Goal: Task Accomplishment & Management: Use online tool/utility

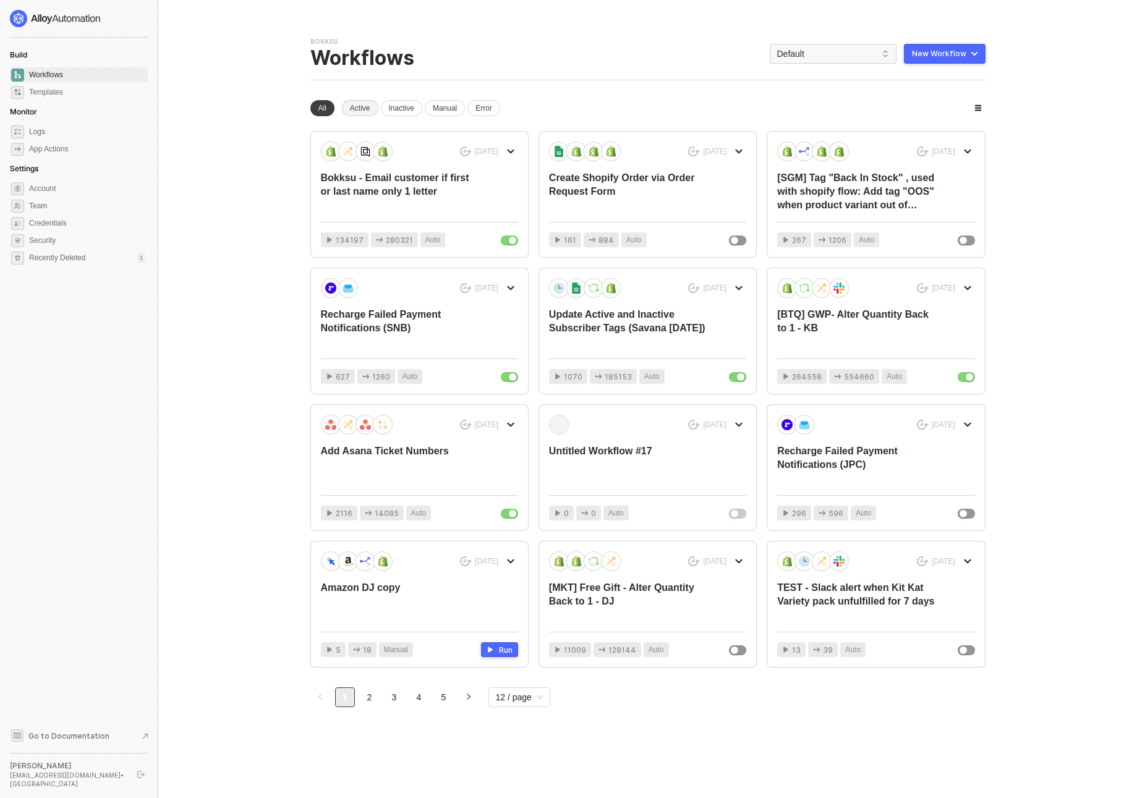
click at [364, 108] on div "Active" at bounding box center [360, 108] width 36 height 16
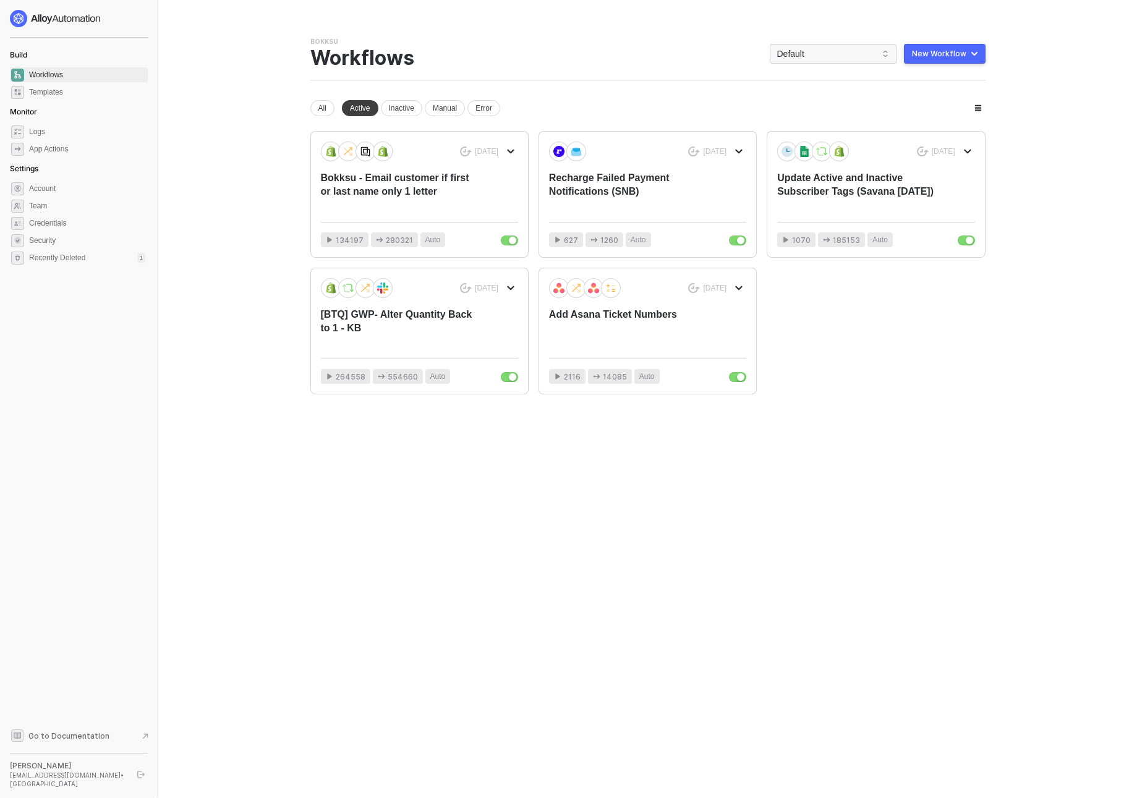
click at [804, 41] on div "Bokksu Team Settings → Workflows Default New Workflow" at bounding box center [647, 58] width 675 height 43
click at [804, 61] on span "Default" at bounding box center [833, 54] width 112 height 19
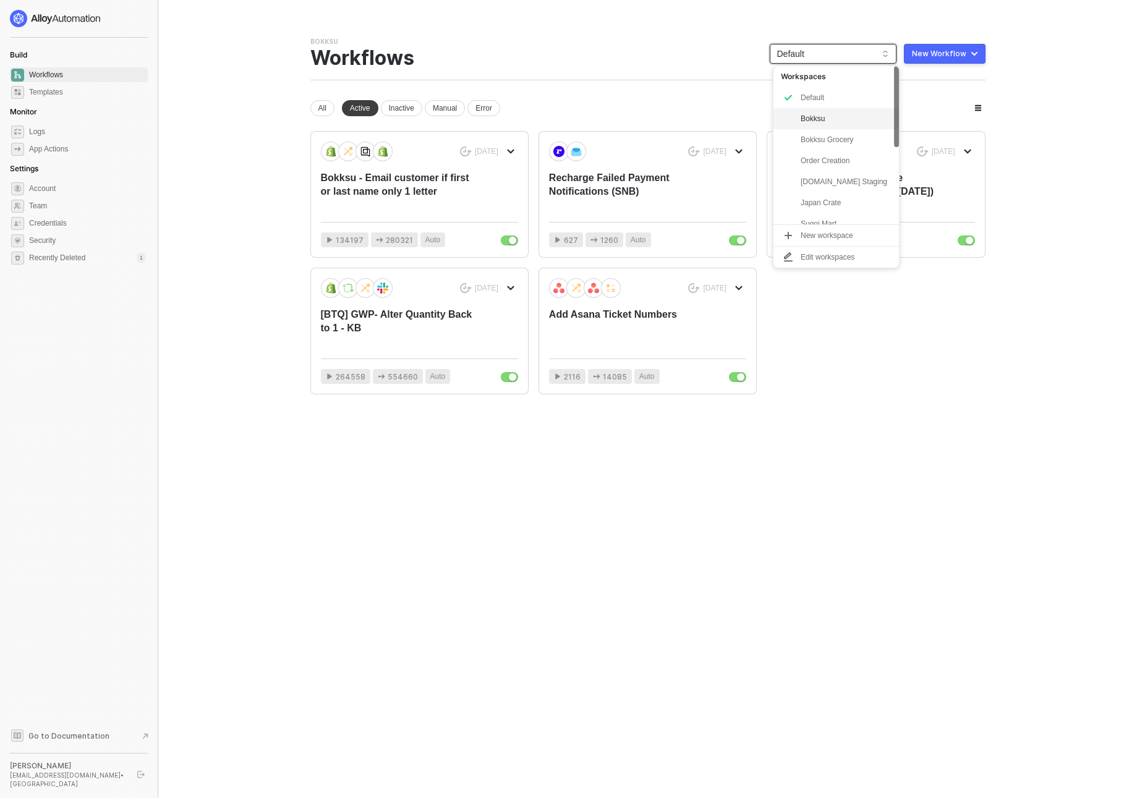
click at [832, 118] on div "Bokksu" at bounding box center [846, 118] width 91 height 15
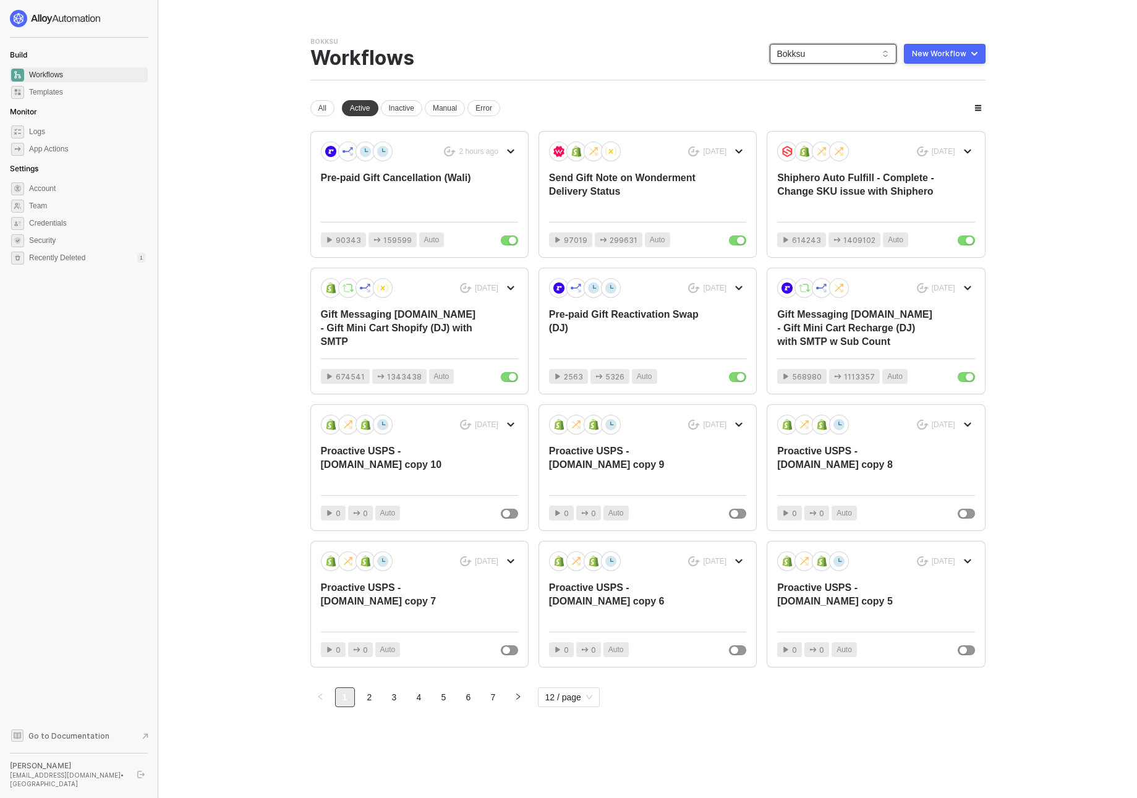
click at [843, 52] on span "Bokksu" at bounding box center [833, 54] width 112 height 19
click at [827, 213] on div "snb-hashii" at bounding box center [846, 214] width 91 height 15
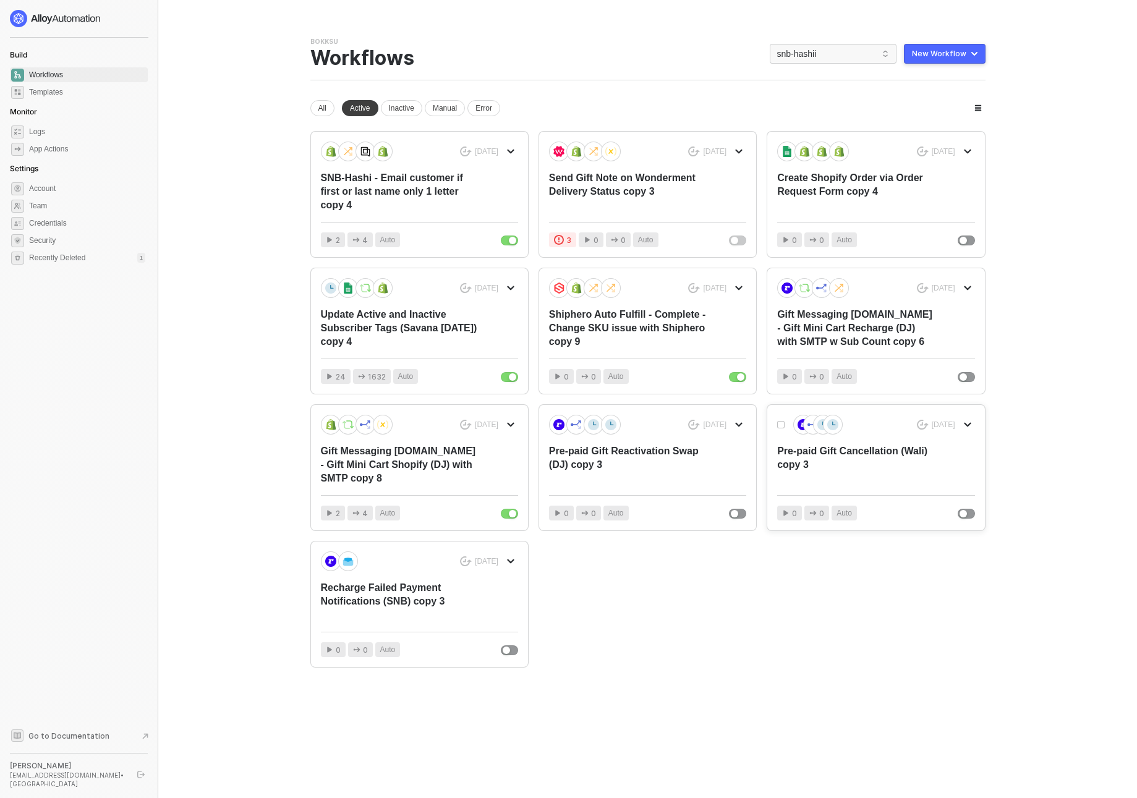
click at [894, 453] on div "Pre-paid Gift Cancellation (Wali) copy 3" at bounding box center [856, 465] width 158 height 41
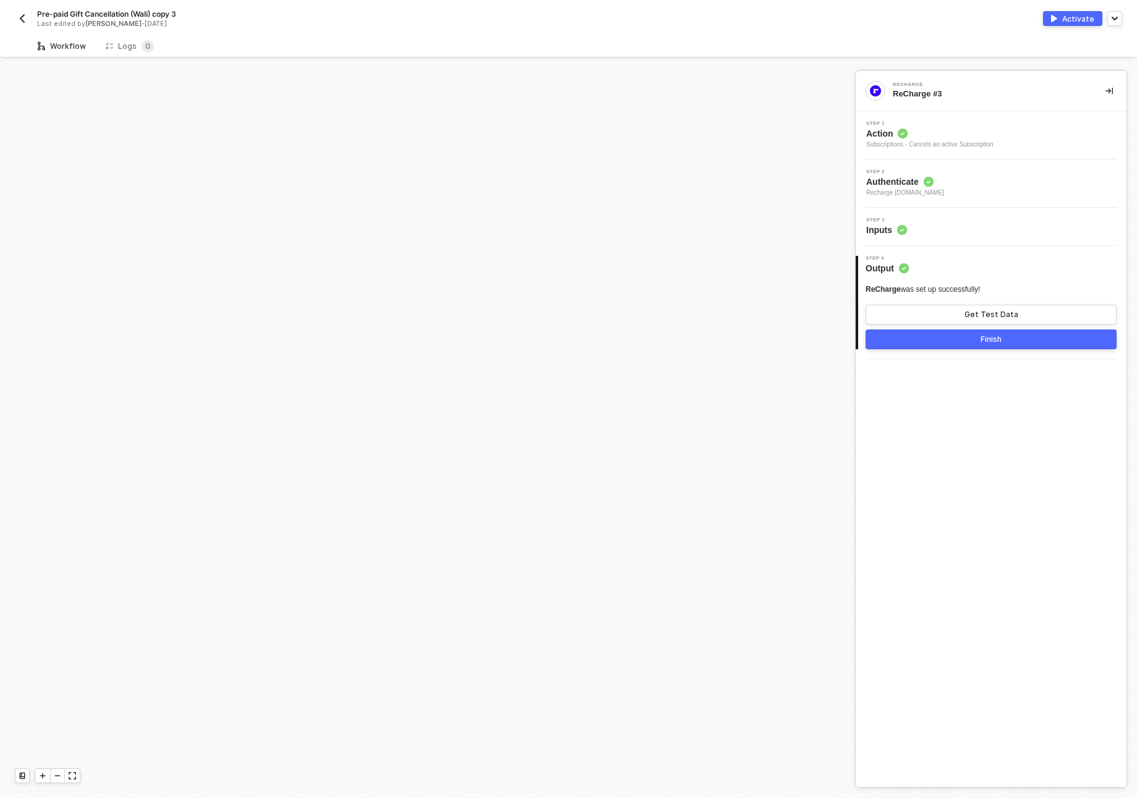
scroll to position [508, 0]
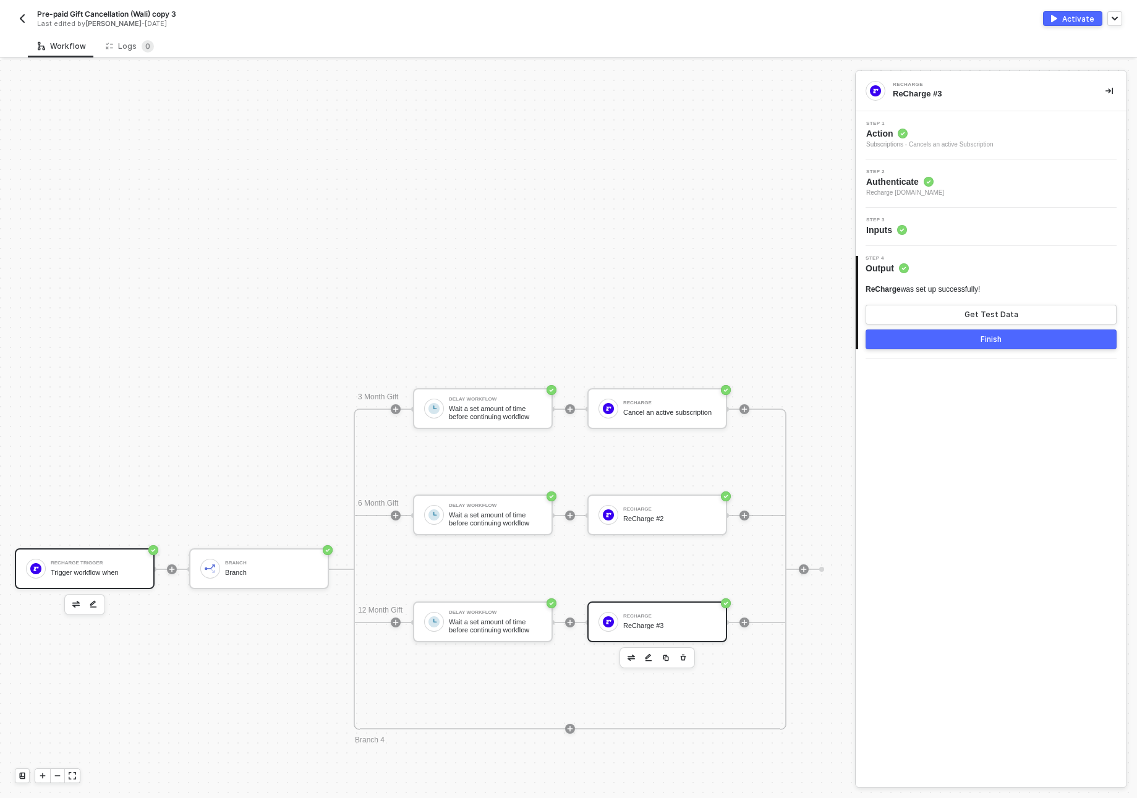
click at [70, 577] on div "Recharge Trigger Trigger workflow when" at bounding box center [97, 568] width 93 height 23
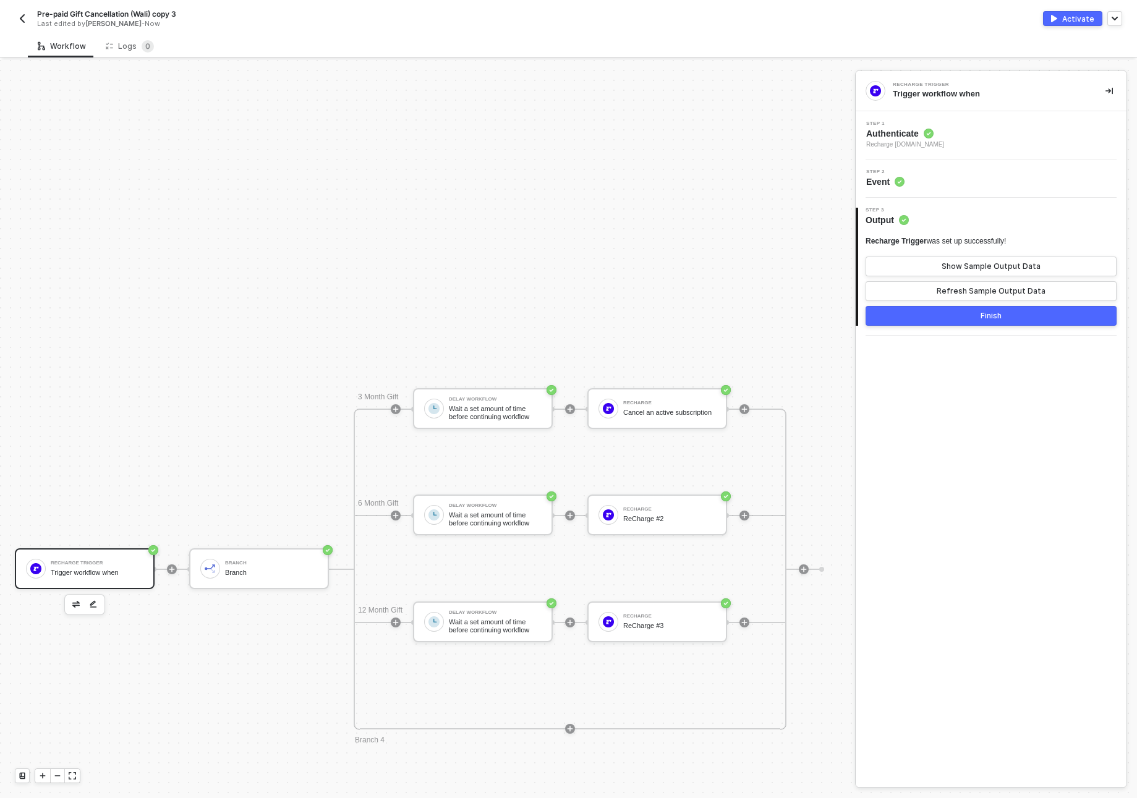
click at [984, 143] on div "Step 1 Authenticate Recharge [DOMAIN_NAME]" at bounding box center [993, 135] width 268 height 28
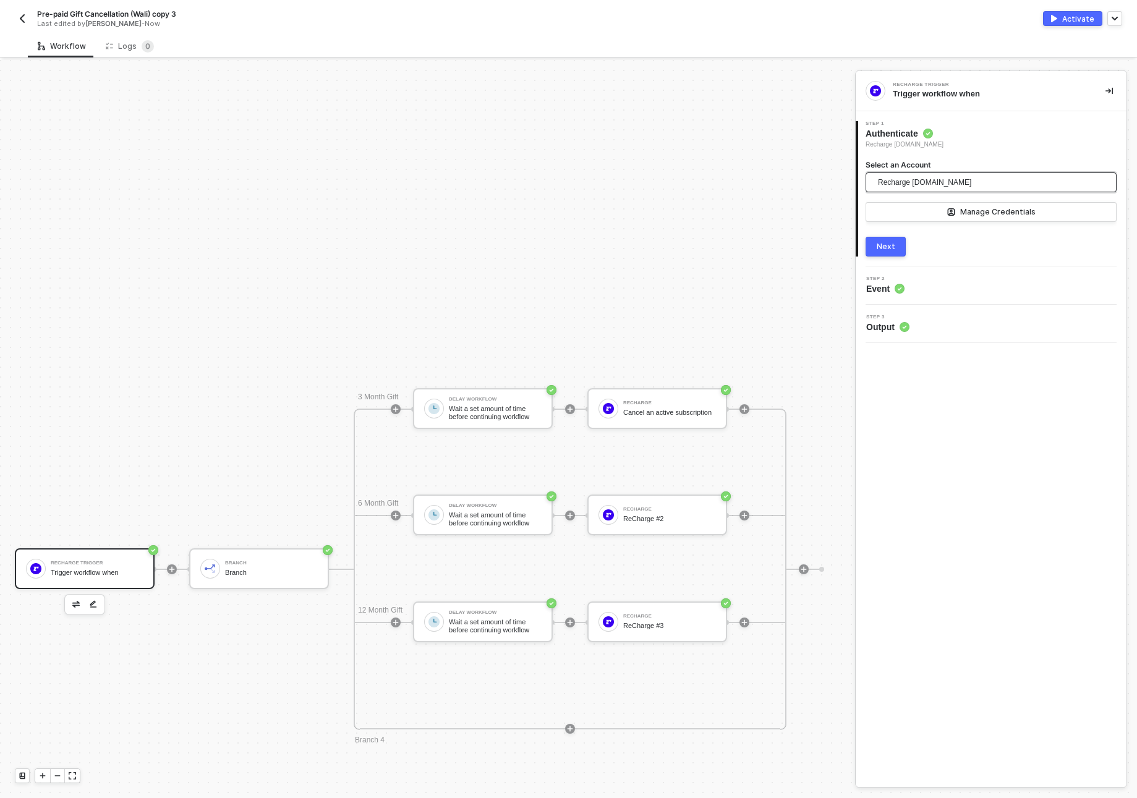
click at [928, 185] on span "Recharge [DOMAIN_NAME]" at bounding box center [924, 182] width 93 height 19
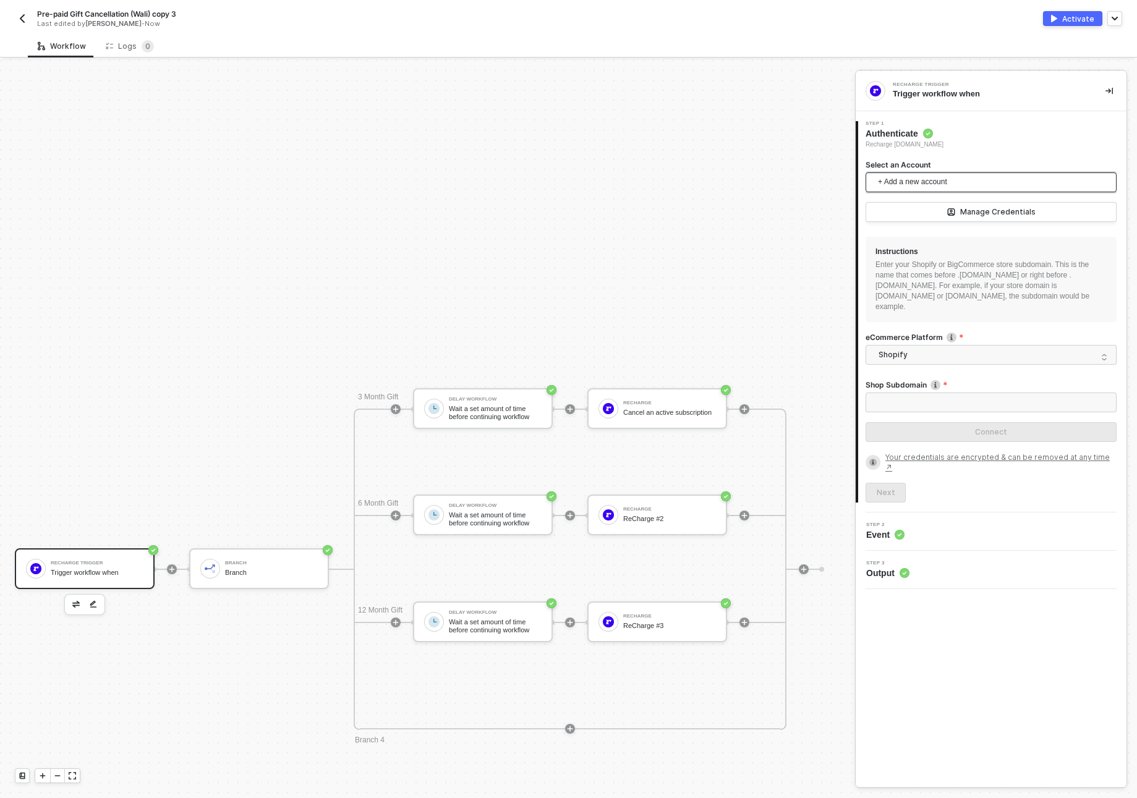
click at [909, 181] on span "+ Add a new account" at bounding box center [993, 183] width 231 height 20
click at [910, 355] on span "Shopify" at bounding box center [994, 355] width 230 height 19
click at [912, 374] on div "Shopify" at bounding box center [992, 378] width 232 height 13
click at [991, 400] on input "Shop Subdomain" at bounding box center [991, 403] width 251 height 20
click at [921, 179] on span "+ Add a new account" at bounding box center [993, 183] width 231 height 20
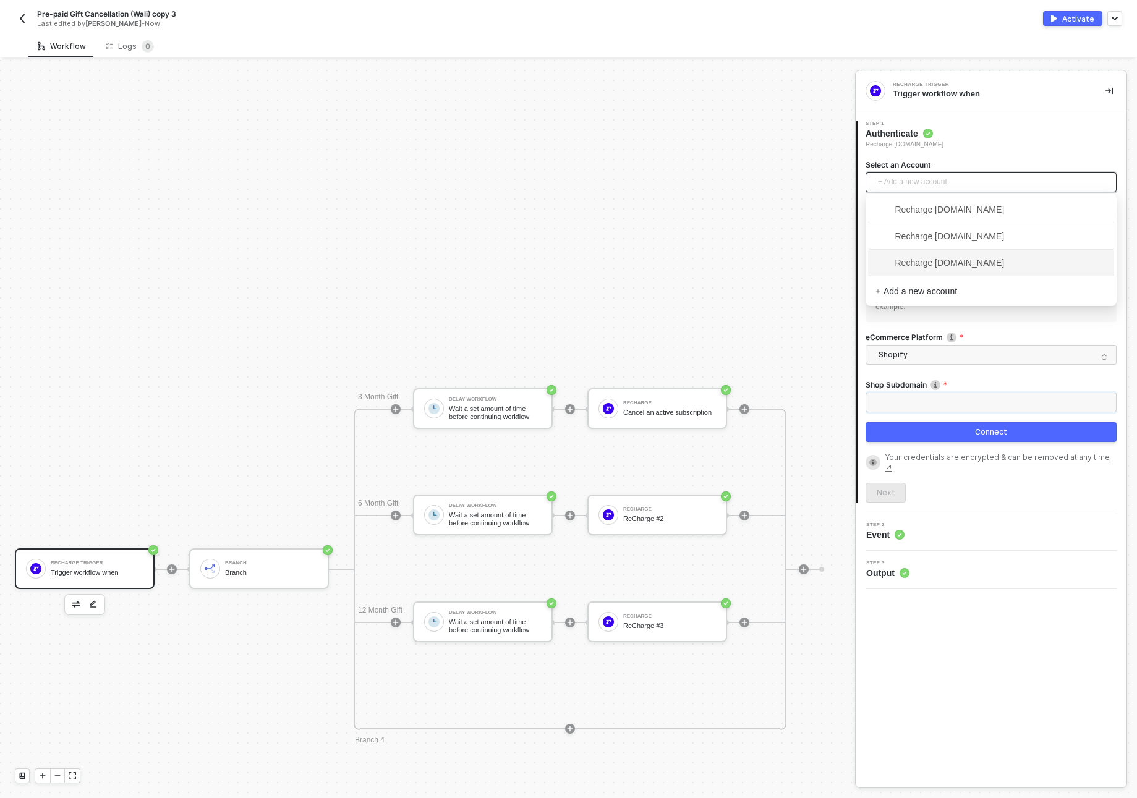
click at [894, 401] on input "Shop Subdomain" at bounding box center [991, 403] width 251 height 20
click at [22, 16] on img "button" at bounding box center [22, 19] width 10 height 10
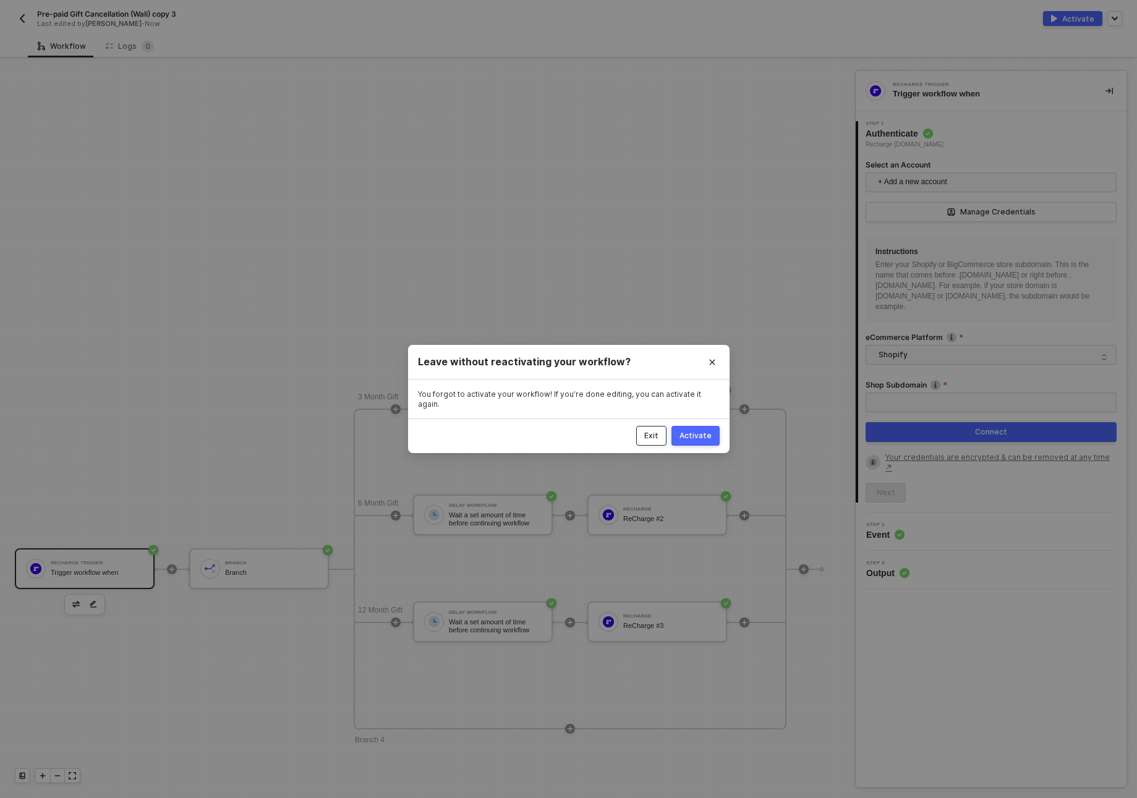
click at [651, 431] on div "Exit" at bounding box center [651, 436] width 14 height 10
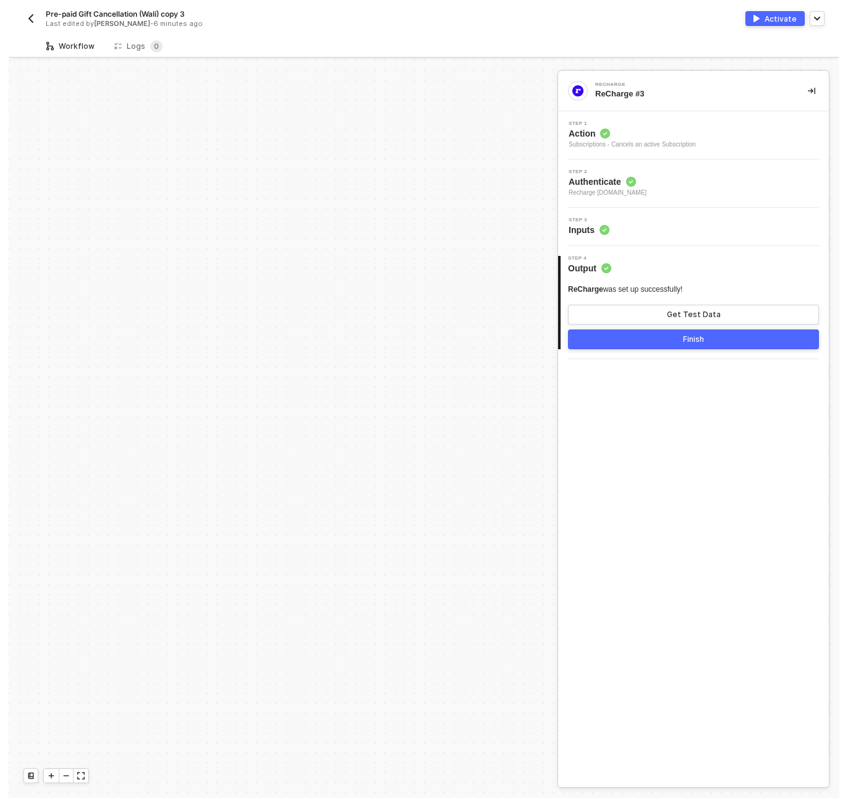
scroll to position [508, 0]
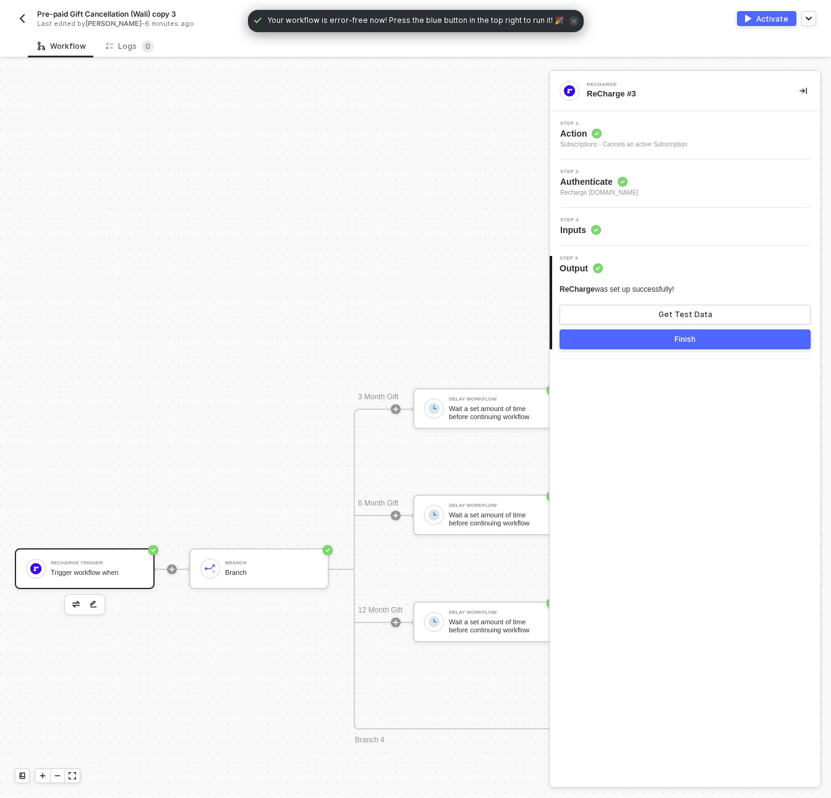
click at [75, 573] on div "Trigger workflow when" at bounding box center [97, 573] width 93 height 8
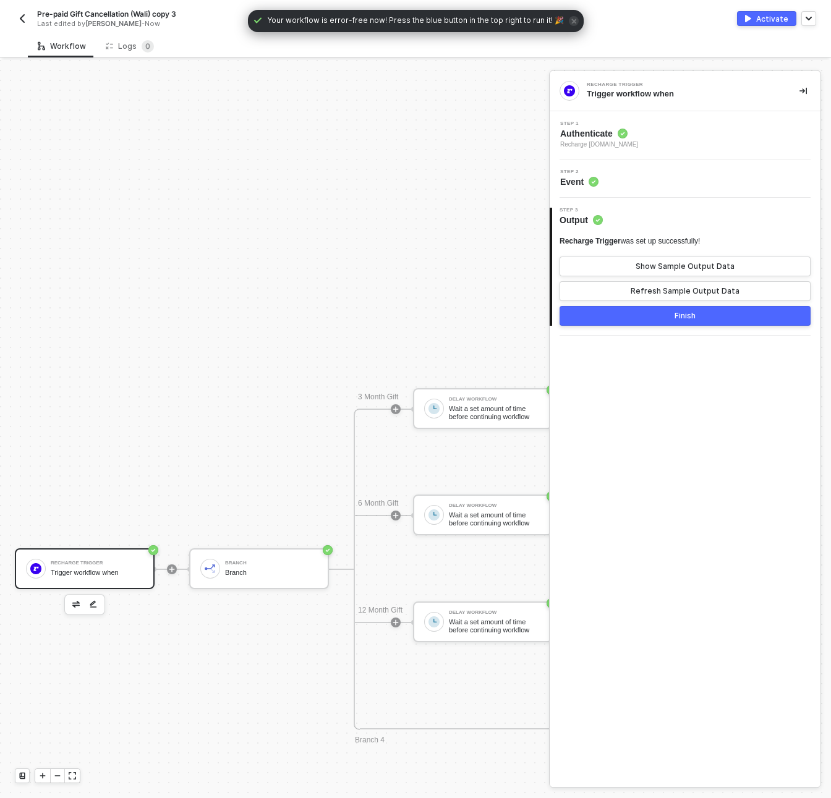
click at [668, 143] on div "Step 1 Authenticate Recharge [DOMAIN_NAME]" at bounding box center [687, 135] width 268 height 28
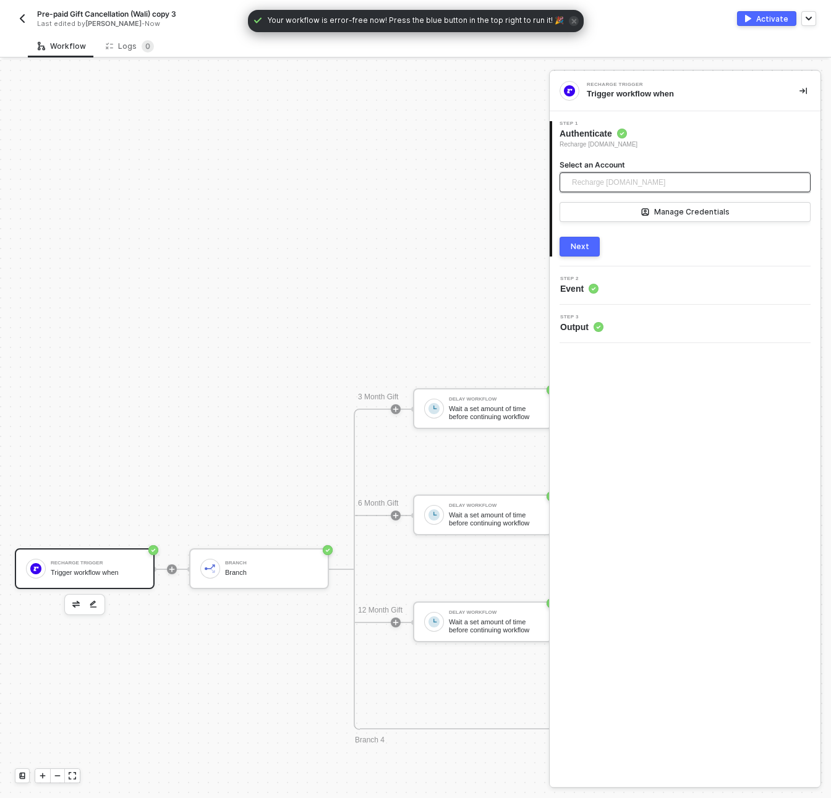
click at [632, 181] on span "Recharge bokksu.myshopify.com" at bounding box center [618, 182] width 93 height 19
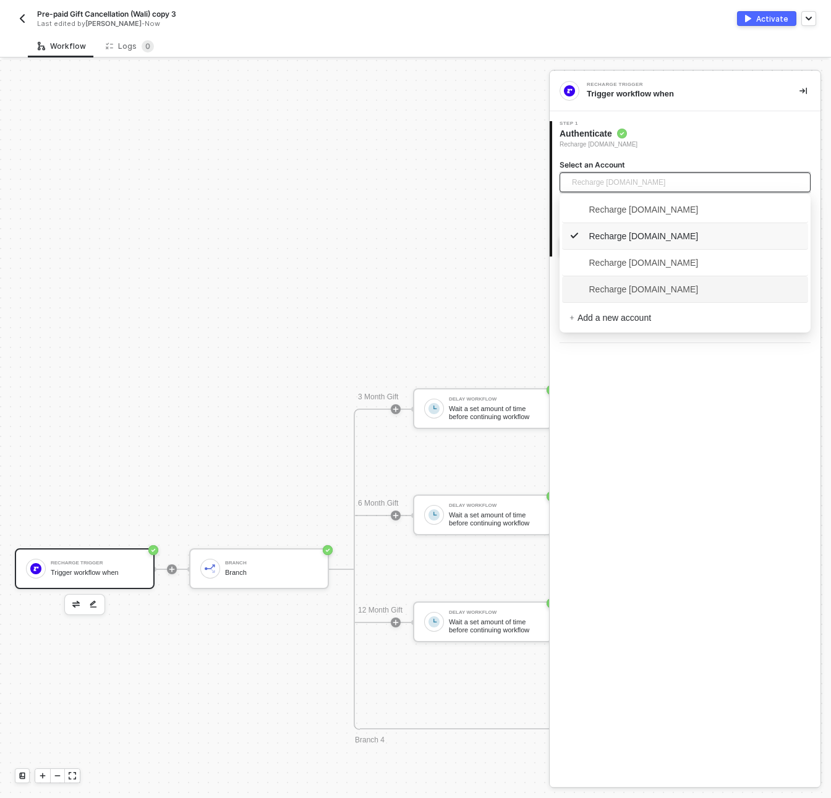
click at [699, 291] on span "Recharge snb-hashii.myshopify.com" at bounding box center [634, 290] width 129 height 14
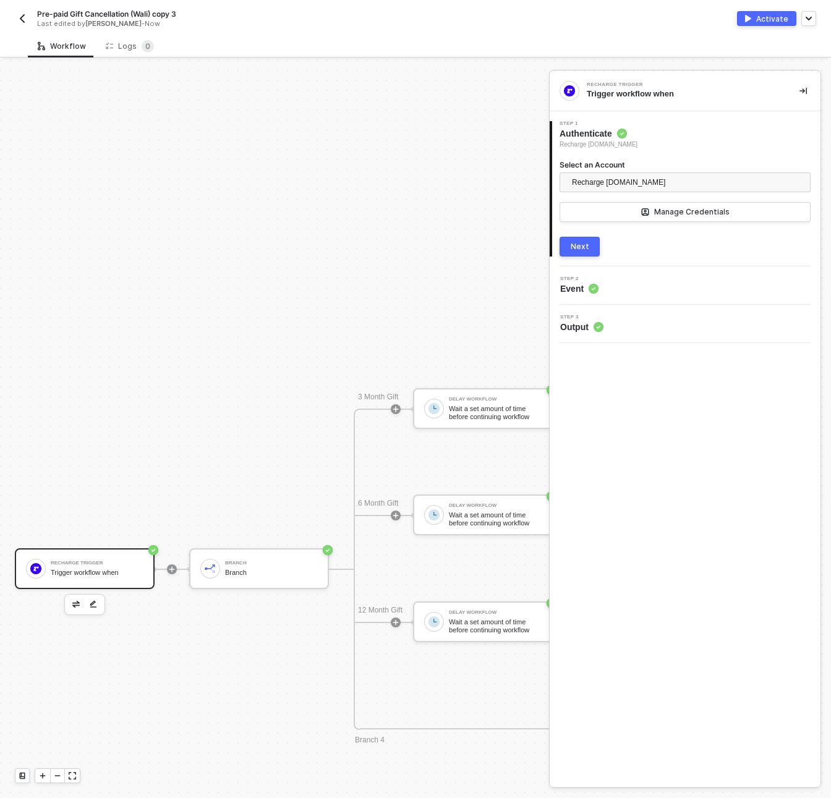
click at [579, 247] on div "Next" at bounding box center [580, 247] width 19 height 10
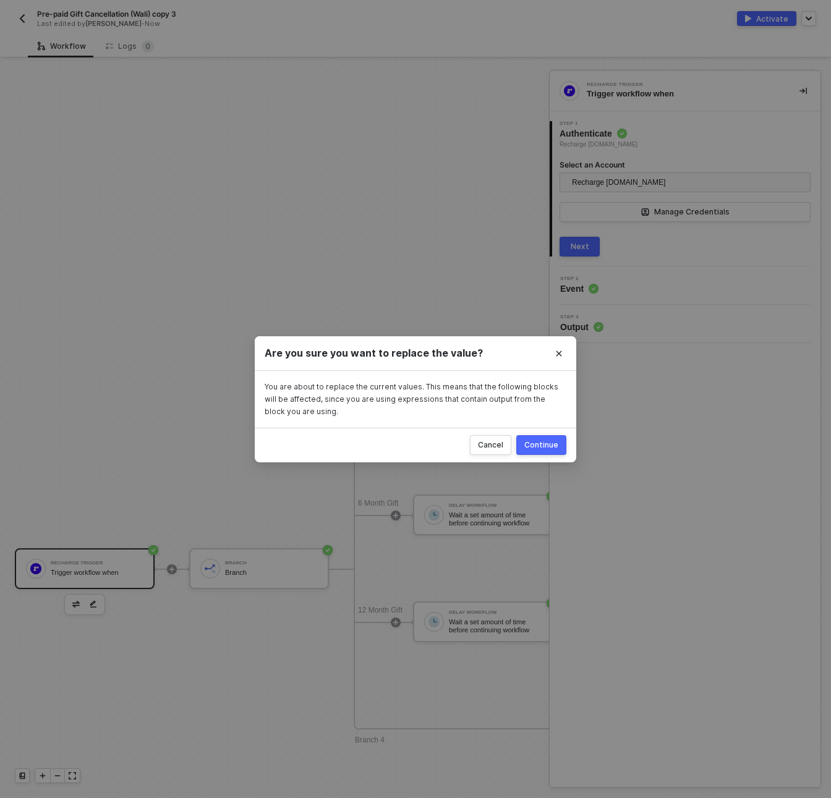
click at [536, 450] on button "Continue" at bounding box center [541, 445] width 50 height 20
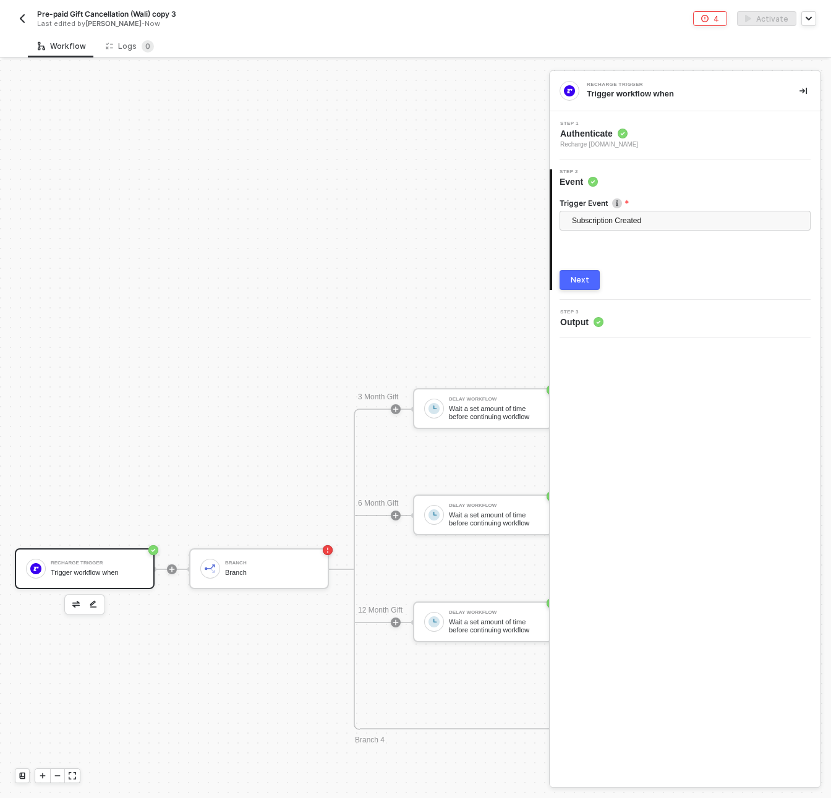
click at [83, 566] on div "Recharge Trigger Trigger workflow when" at bounding box center [97, 568] width 93 height 23
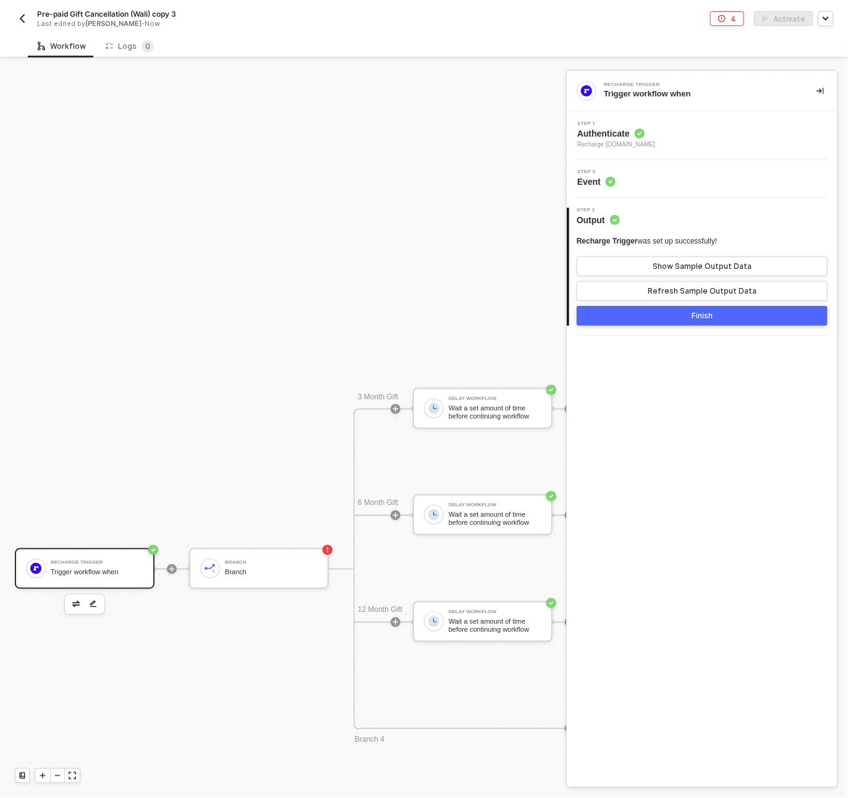
click at [100, 567] on div "Recharge Trigger Trigger workflow when" at bounding box center [97, 568] width 93 height 23
click at [693, 137] on div "Step 1 Authenticate Recharge snb-hashii.myshopify.com" at bounding box center [704, 135] width 268 height 28
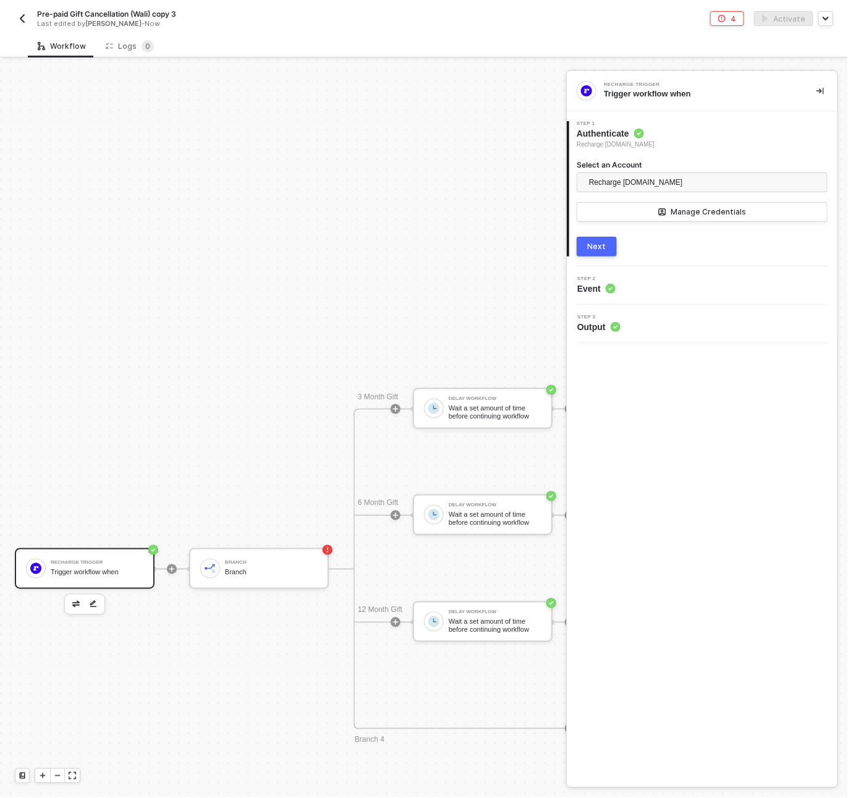
click at [596, 248] on div "Next" at bounding box center [597, 247] width 19 height 10
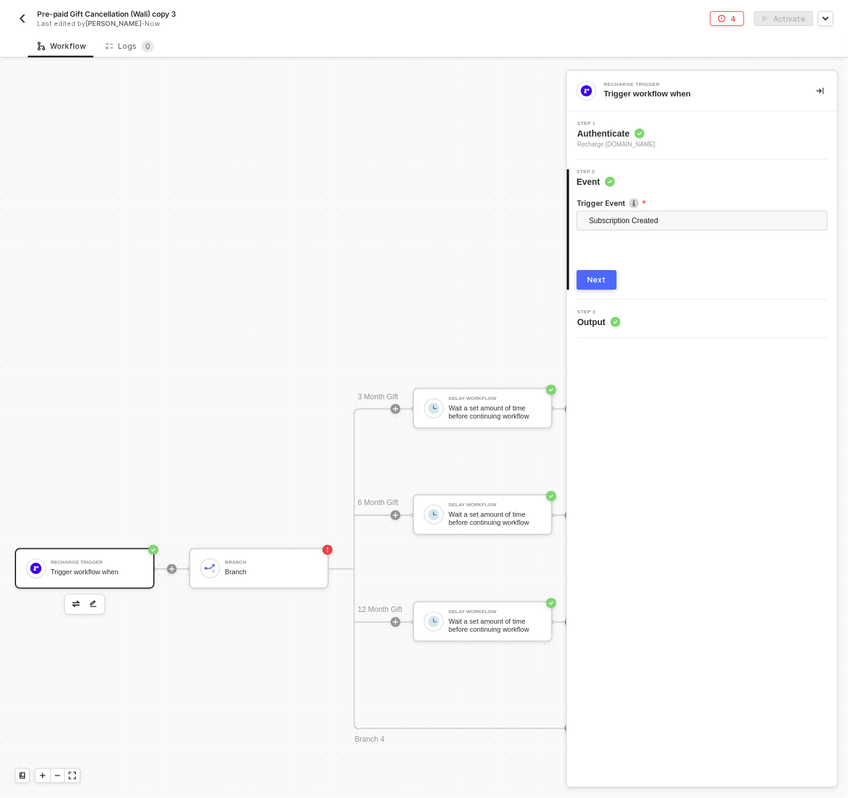
click at [602, 277] on div "Next" at bounding box center [597, 280] width 19 height 10
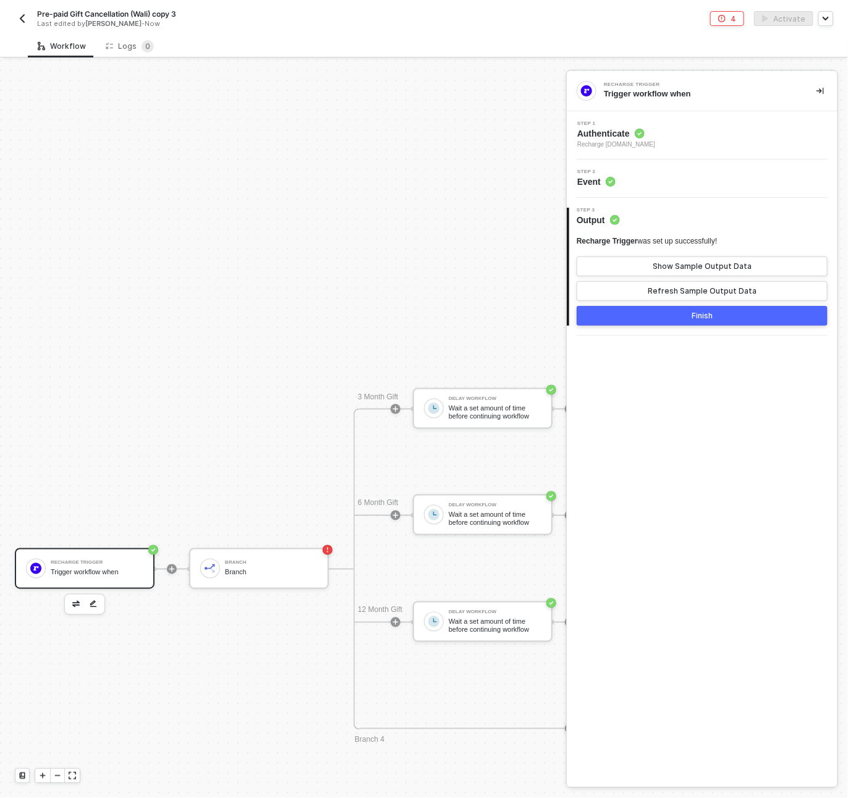
click at [664, 318] on button "Finish" at bounding box center [702, 316] width 251 height 20
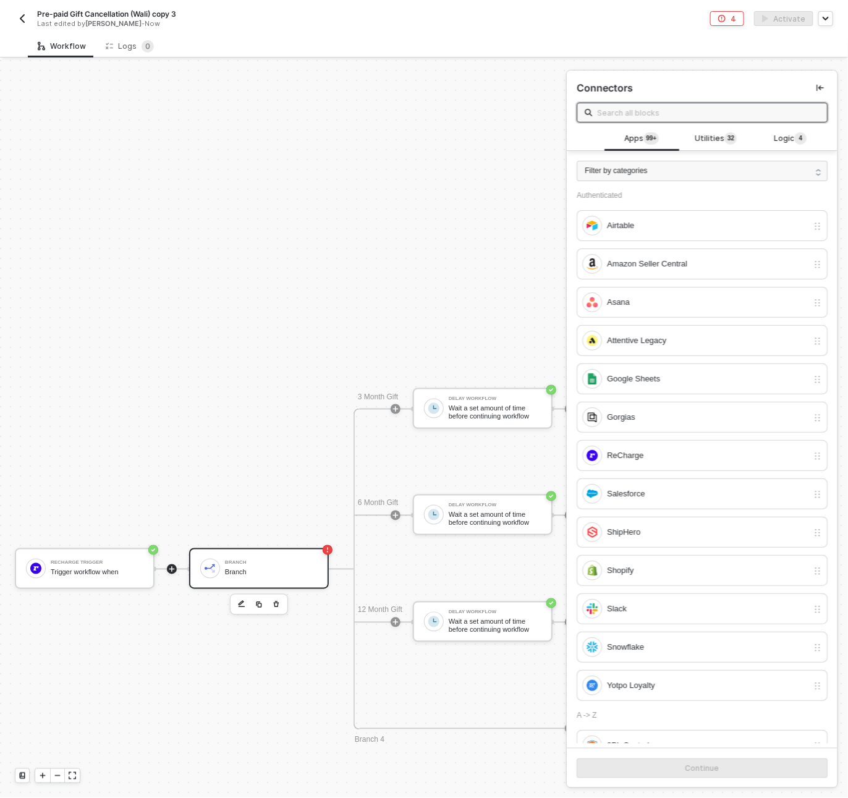
click at [224, 562] on div "Branch Branch" at bounding box center [269, 568] width 98 height 23
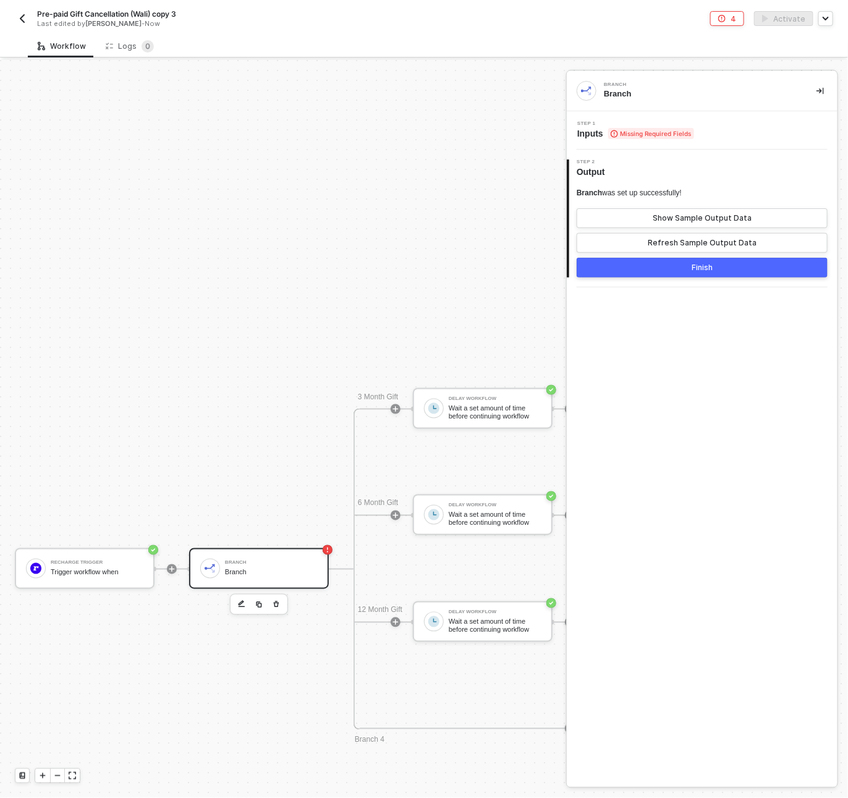
click at [595, 130] on span "Inputs Missing Required Fields" at bounding box center [636, 133] width 117 height 12
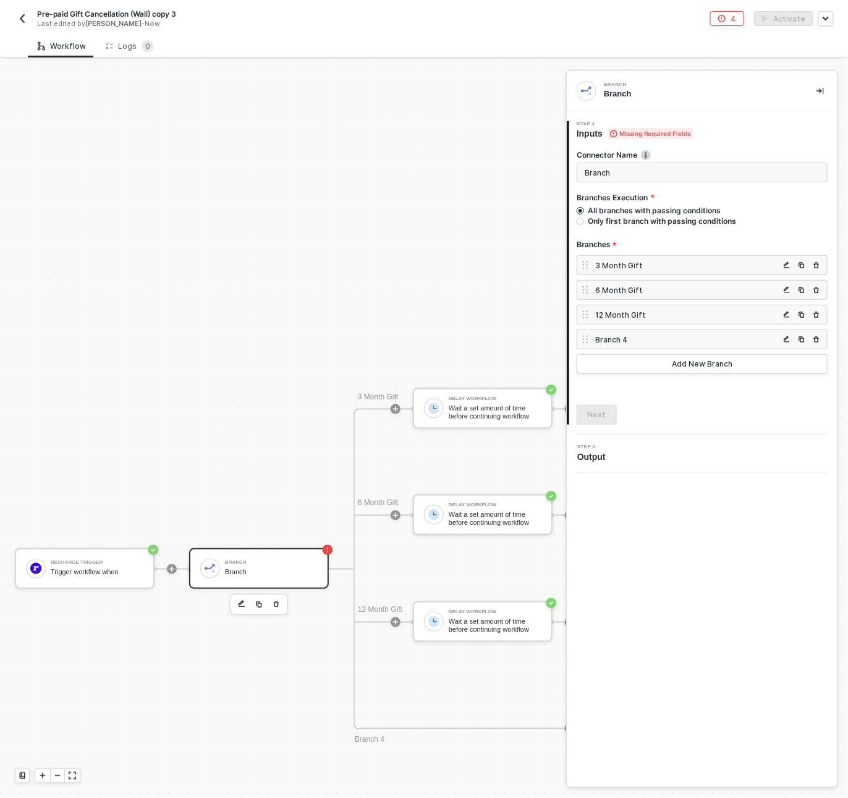
click at [655, 268] on div "3 Month Gift" at bounding box center [687, 265] width 184 height 11
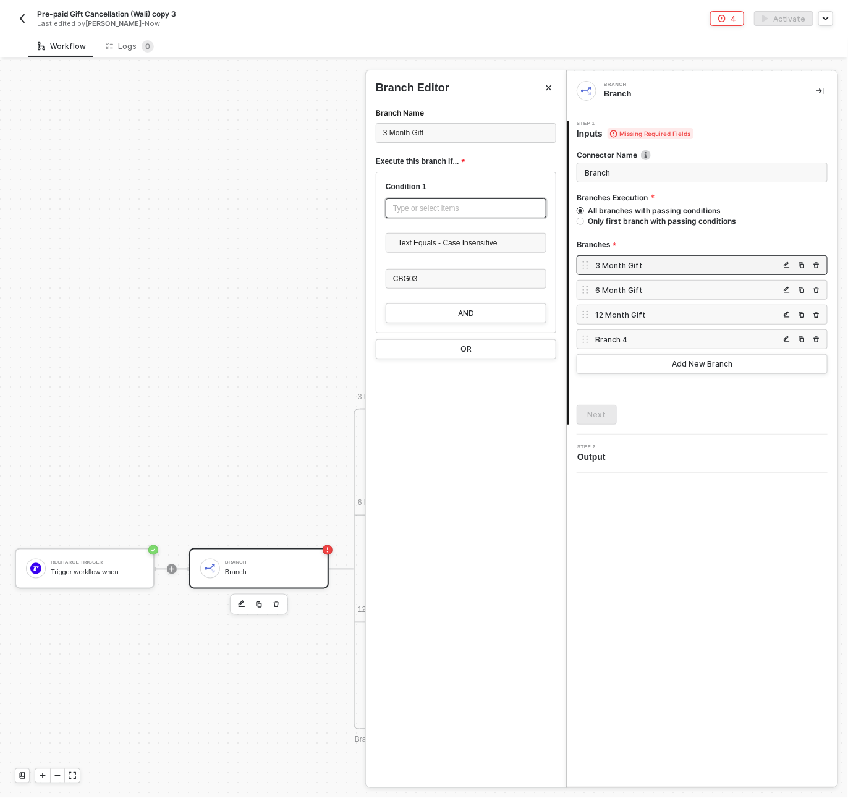
click at [424, 207] on div "Type or select items ﻿" at bounding box center [466, 209] width 146 height 12
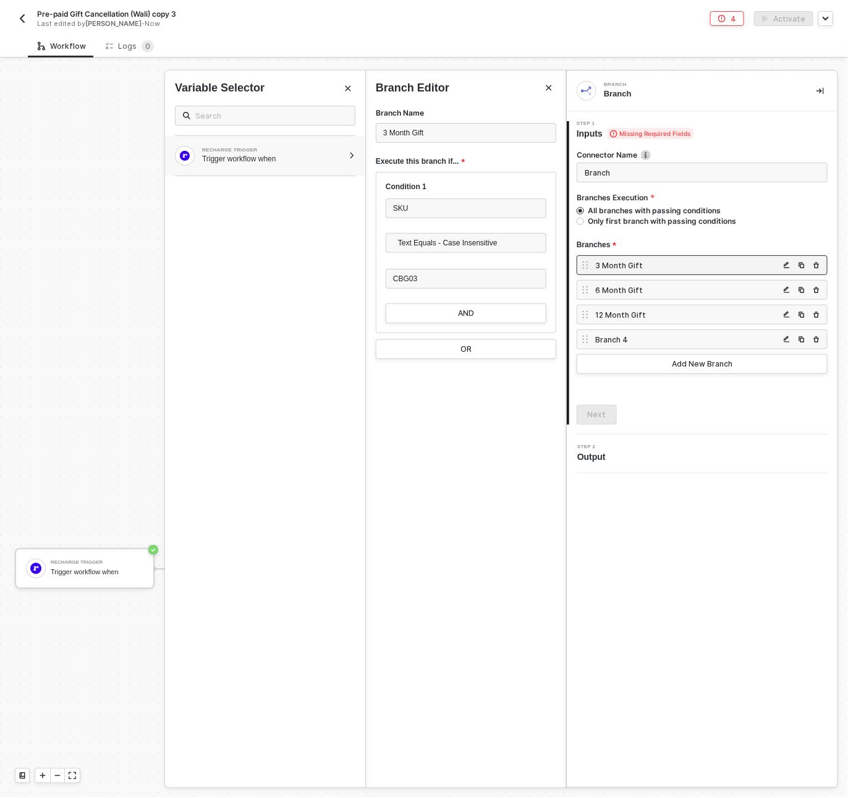
click at [271, 166] on div "RECHARGE TRIGGER Trigger workflow when" at bounding box center [265, 156] width 200 height 40
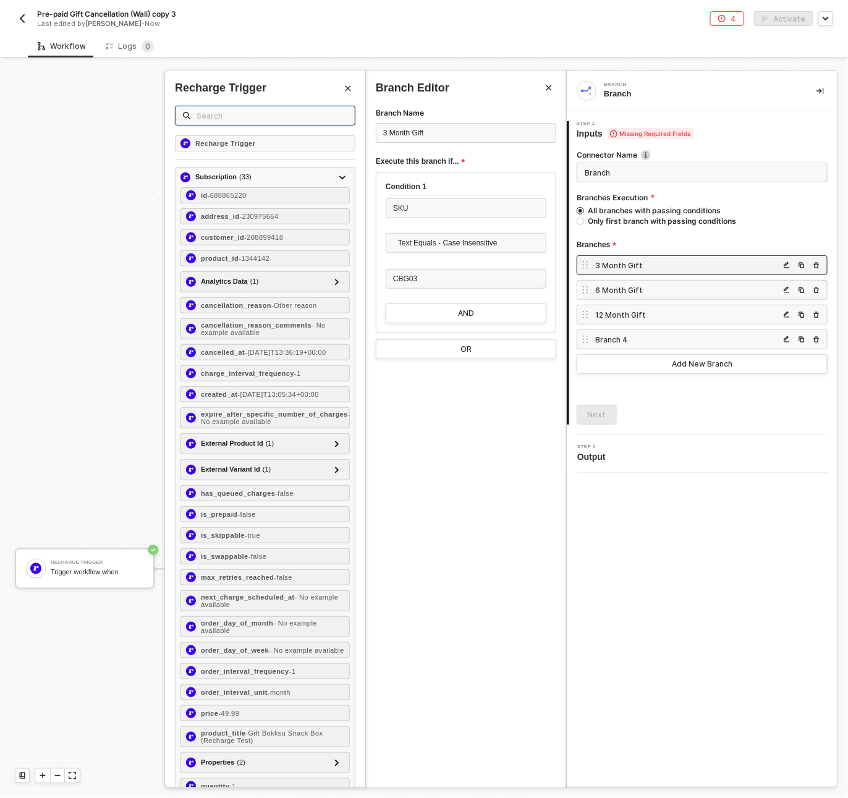
click at [262, 109] on input "text" at bounding box center [272, 116] width 151 height 14
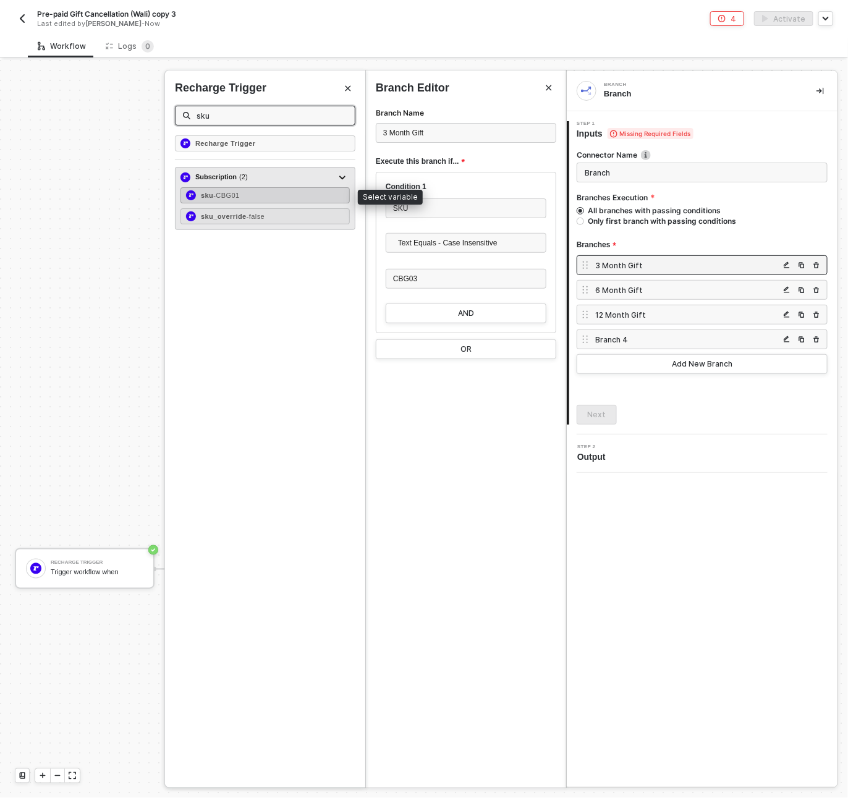
type input "sku"
click at [277, 198] on div "sku - CBG01" at bounding box center [265, 195] width 169 height 16
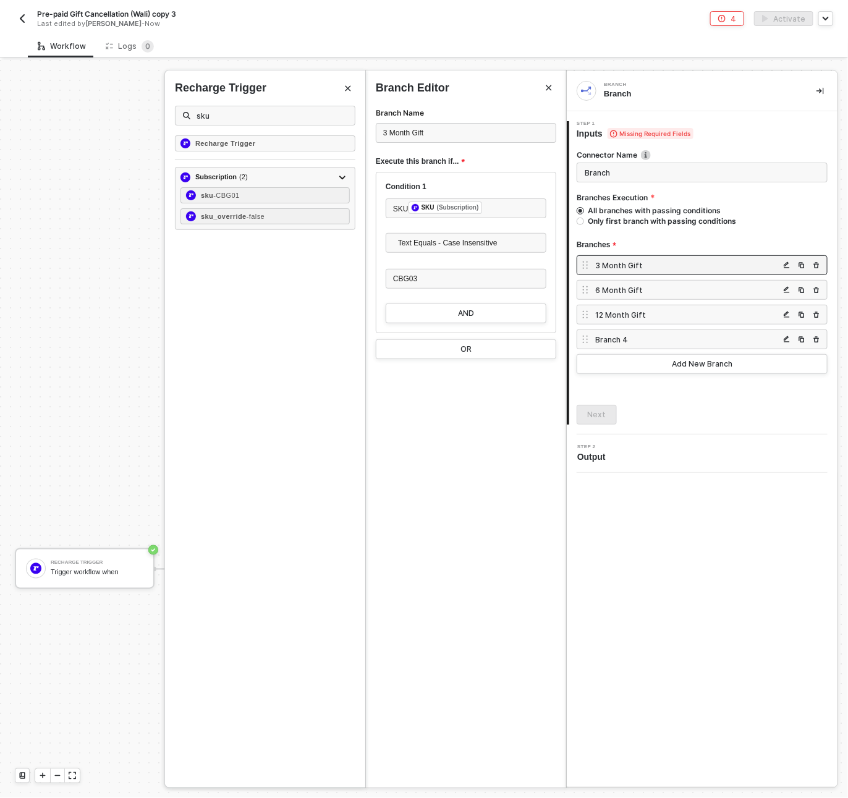
click at [646, 292] on div "6 Month Gift" at bounding box center [687, 290] width 184 height 11
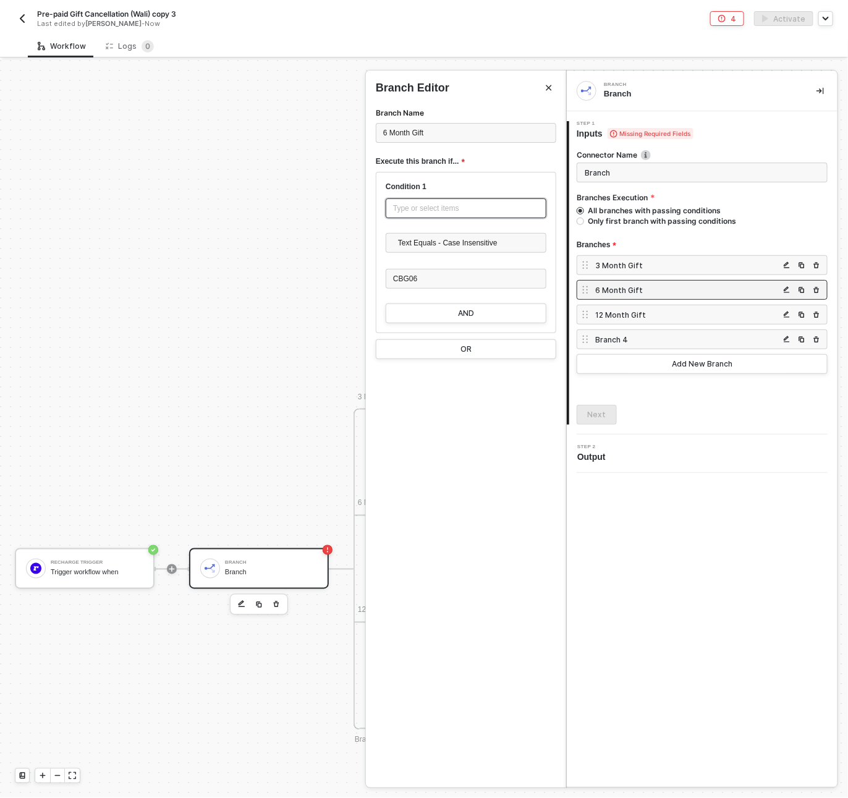
click at [418, 206] on div "Type or select items ﻿" at bounding box center [466, 209] width 146 height 12
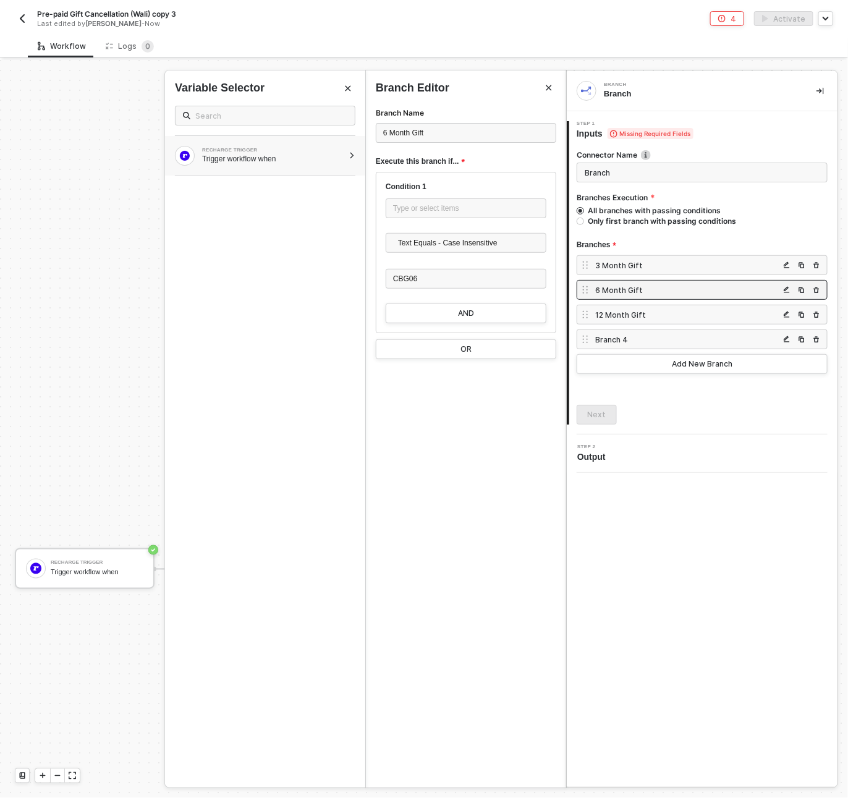
click at [255, 155] on div "Trigger workflow when" at bounding box center [273, 159] width 142 height 10
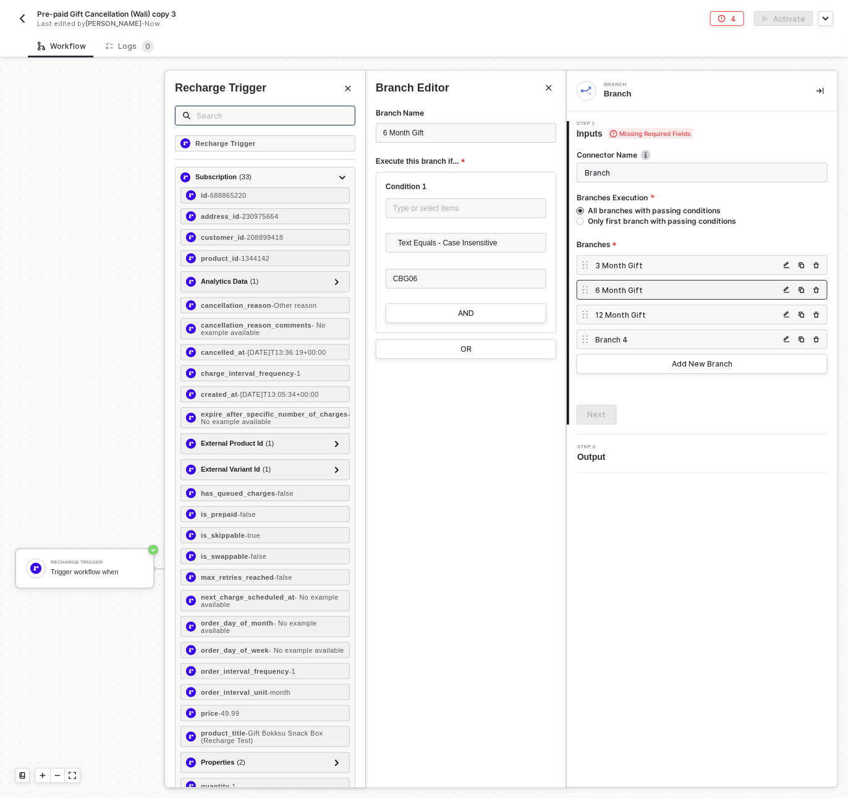
click at [202, 115] on input "text" at bounding box center [272, 116] width 151 height 14
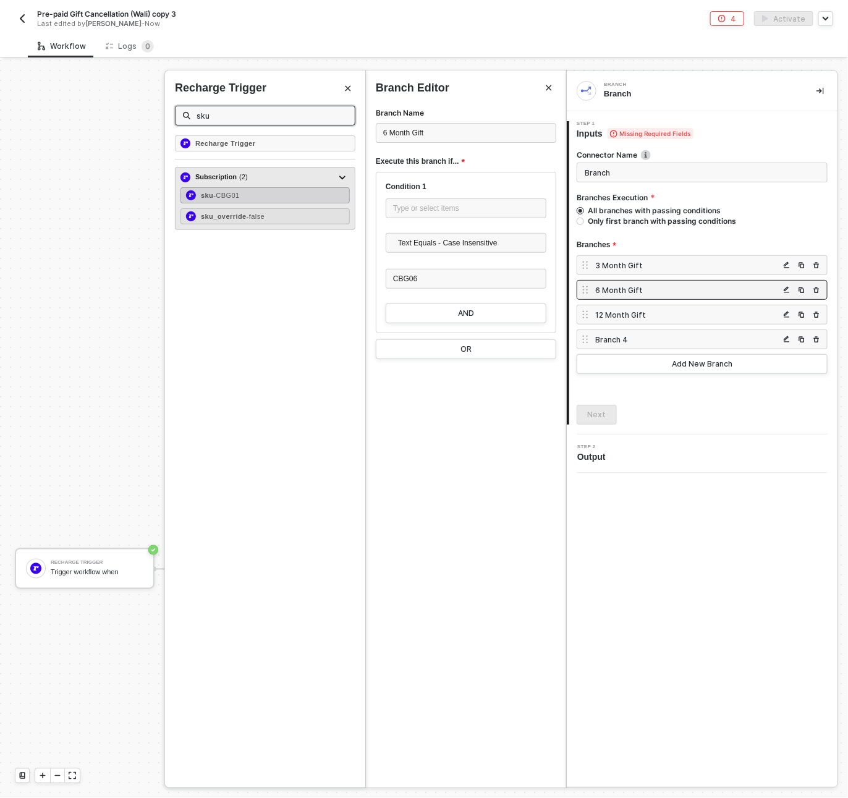
type input "sku"
click at [271, 195] on div "sku - CBG01" at bounding box center [265, 195] width 169 height 16
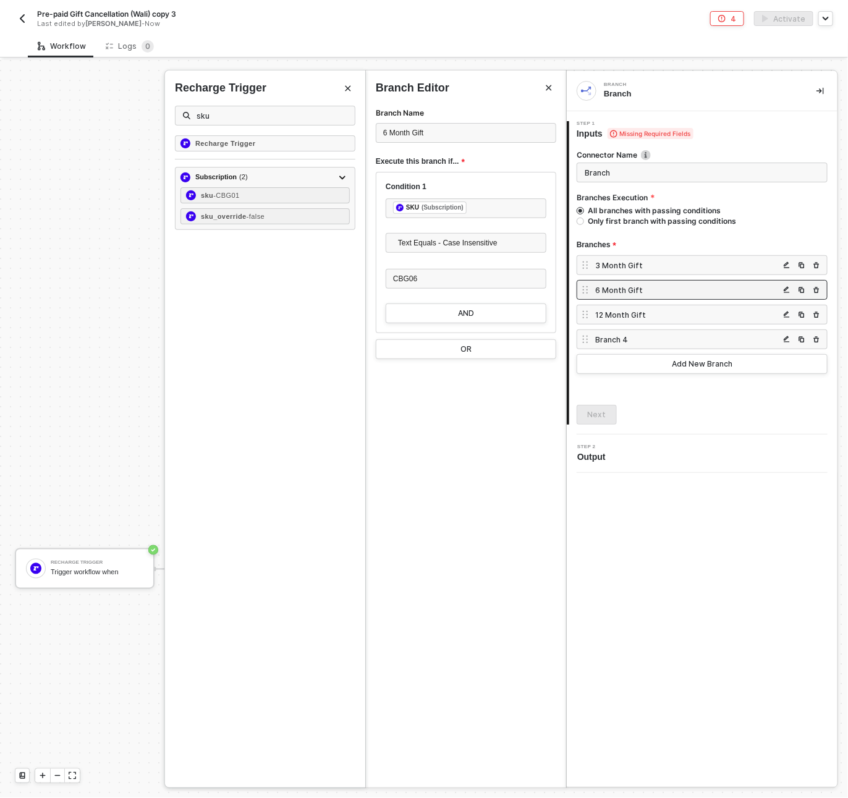
click at [644, 314] on div "12 Month Gift" at bounding box center [687, 315] width 184 height 11
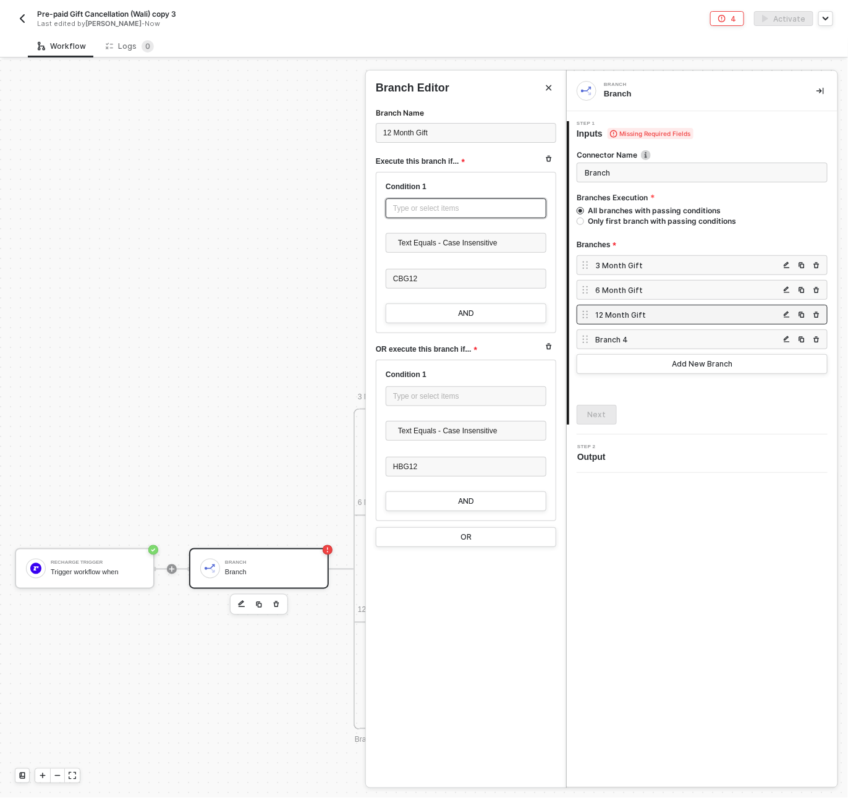
click at [442, 208] on div "Type or select items ﻿" at bounding box center [466, 209] width 146 height 12
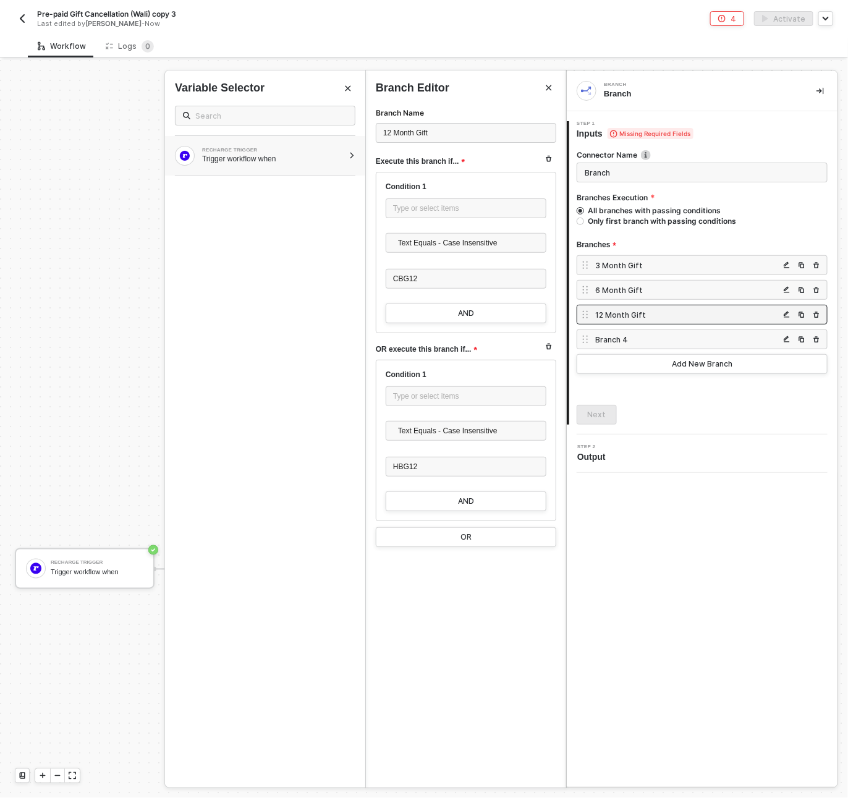
click at [258, 152] on div "RECHARGE TRIGGER" at bounding box center [273, 150] width 142 height 5
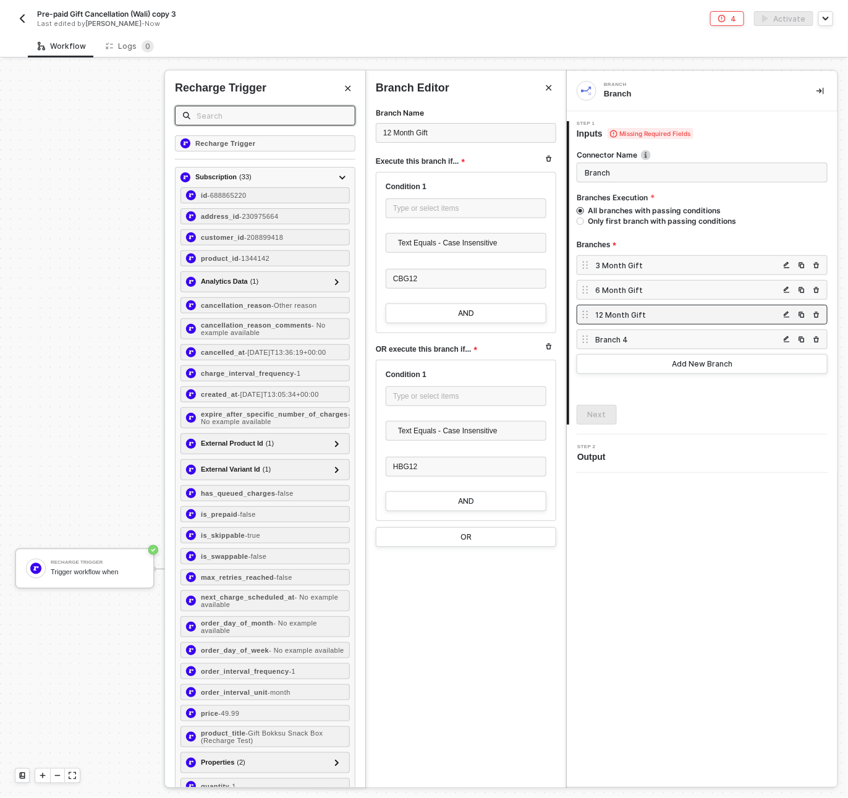
click at [205, 116] on input "text" at bounding box center [272, 116] width 151 height 14
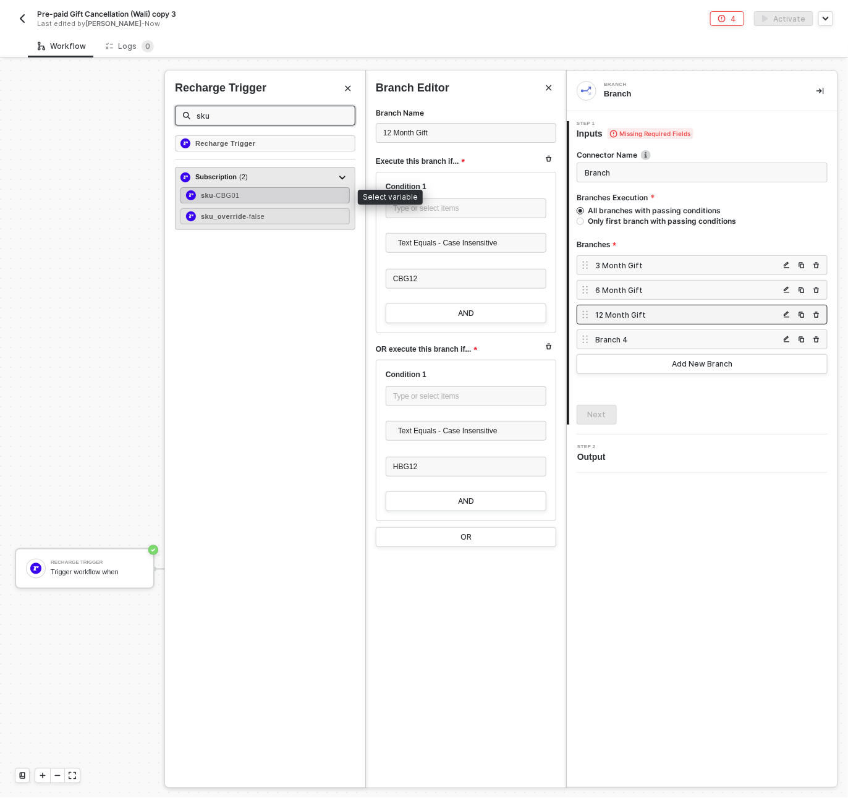
type input "sku"
click at [286, 198] on div "sku - CBG01" at bounding box center [265, 195] width 169 height 16
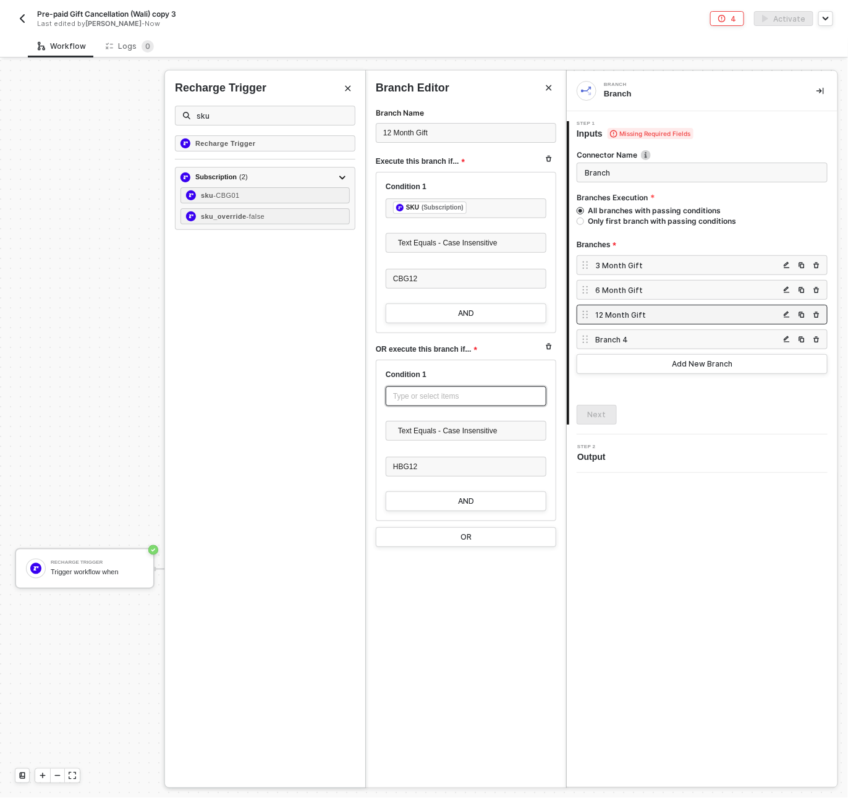
click at [417, 395] on div "Type or select items ﻿" at bounding box center [466, 397] width 146 height 12
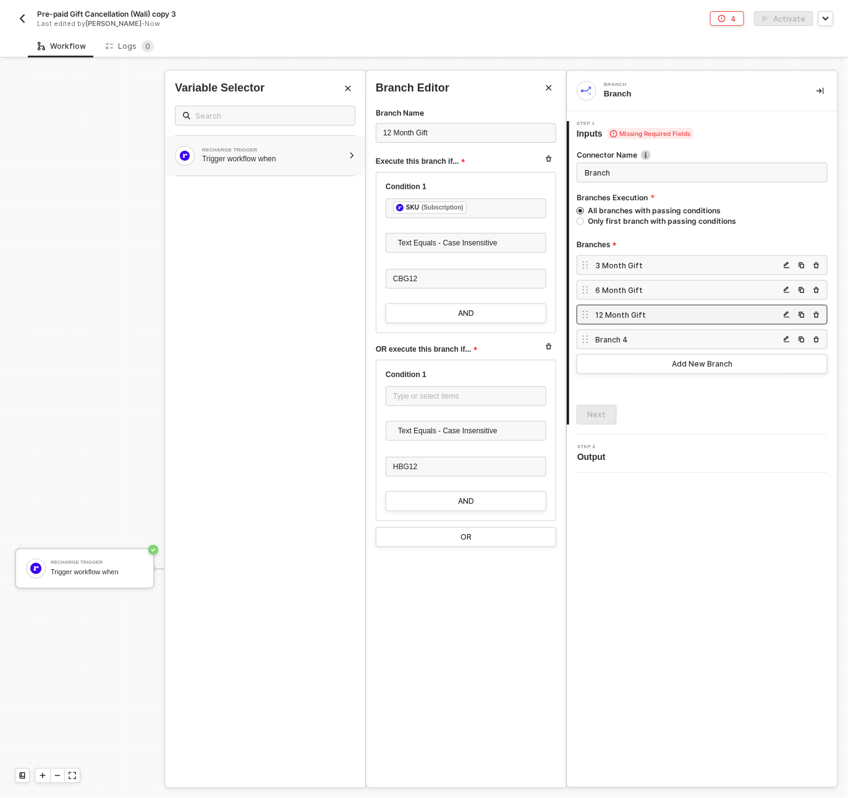
click at [299, 162] on div "Trigger workflow when" at bounding box center [273, 159] width 142 height 10
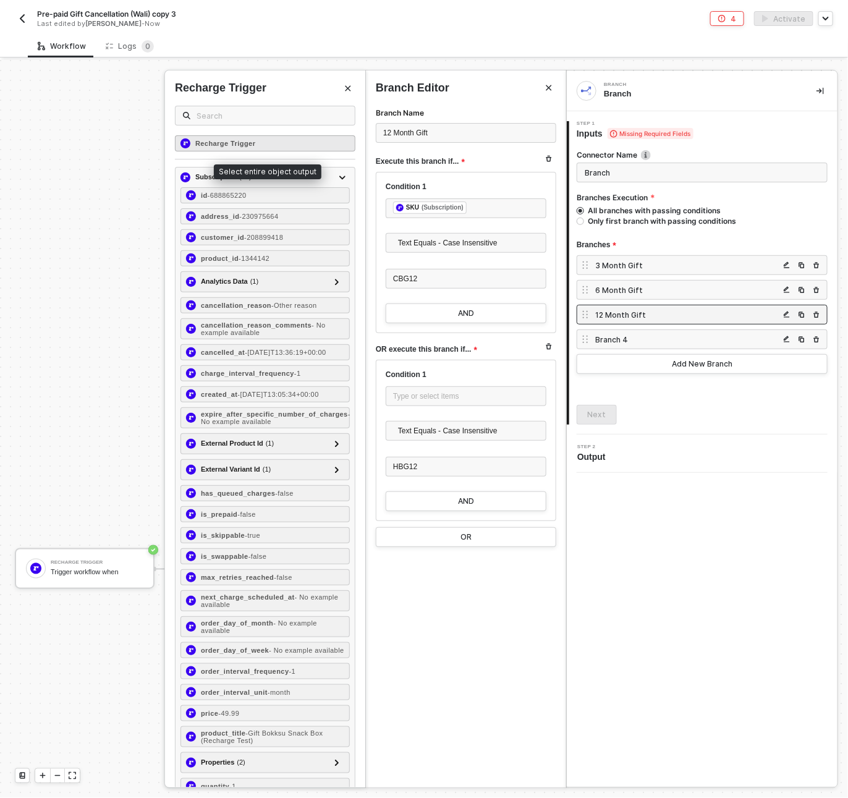
click at [211, 137] on div "Recharge Trigger" at bounding box center [265, 143] width 181 height 16
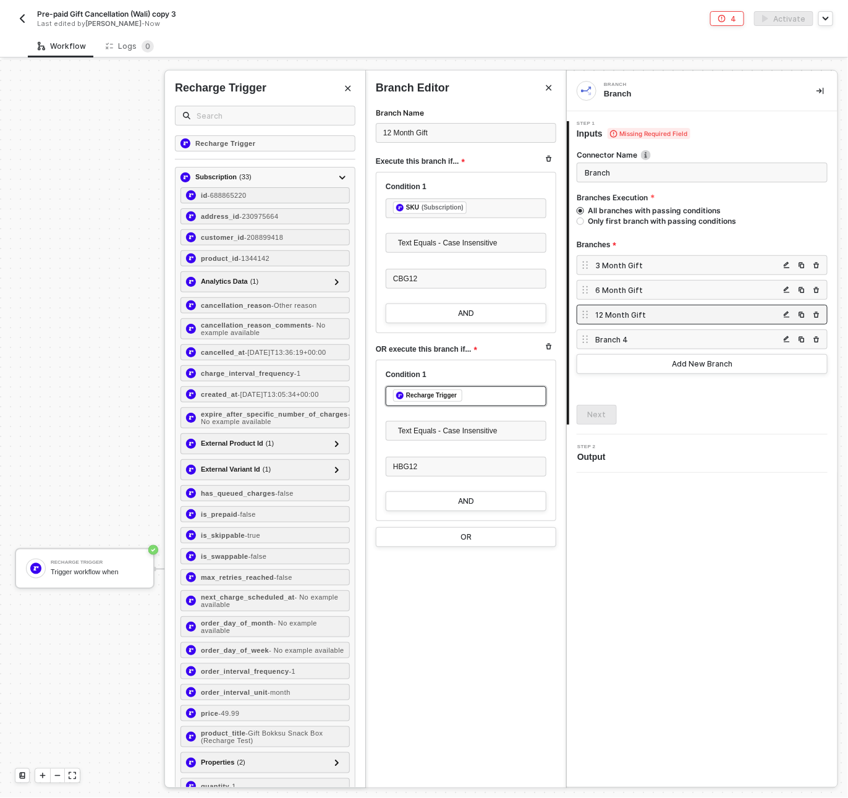
click at [477, 393] on div "﻿ ﻿ Recharge Trigger ﻿" at bounding box center [466, 397] width 146 height 14
click at [210, 115] on input "text" at bounding box center [272, 116] width 151 height 14
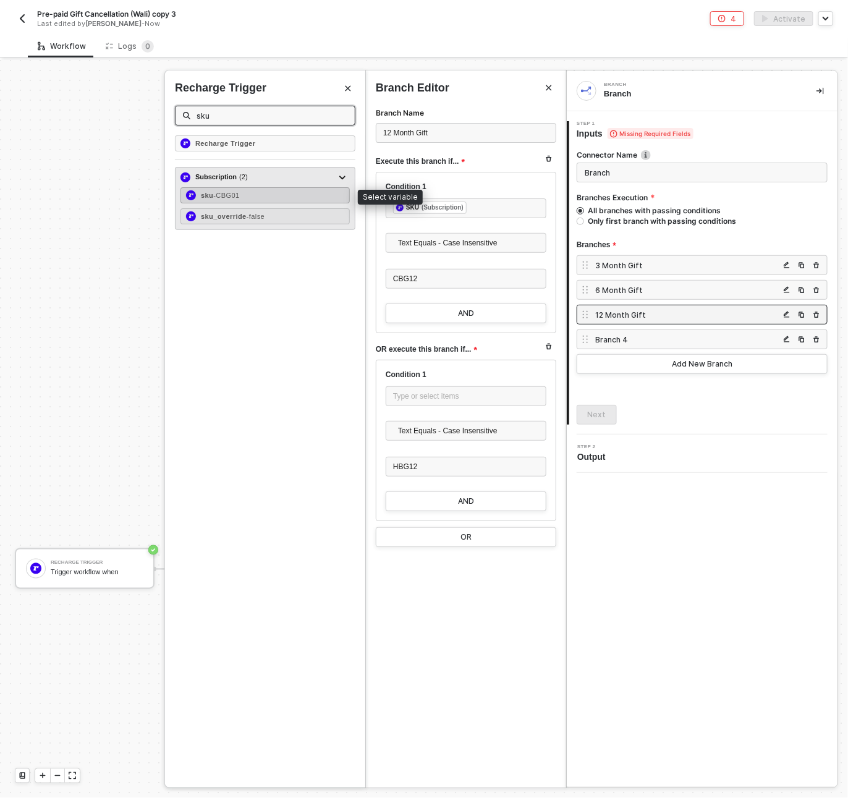
type input "sku"
click at [271, 195] on div "sku - CBG01" at bounding box center [265, 195] width 169 height 16
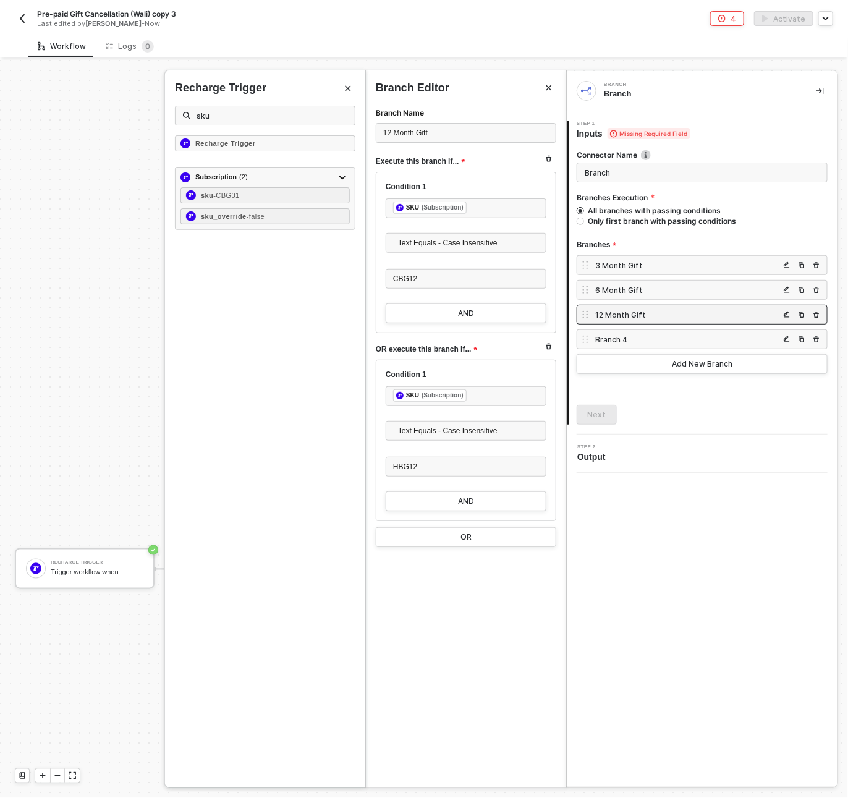
click at [451, 606] on div "Branch Name 12 Month Gift Execute this branch if... Condition 1 ﻿ ﻿ SKU (Subscr…" at bounding box center [466, 447] width 200 height 682
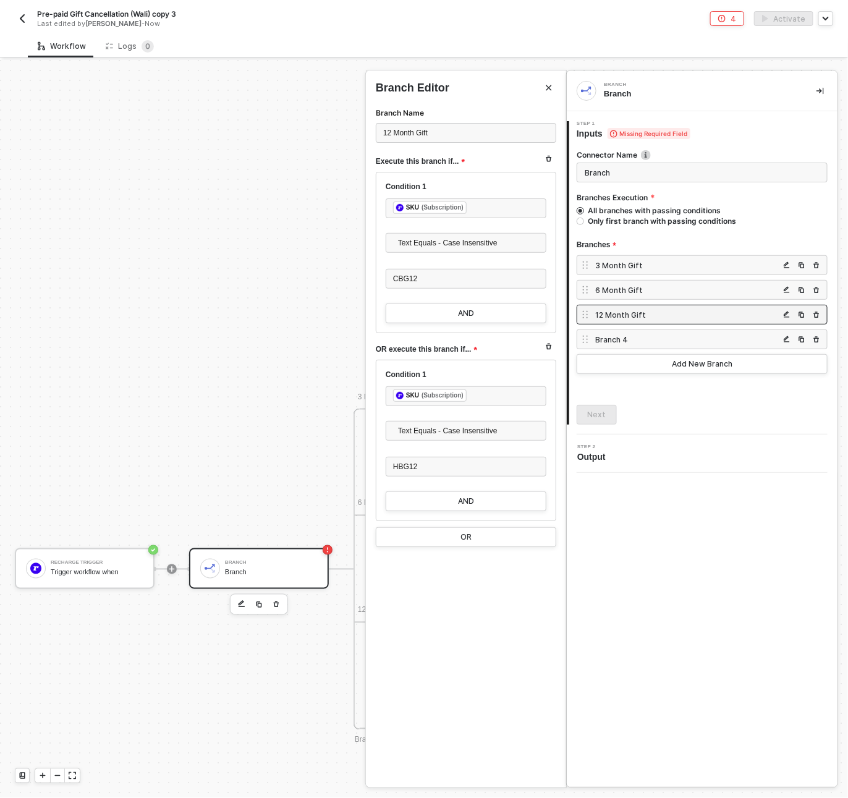
click at [689, 341] on div "Branch 4" at bounding box center [687, 340] width 184 height 11
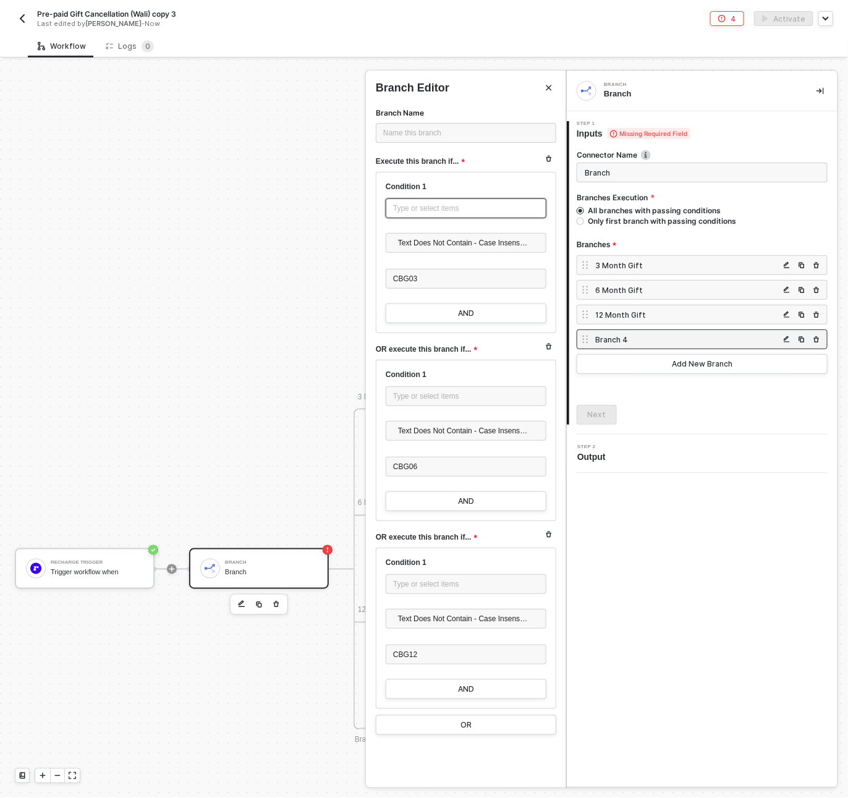
click at [416, 207] on div "Type or select items ﻿" at bounding box center [466, 209] width 146 height 12
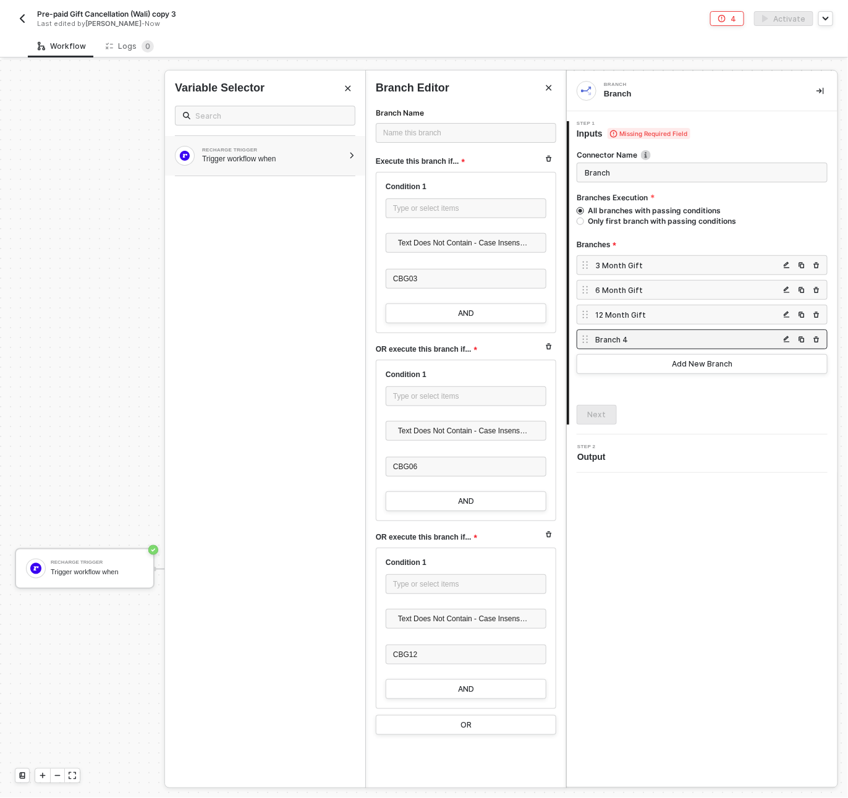
click at [302, 161] on div "Trigger workflow when" at bounding box center [273, 159] width 142 height 10
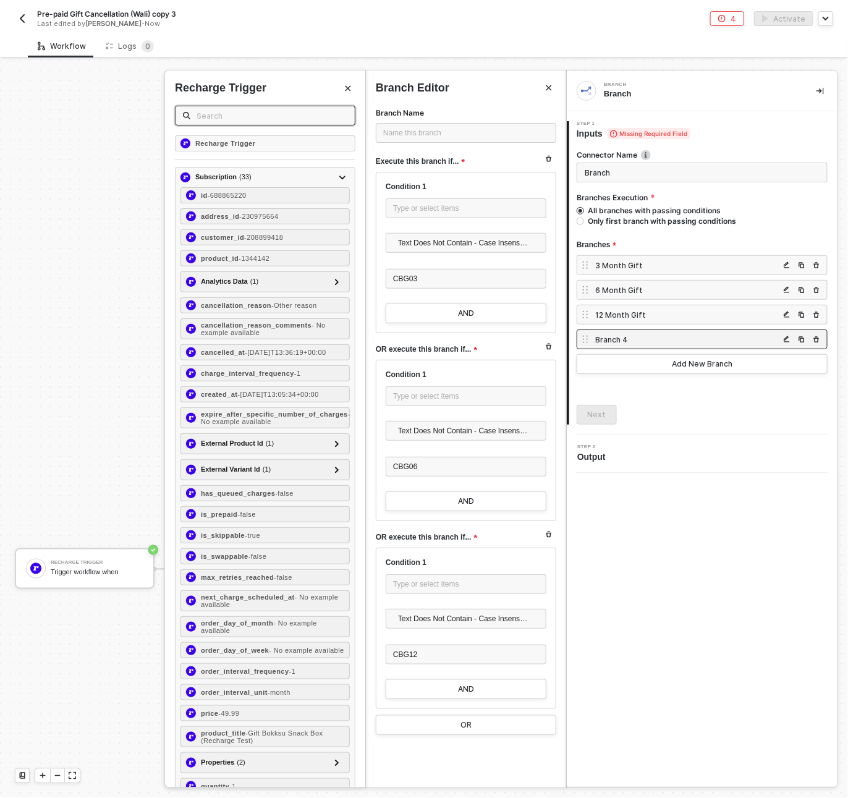
click at [197, 113] on input "text" at bounding box center [272, 116] width 151 height 14
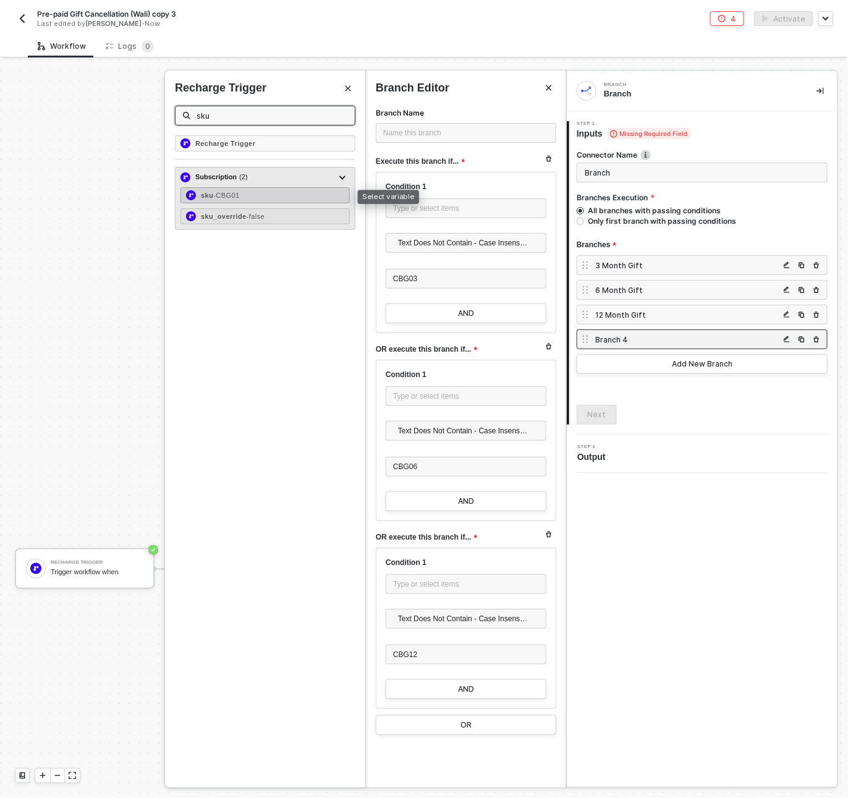
type input "sku"
click at [305, 193] on div "sku - CBG01" at bounding box center [265, 195] width 169 height 16
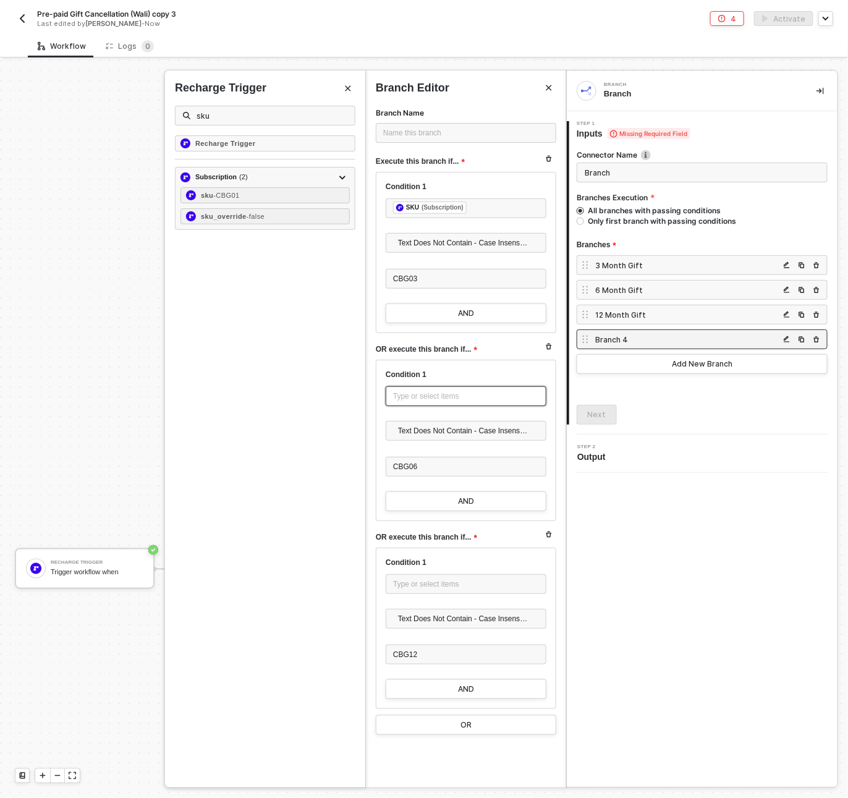
click at [428, 391] on div "Type or select items ﻿" at bounding box center [466, 397] width 146 height 12
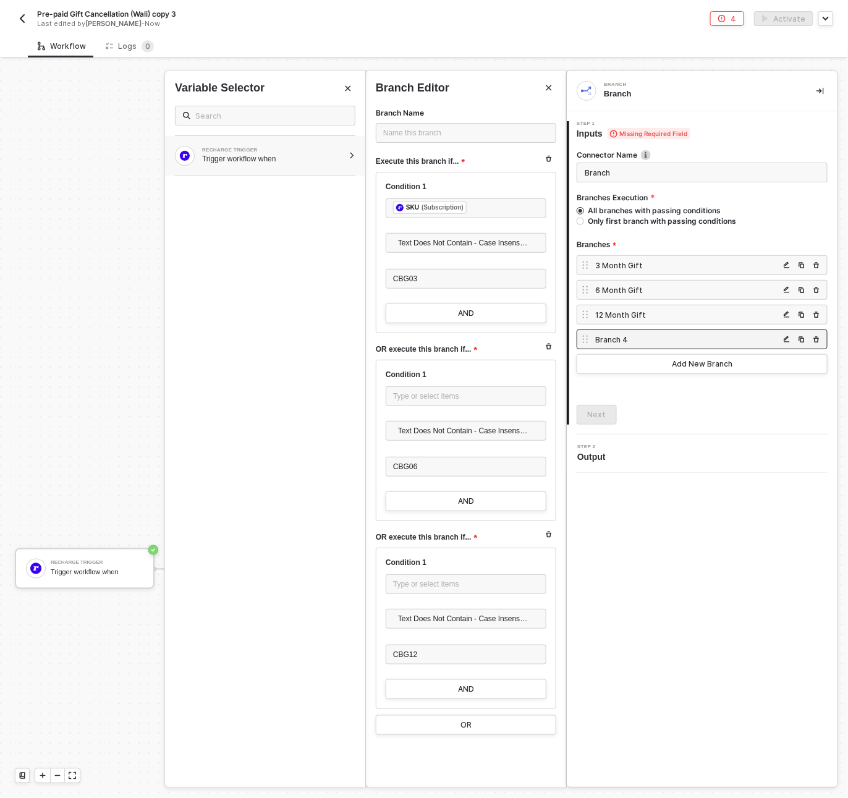
click at [241, 167] on div "RECHARGE TRIGGER Trigger workflow when" at bounding box center [265, 156] width 200 height 40
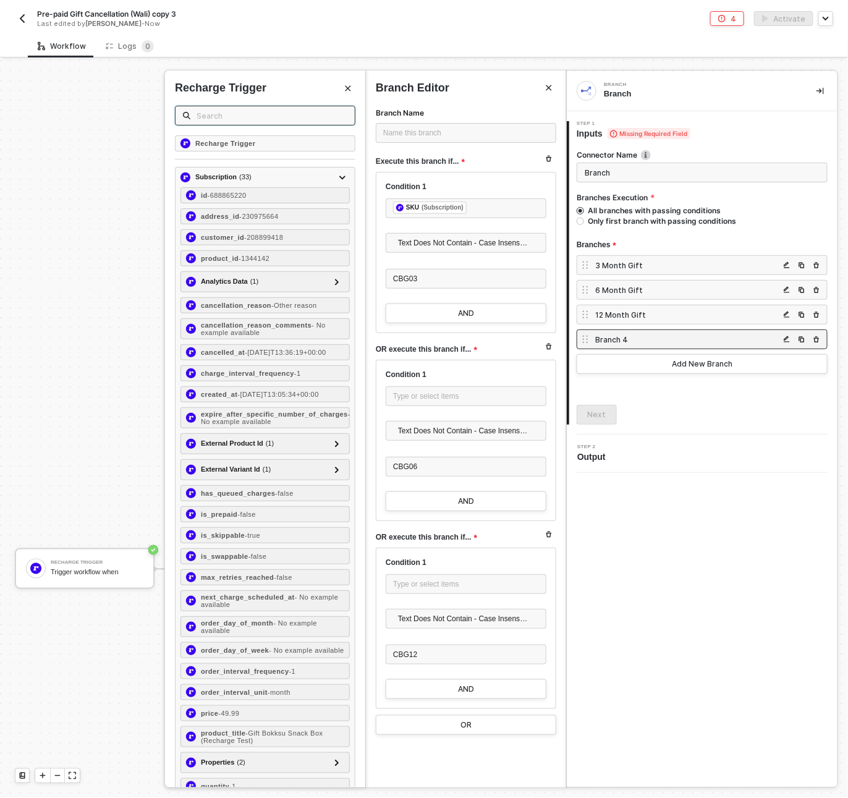
click at [207, 116] on input "text" at bounding box center [272, 116] width 151 height 14
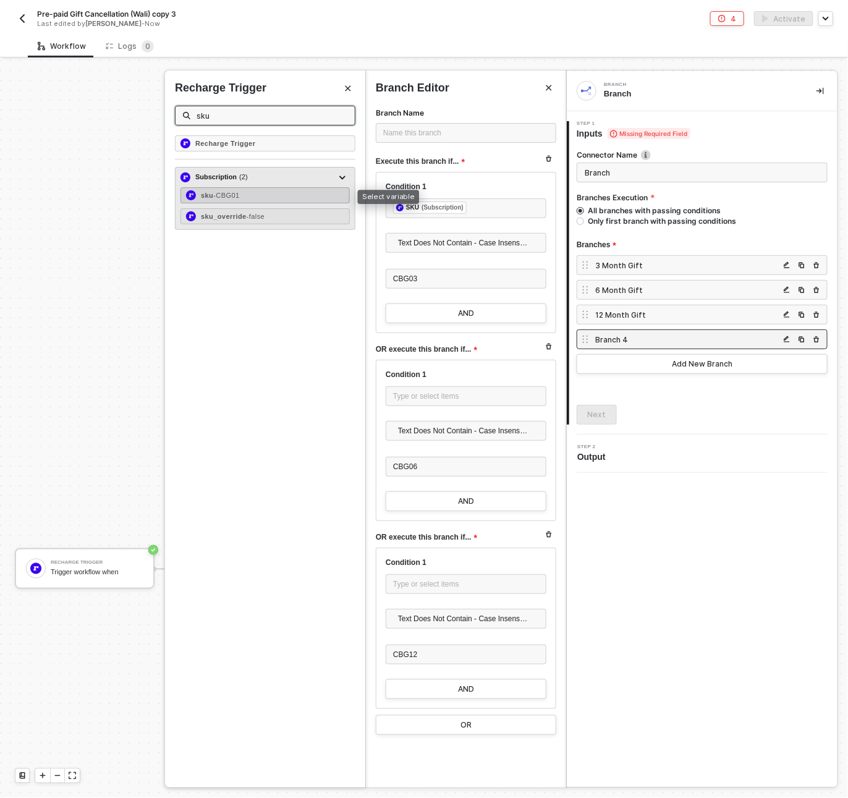
type input "sku"
click at [275, 189] on div "sku - CBG01" at bounding box center [265, 195] width 169 height 16
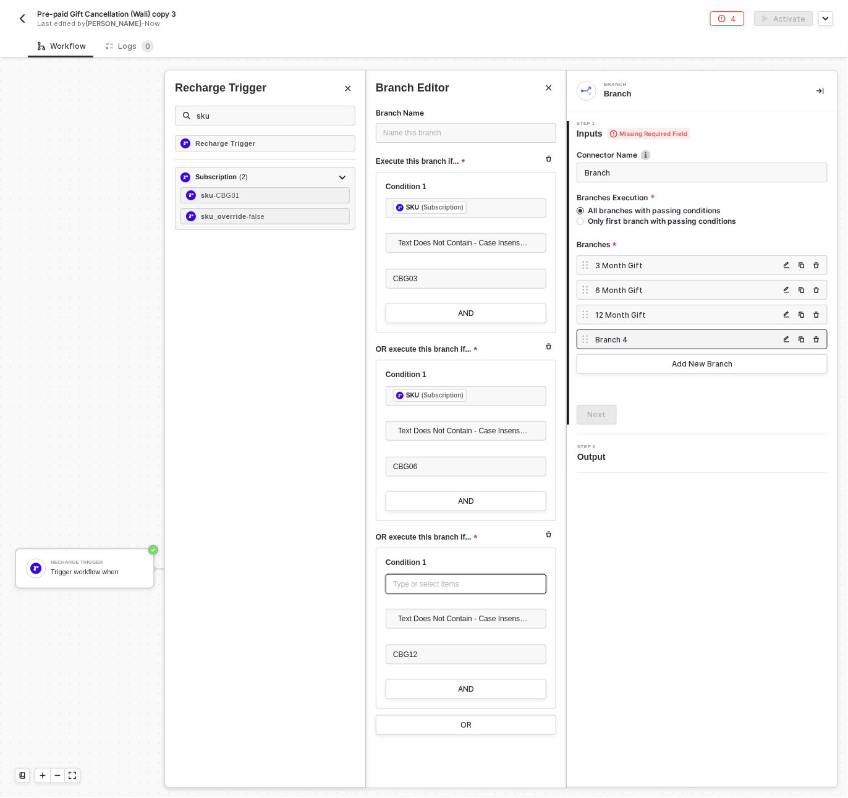
click at [427, 587] on div "Type or select items ﻿" at bounding box center [466, 585] width 146 height 12
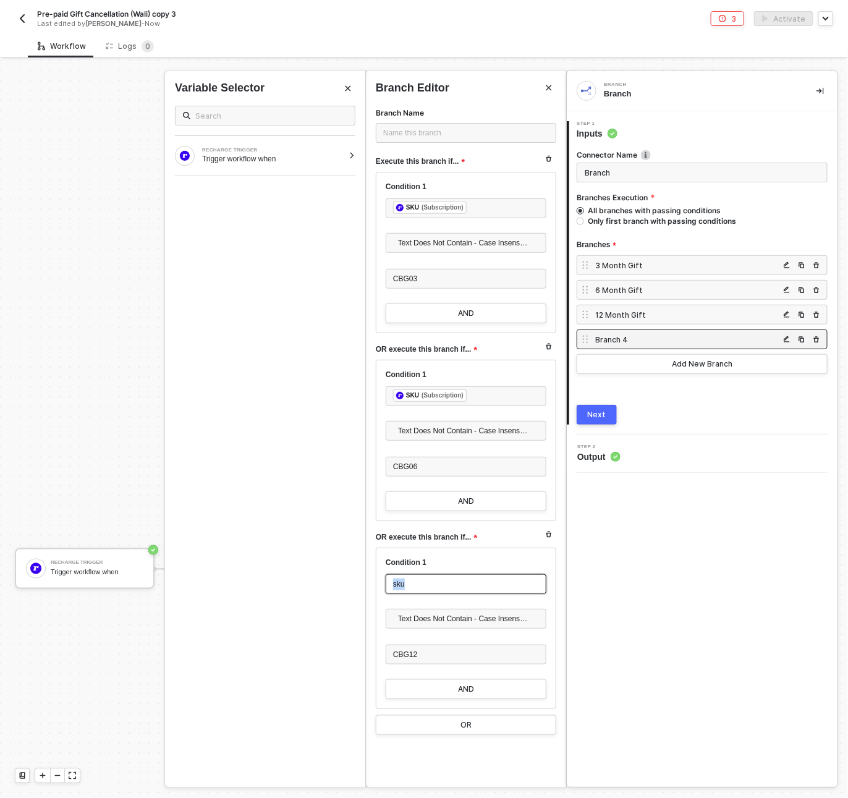
drag, startPoint x: 432, startPoint y: 591, endPoint x: 343, endPoint y: 573, distance: 90.1
click at [566, 573] on div "Branch Branch 1 Step 1 Inputs Connector Name Branch Branches Execution All bran…" at bounding box center [707, 429] width 282 height 738
click at [477, 584] on div "Type or select items ﻿" at bounding box center [466, 585] width 146 height 12
click at [430, 584] on div "Type or select items ﻿" at bounding box center [466, 585] width 146 height 12
click at [416, 583] on div "Type or select items ﻿" at bounding box center [466, 585] width 146 height 12
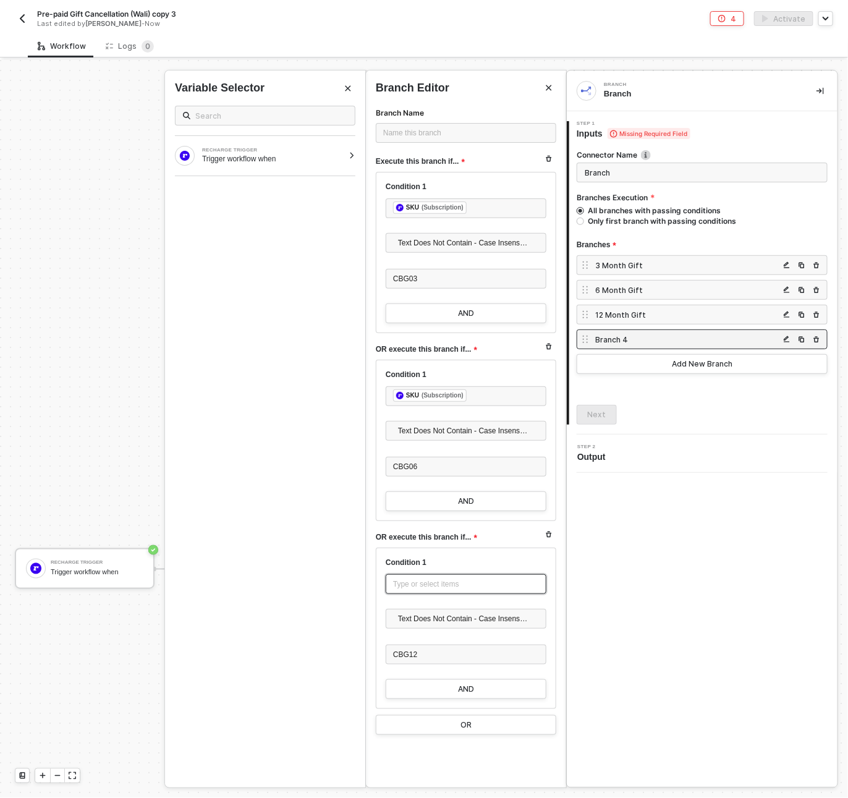
click at [406, 584] on div "Type or select items ﻿" at bounding box center [466, 585] width 146 height 12
click at [434, 586] on div "Type or select items ﻿" at bounding box center [466, 585] width 146 height 12
click at [440, 579] on div "Type or select items ﻿" at bounding box center [466, 585] width 146 height 12
click at [275, 161] on div "Trigger workflow when" at bounding box center [273, 159] width 142 height 10
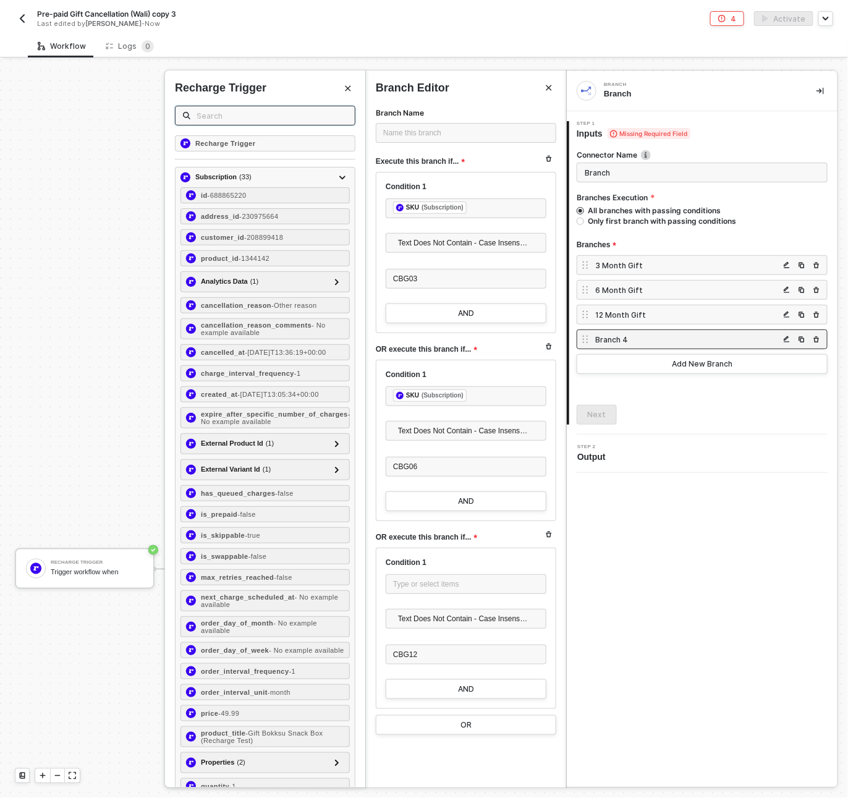
click at [232, 114] on input "text" at bounding box center [272, 116] width 151 height 14
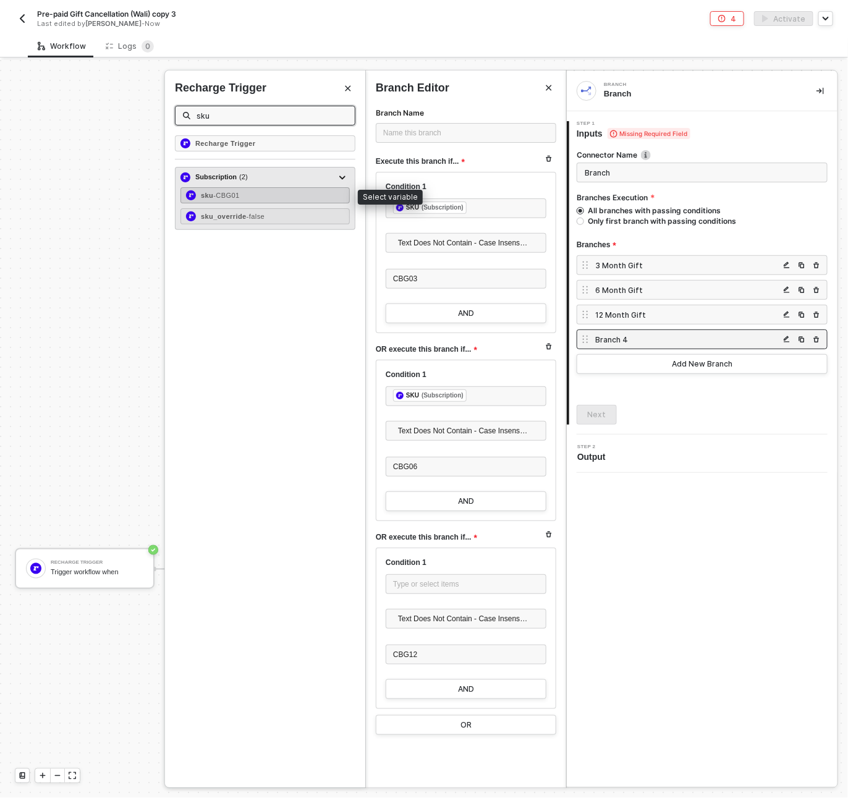
type input "sku"
click at [239, 195] on span "- CBG01" at bounding box center [226, 195] width 26 height 7
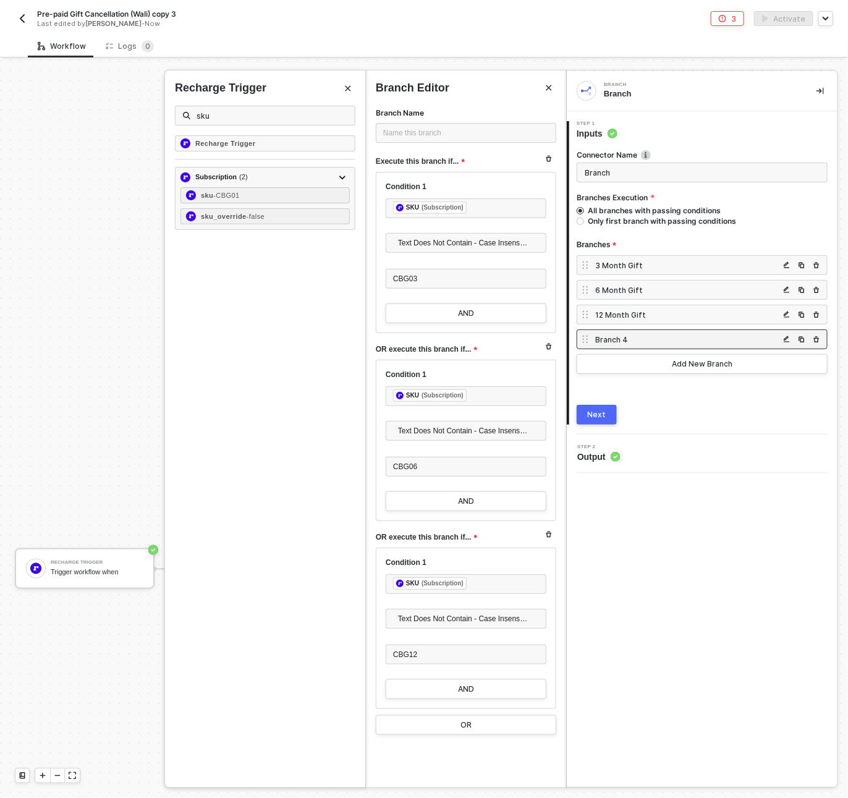
click at [630, 634] on div "Branch Branch 1 Step 1 Inputs Connector Name Branch Branches Execution All bran…" at bounding box center [702, 429] width 271 height 716
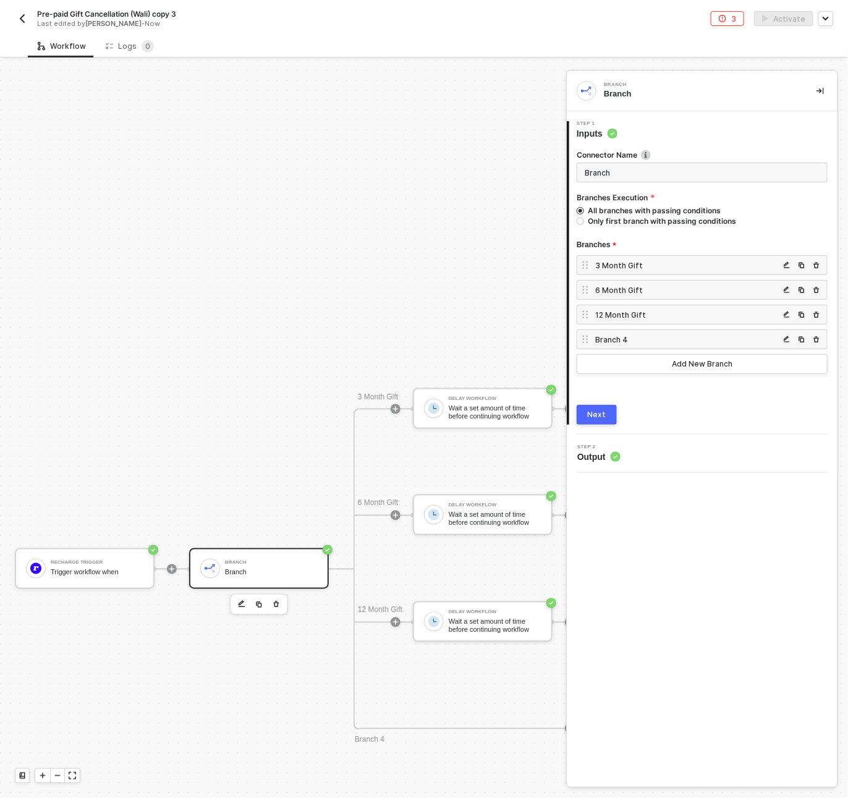
click at [254, 561] on div "Branch" at bounding box center [271, 563] width 93 height 5
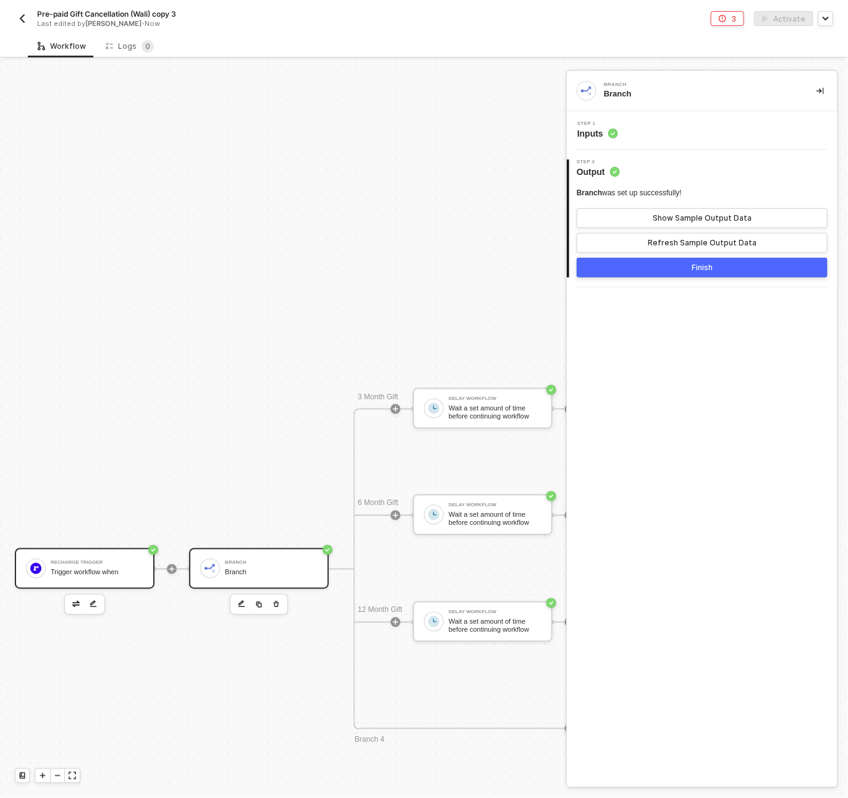
click at [58, 572] on div "Trigger workflow when" at bounding box center [97, 573] width 93 height 8
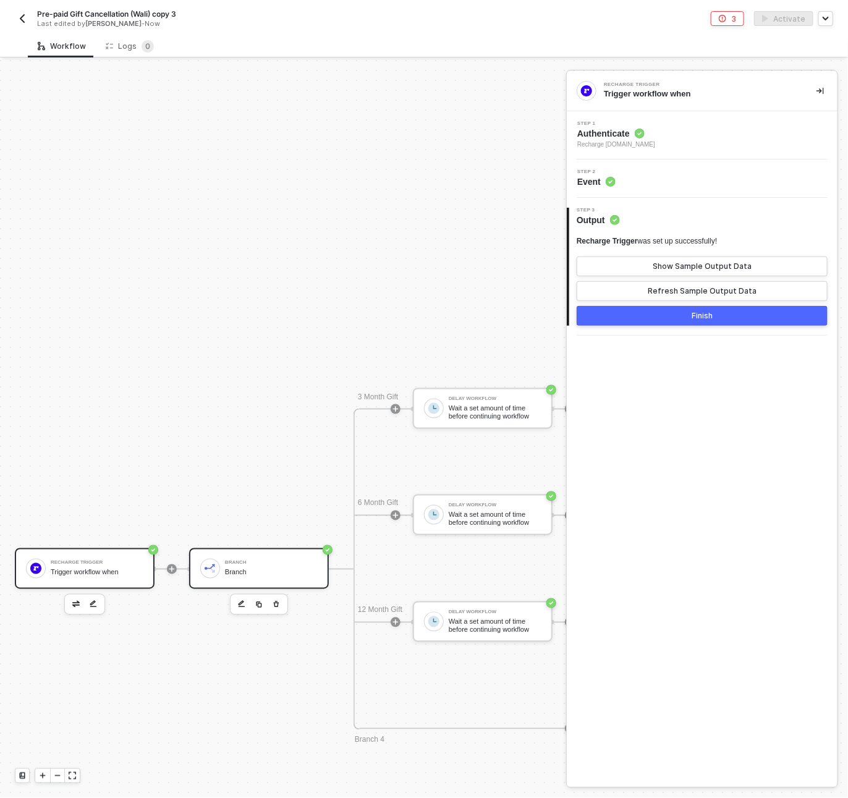
click at [236, 564] on div "Branch" at bounding box center [271, 563] width 93 height 5
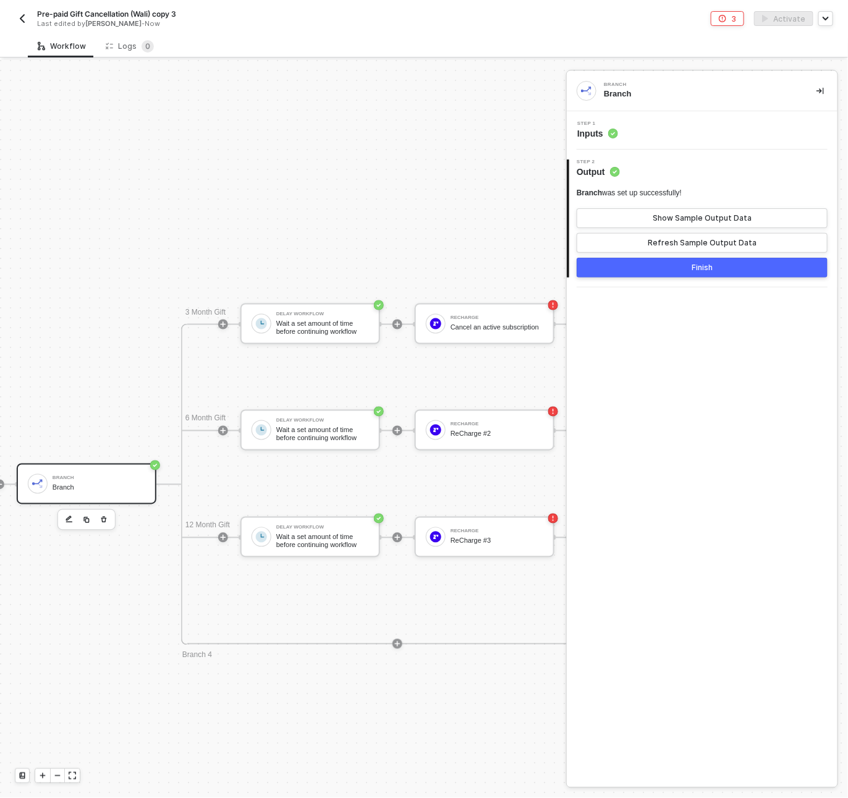
scroll to position [593, 197]
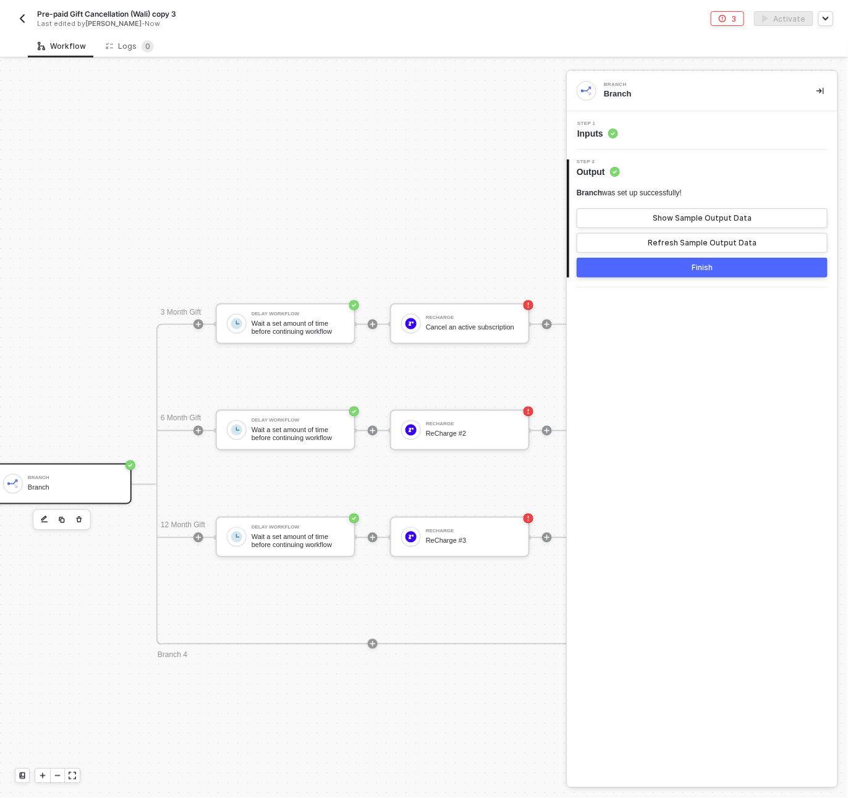
click at [58, 484] on div "Branch" at bounding box center [74, 488] width 93 height 8
click at [662, 121] on div "Step 1 Inputs" at bounding box center [704, 130] width 268 height 19
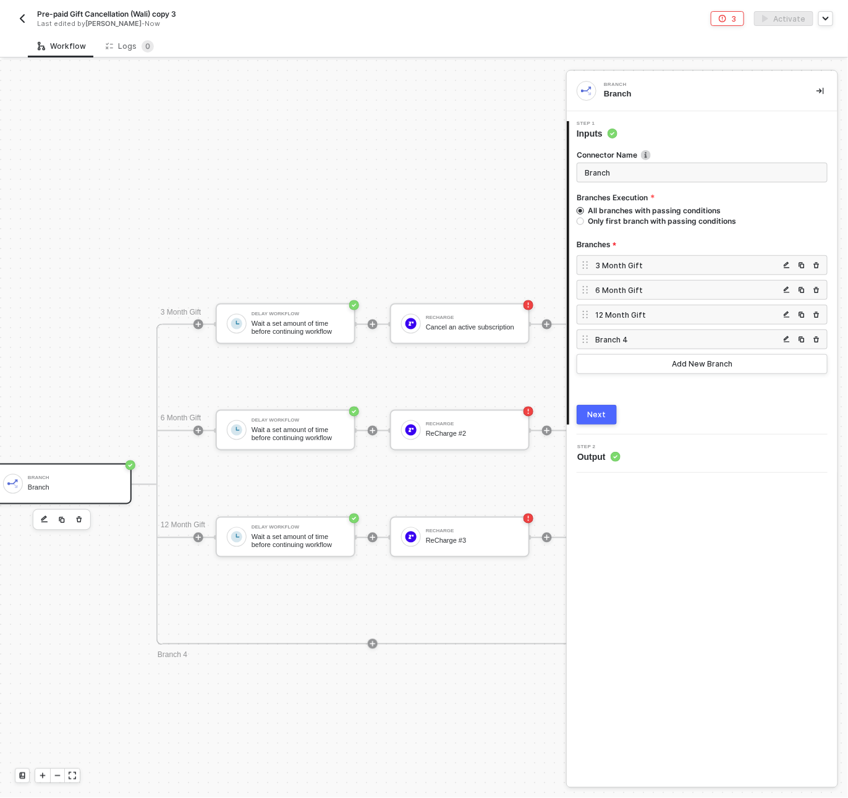
click at [638, 338] on div "Branch 4" at bounding box center [687, 340] width 184 height 11
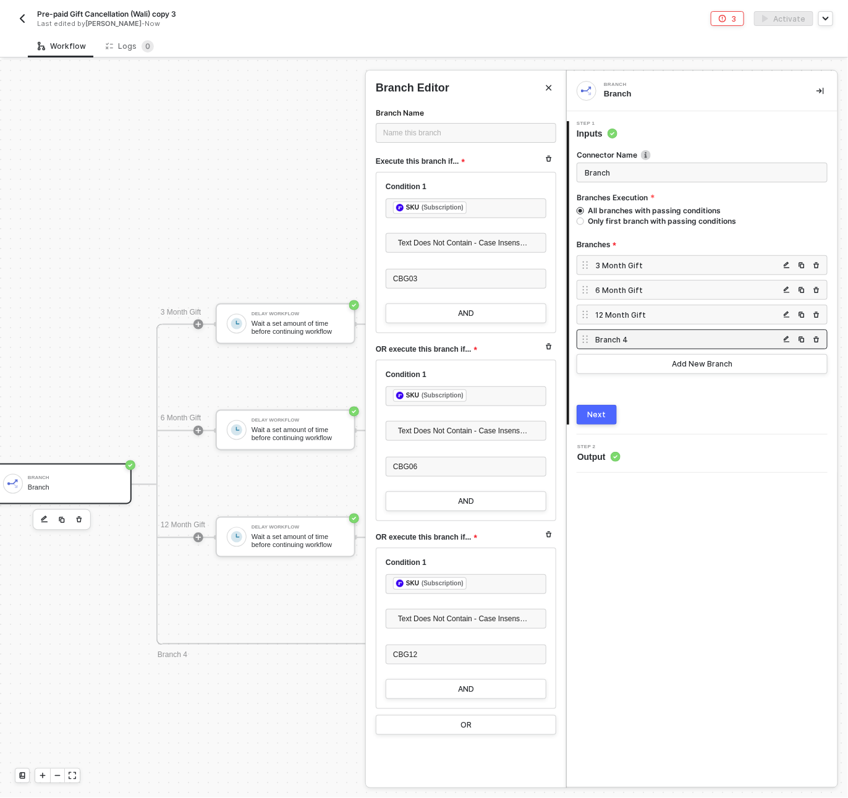
click at [267, 330] on div at bounding box center [424, 429] width 848 height 738
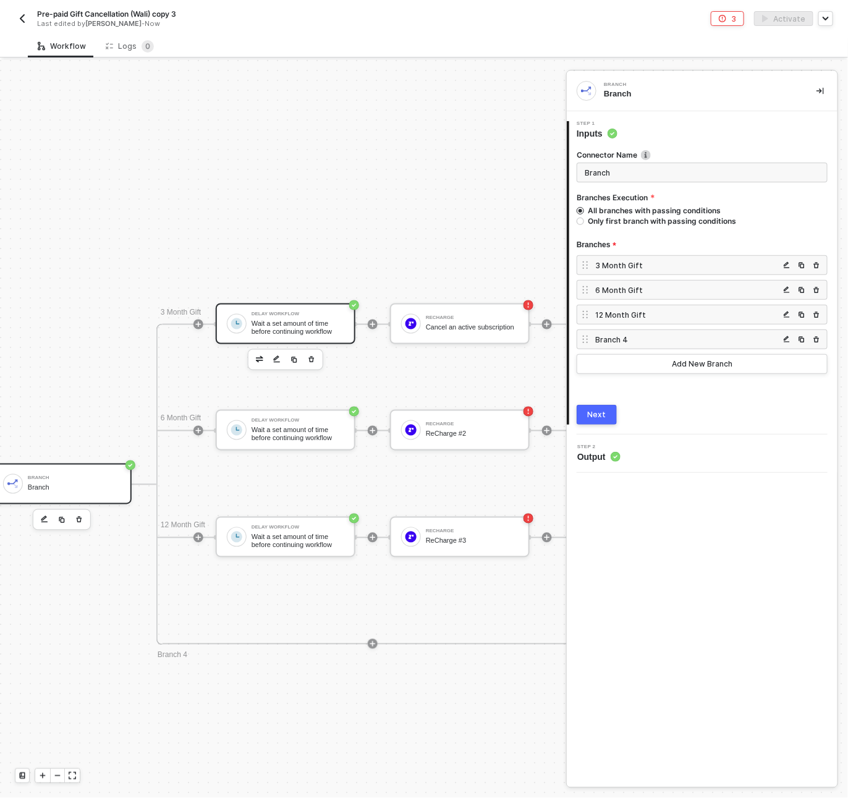
click at [283, 320] on div "Wait a set amount of time before continuing workflow" at bounding box center [298, 327] width 93 height 15
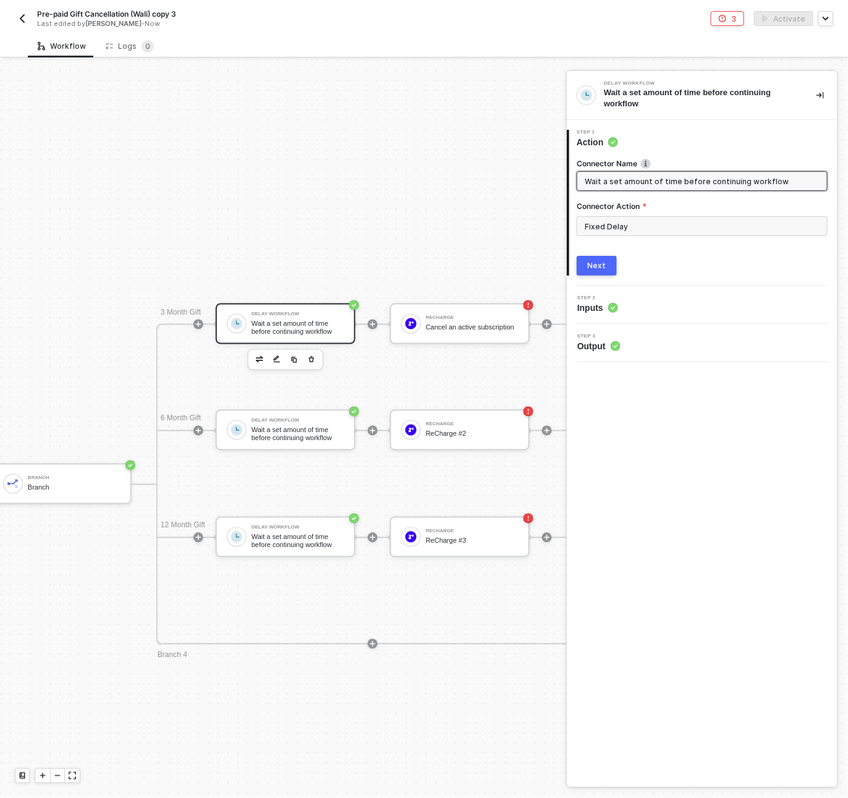
click at [587, 264] on button "Next" at bounding box center [597, 266] width 40 height 20
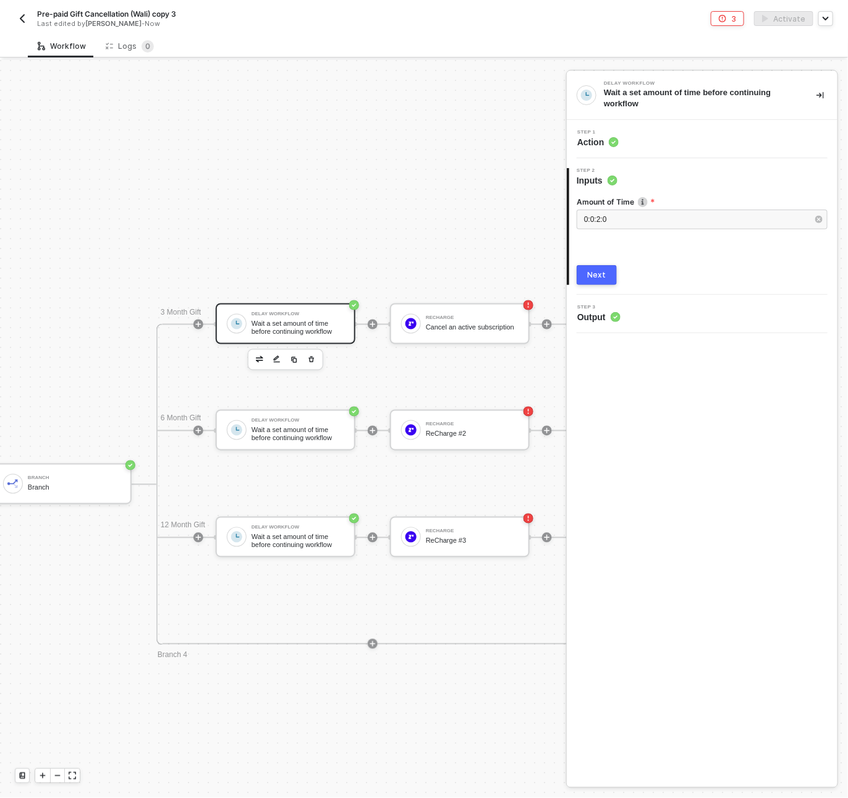
click at [592, 271] on div "Next" at bounding box center [597, 275] width 19 height 10
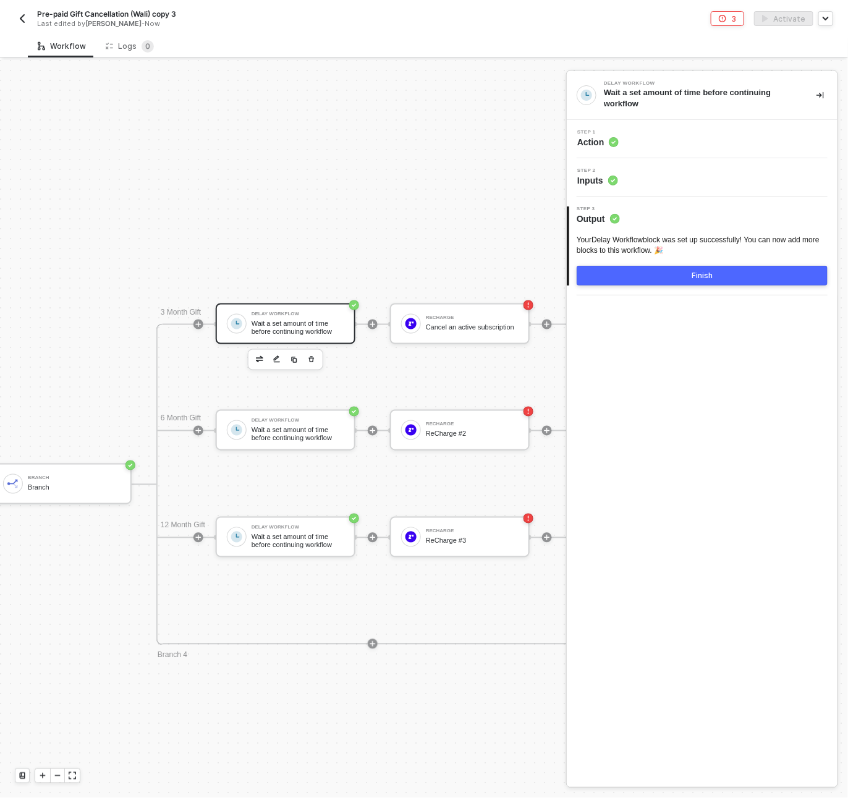
click at [643, 276] on button "Finish" at bounding box center [702, 276] width 251 height 20
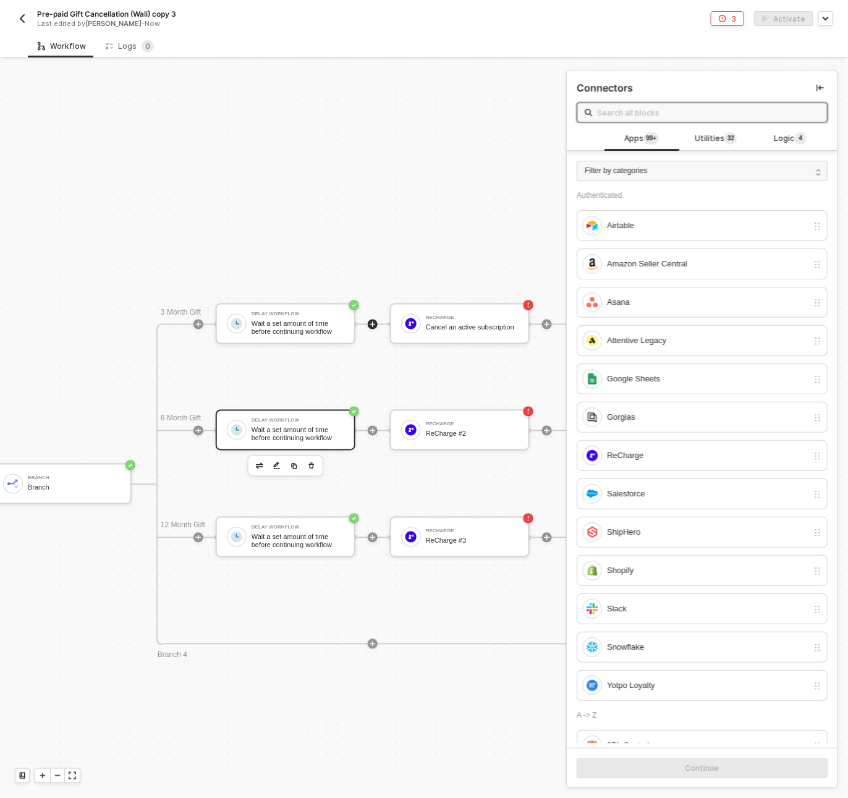
click at [290, 435] on div "Wait a set amount of time before continuing workflow" at bounding box center [298, 434] width 93 height 15
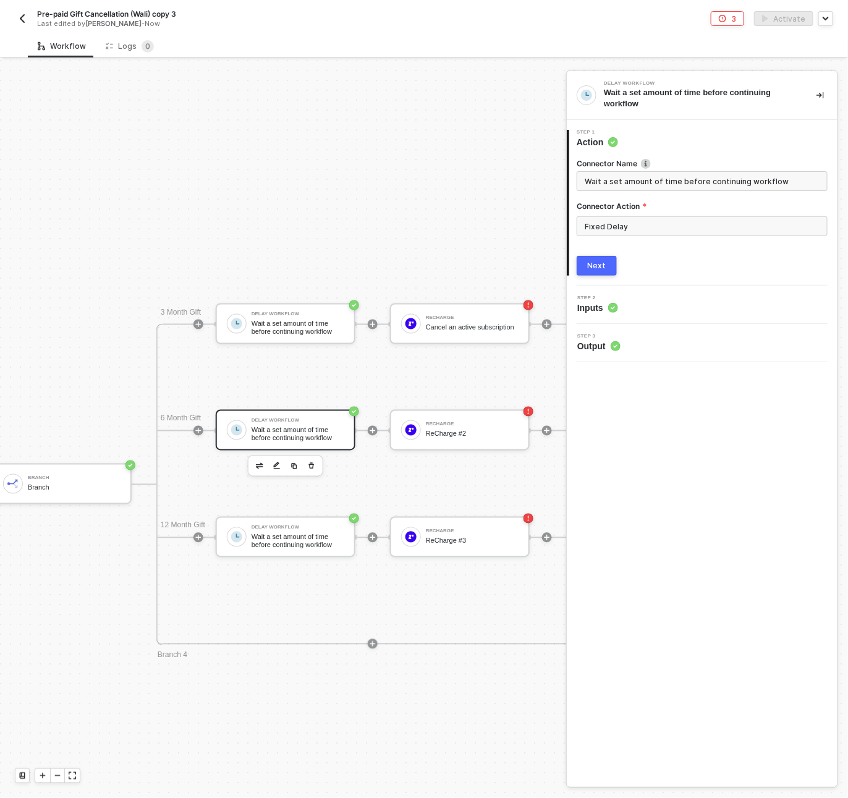
click at [597, 265] on div "Next" at bounding box center [597, 266] width 19 height 10
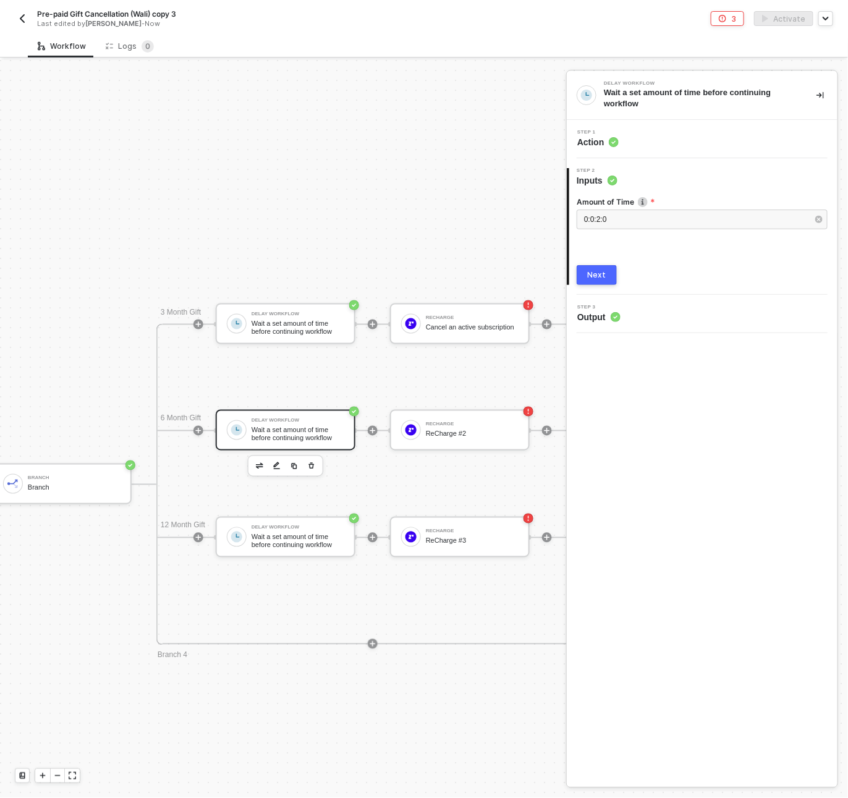
click at [605, 275] on div "Next" at bounding box center [597, 275] width 19 height 10
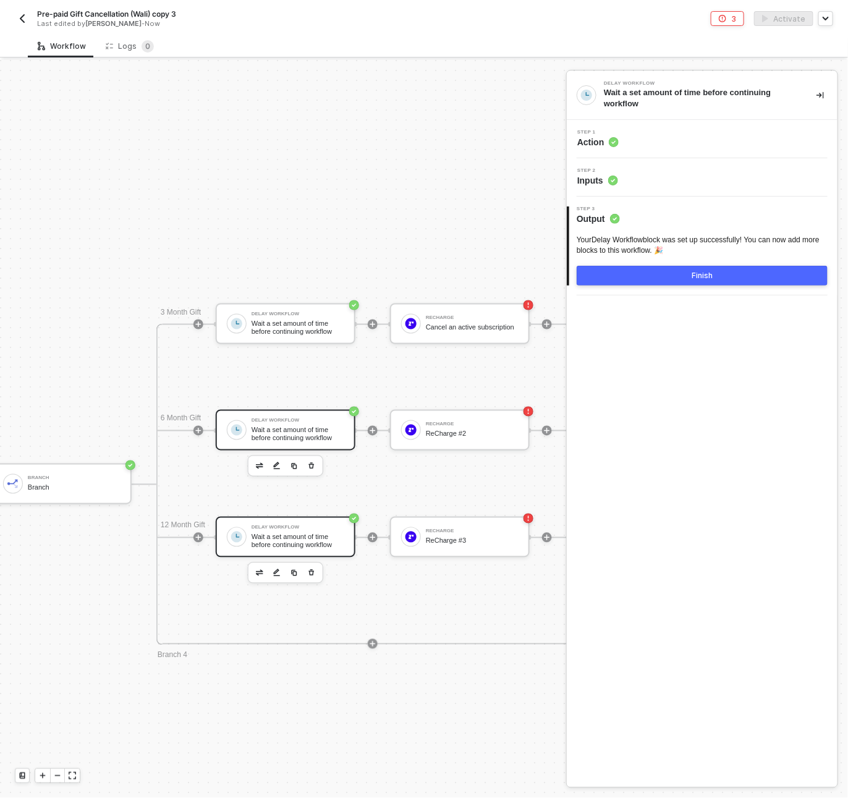
click at [294, 540] on div "Wait a set amount of time before continuing workflow" at bounding box center [298, 541] width 93 height 15
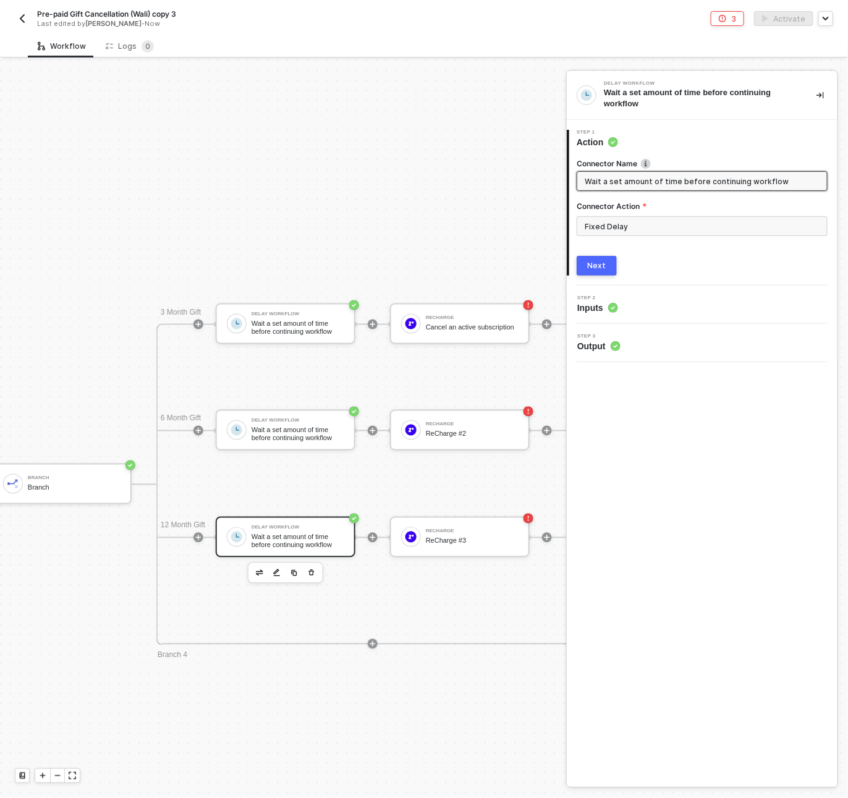
click at [598, 270] on button "Next" at bounding box center [597, 266] width 40 height 20
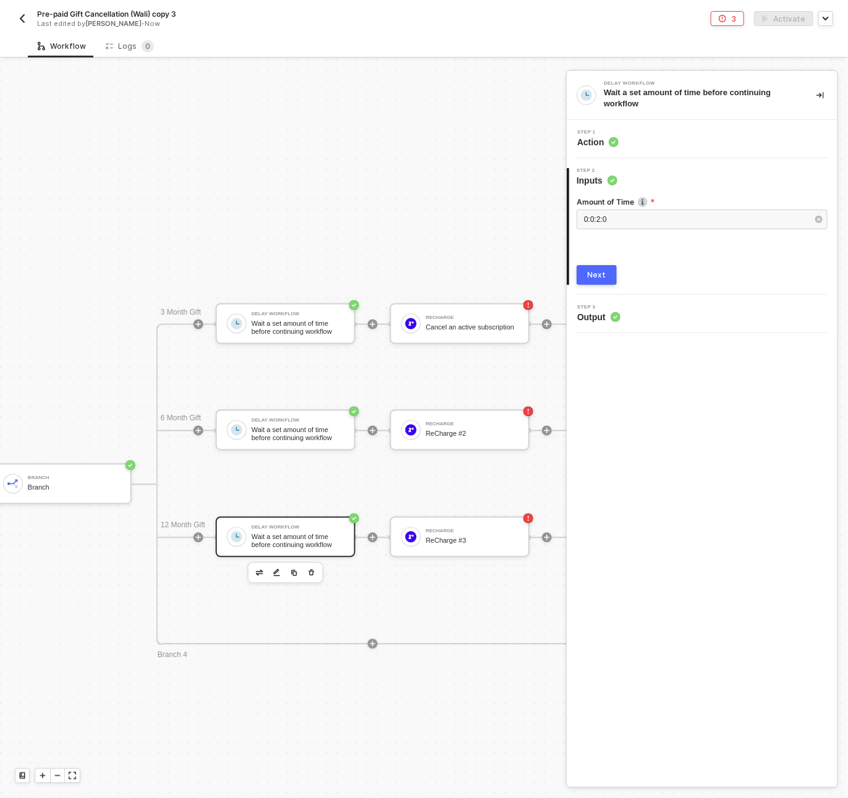
click at [599, 275] on div "Next" at bounding box center [597, 275] width 19 height 10
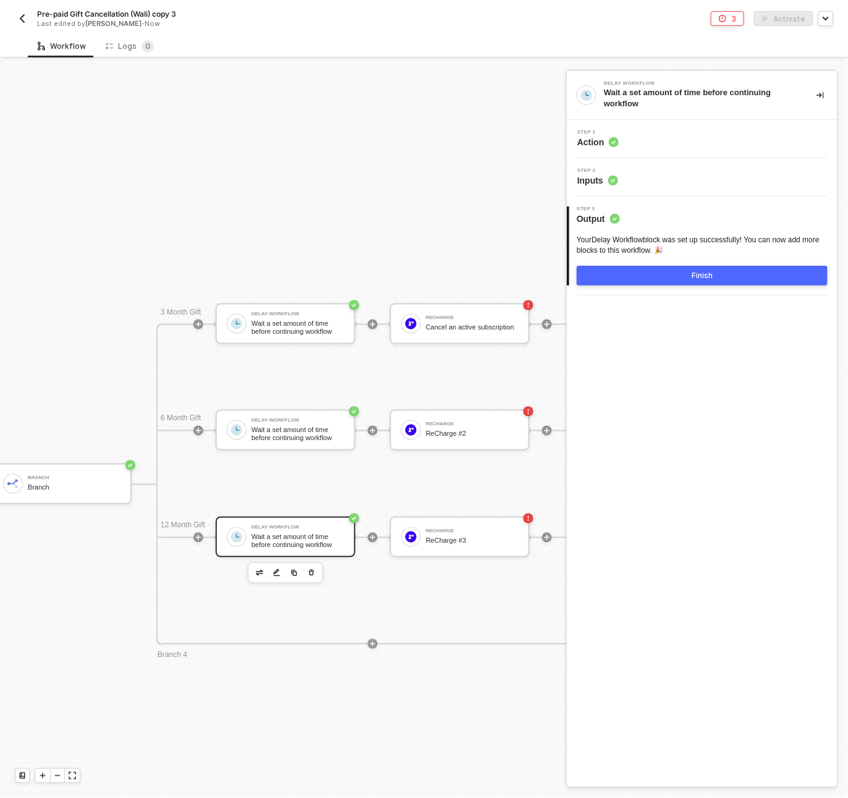
click at [642, 282] on button "Finish" at bounding box center [702, 276] width 251 height 20
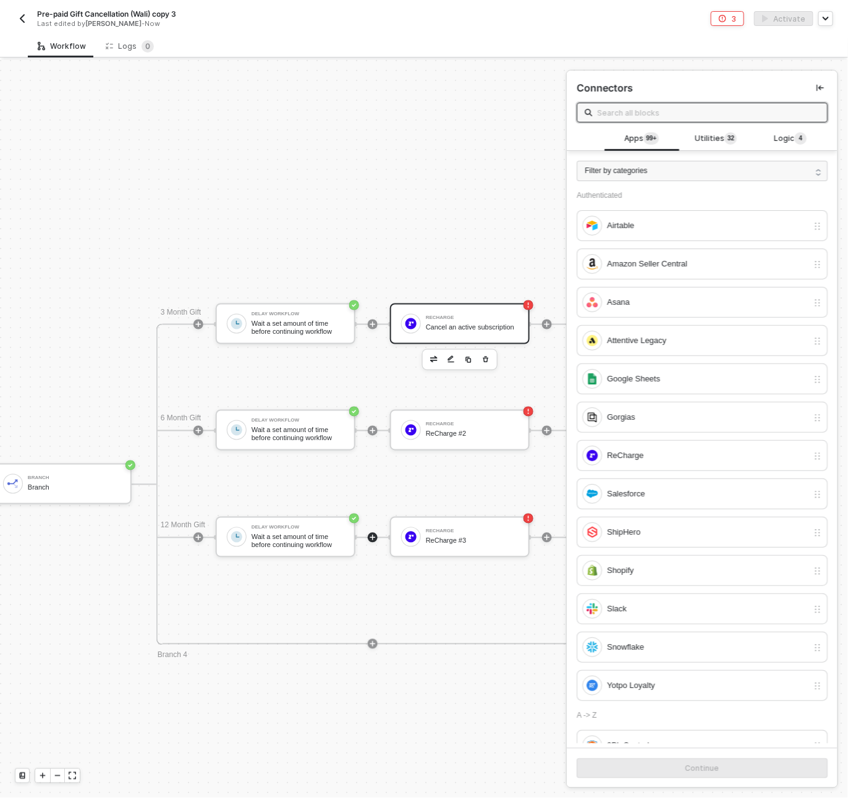
click at [456, 324] on div "Cancel an active subscription" at bounding box center [472, 328] width 93 height 8
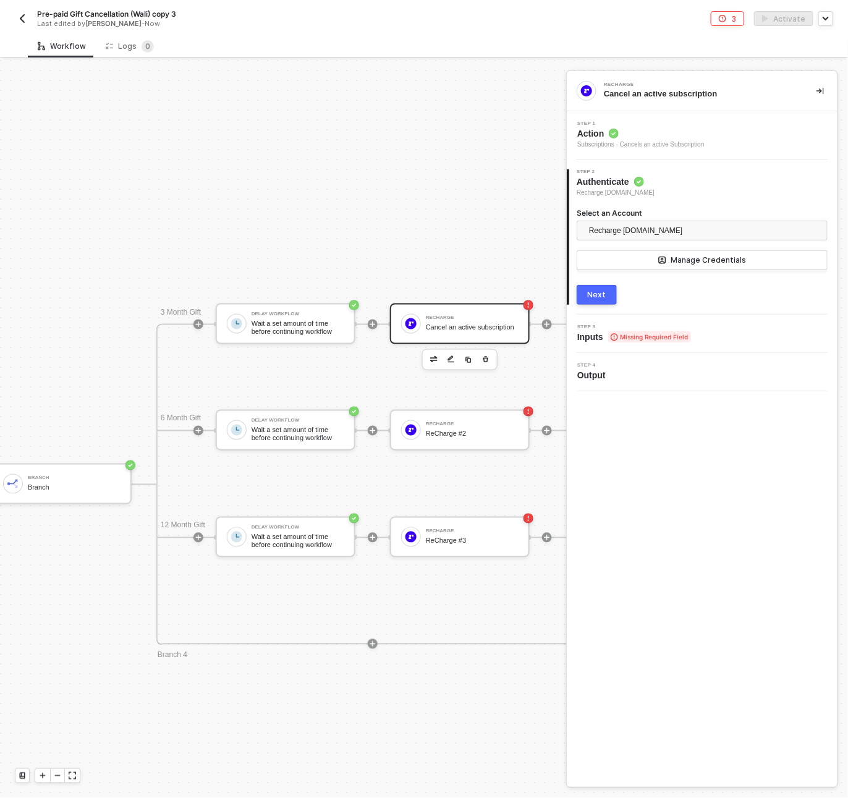
click at [680, 137] on span "Action" at bounding box center [641, 133] width 127 height 12
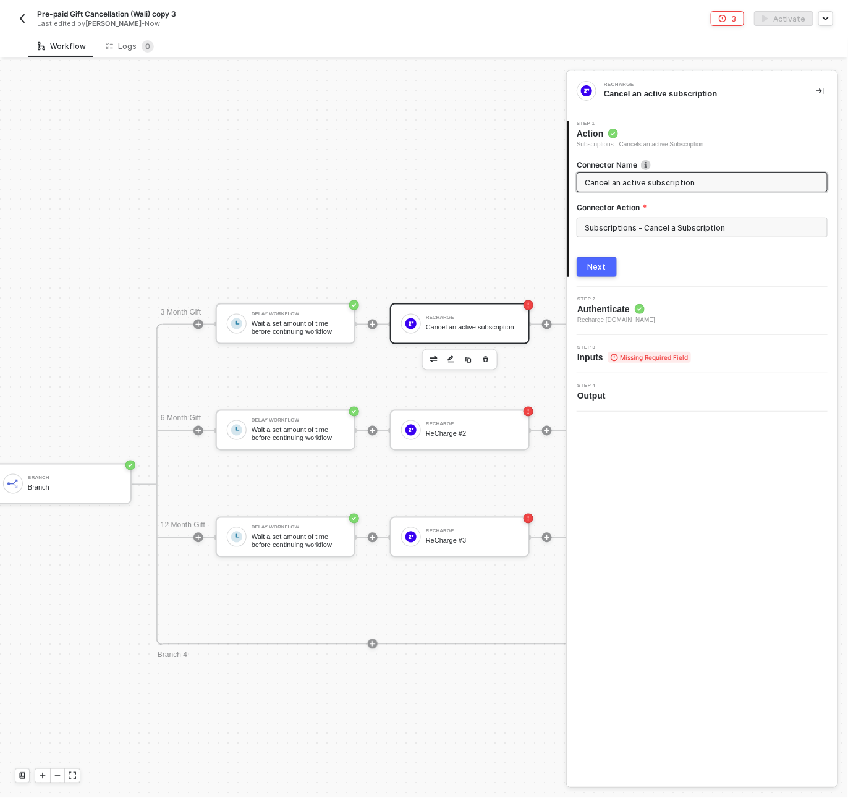
click at [655, 314] on span "Authenticate" at bounding box center [617, 309] width 78 height 12
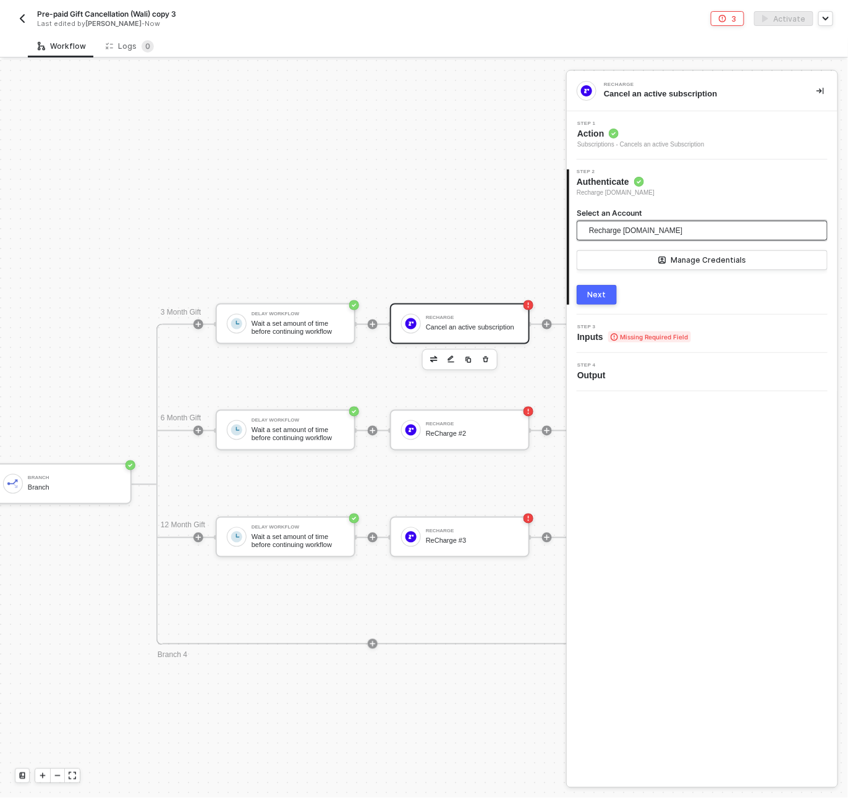
click at [610, 229] on span "Recharge bokksu.myshopify.com" at bounding box center [635, 230] width 93 height 19
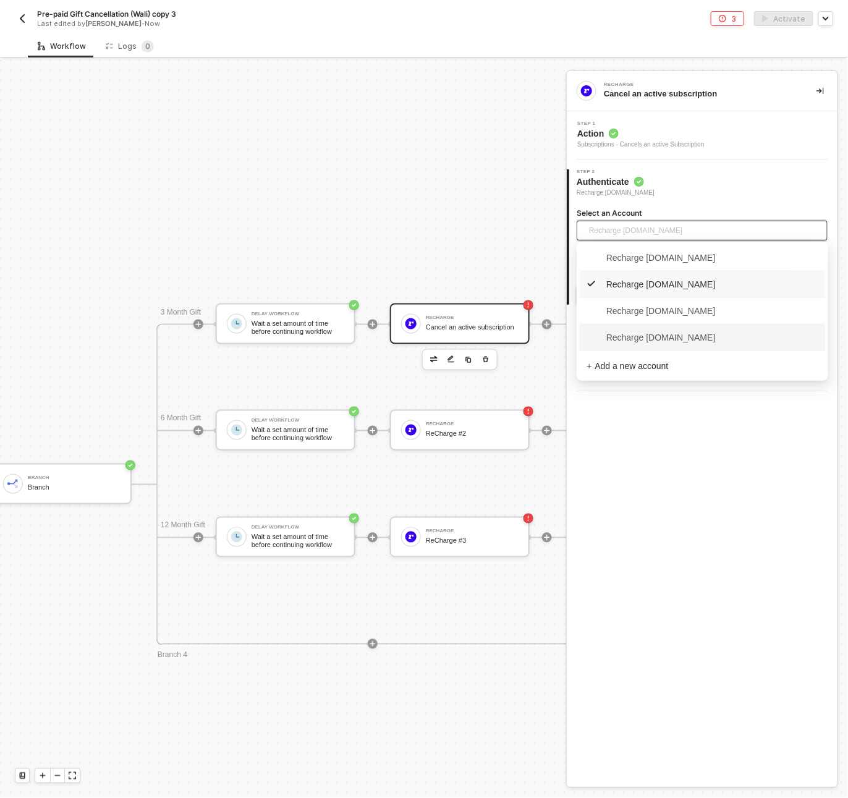
click at [702, 341] on span "Recharge [DOMAIN_NAME]" at bounding box center [651, 338] width 129 height 14
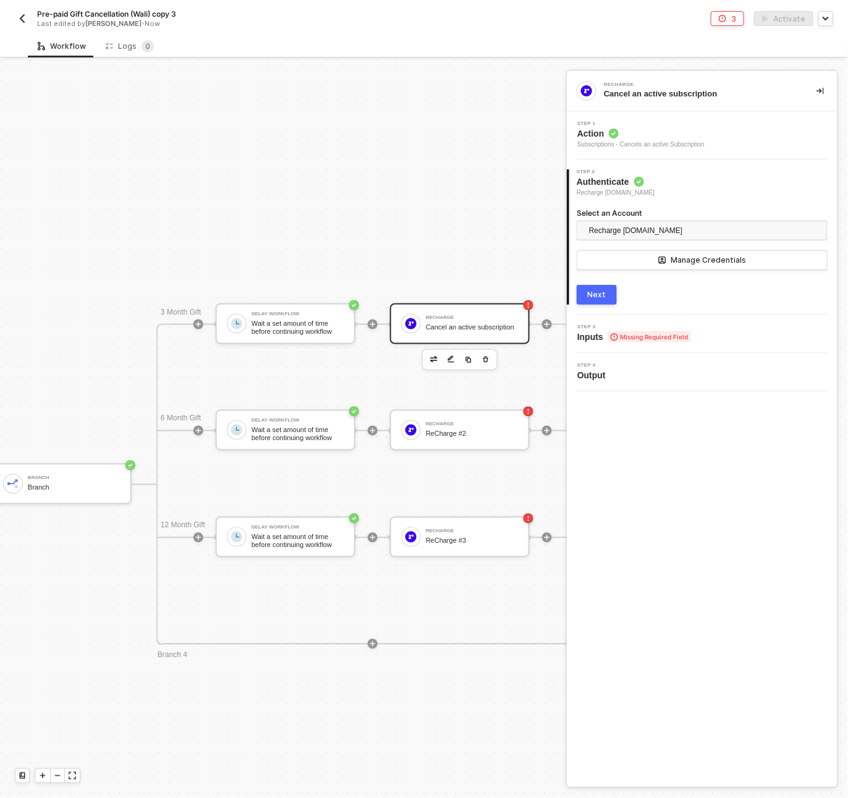
click at [587, 294] on button "Next" at bounding box center [597, 295] width 40 height 20
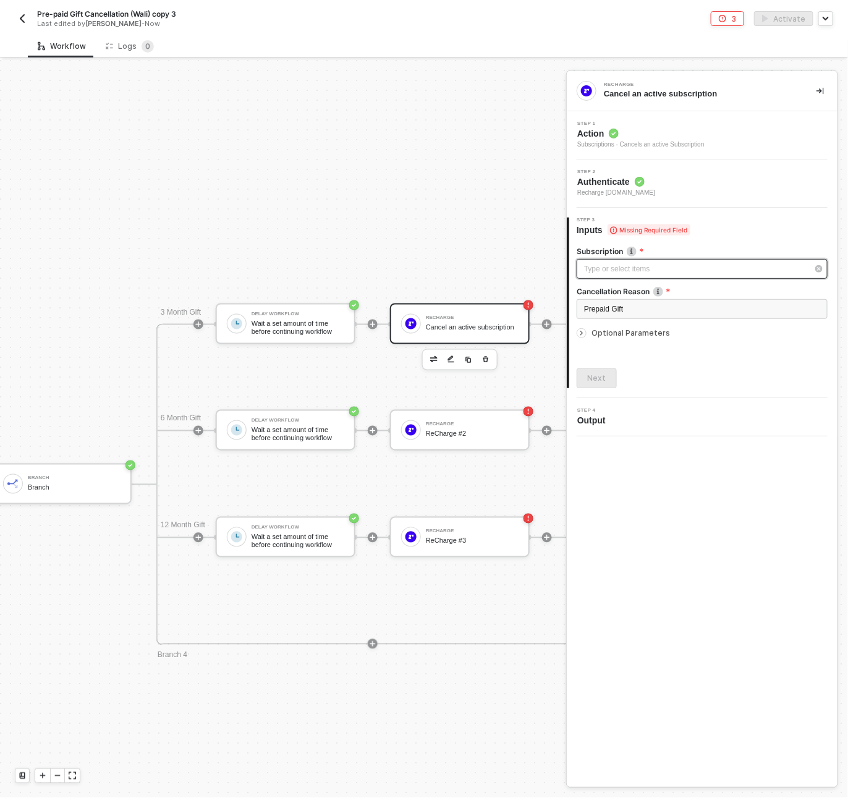
click at [686, 267] on div "Type or select items ﻿" at bounding box center [696, 269] width 224 height 12
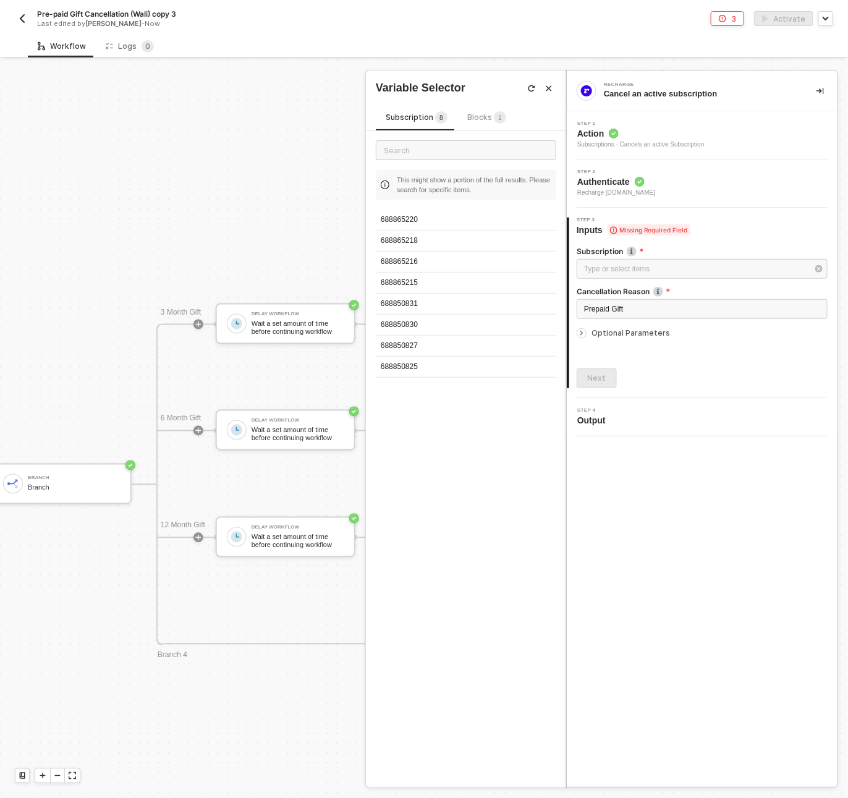
click at [491, 124] on div "Blocks 1" at bounding box center [487, 118] width 59 height 15
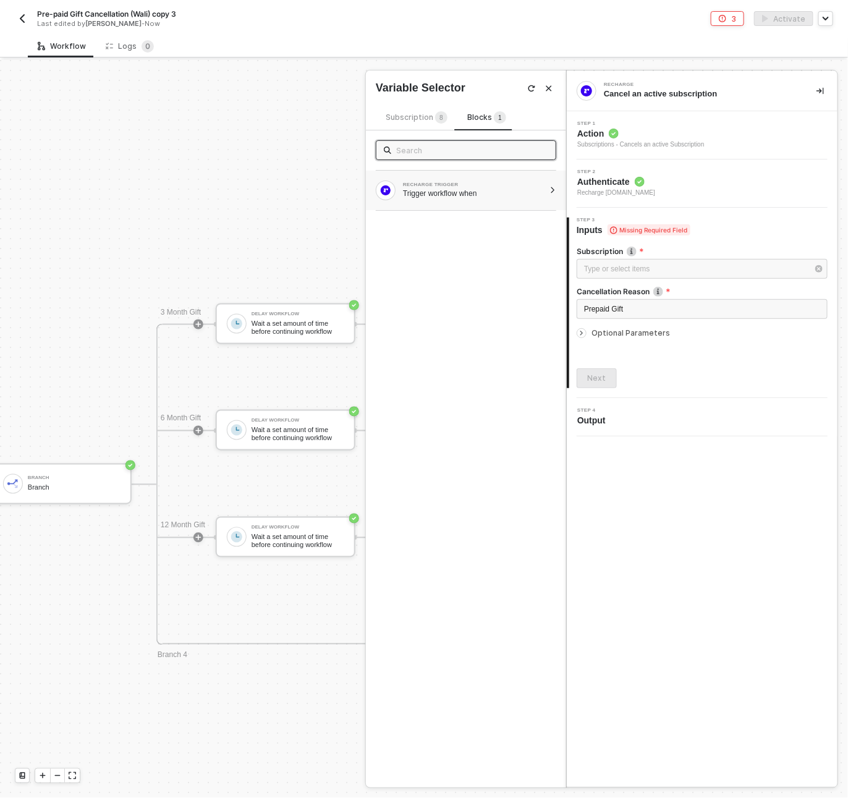
click at [441, 197] on div "Trigger workflow when" at bounding box center [474, 194] width 142 height 10
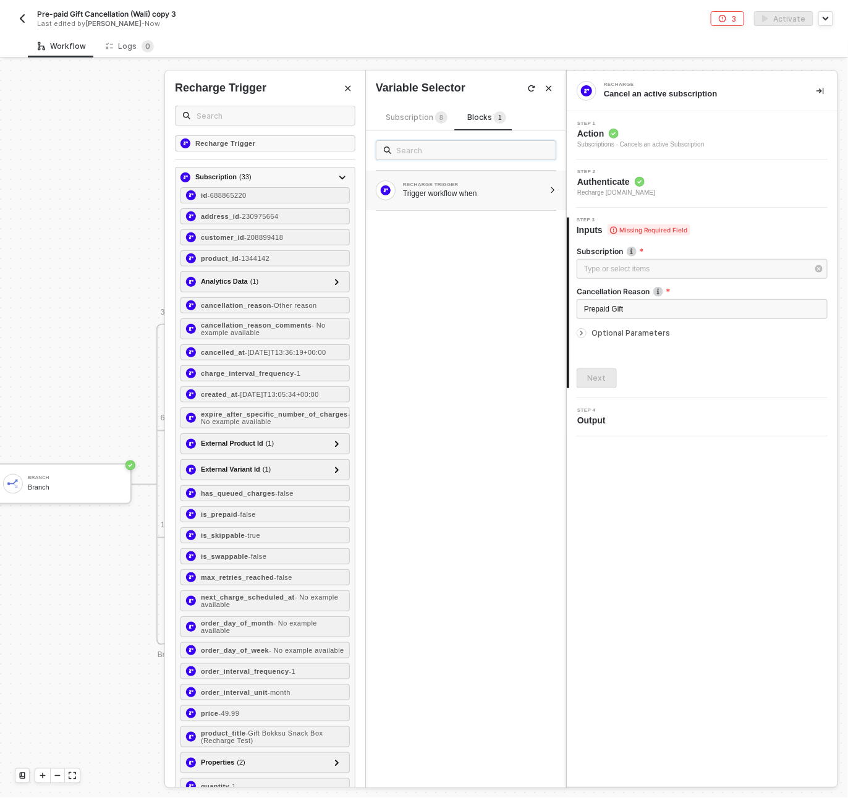
click at [413, 145] on input "text" at bounding box center [472, 150] width 152 height 14
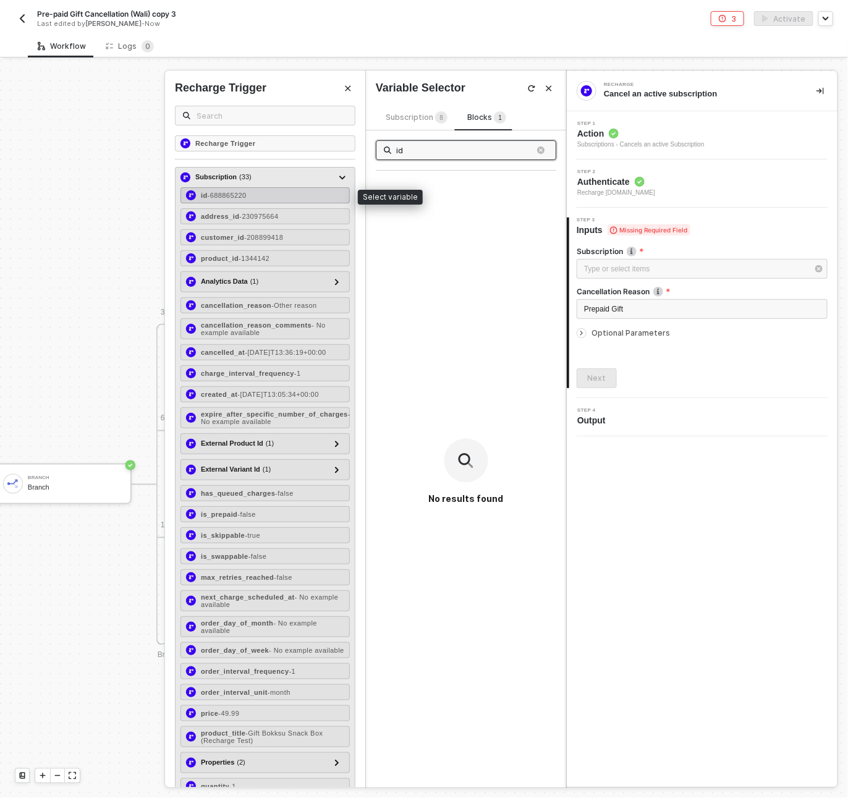
type input "id"
click at [257, 198] on div "id - 688865220" at bounding box center [265, 195] width 169 height 16
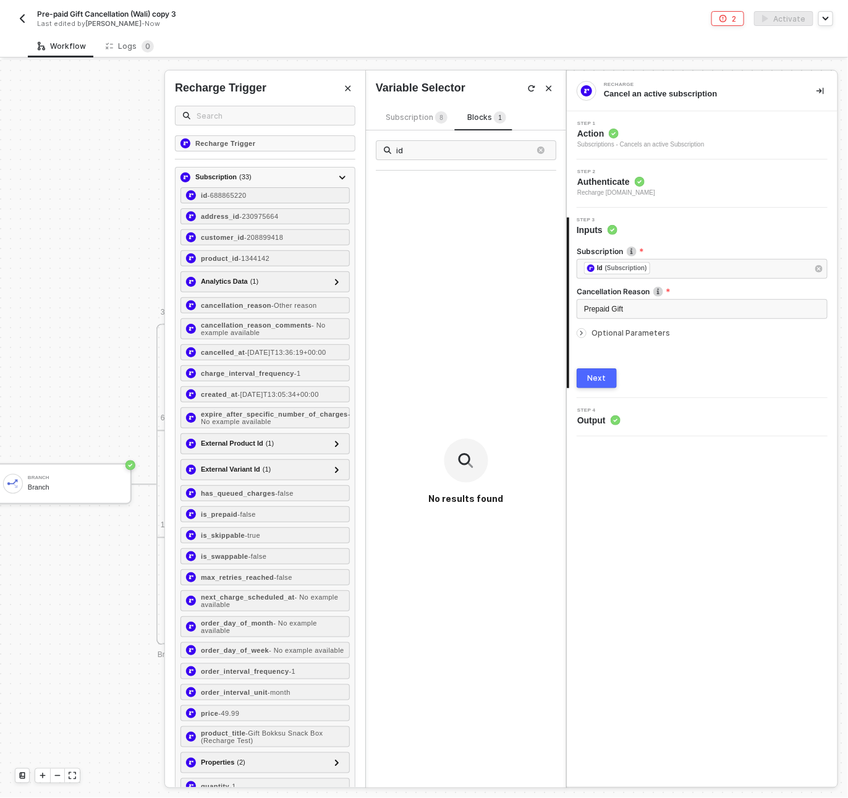
click at [605, 373] on div "Next" at bounding box center [597, 378] width 19 height 10
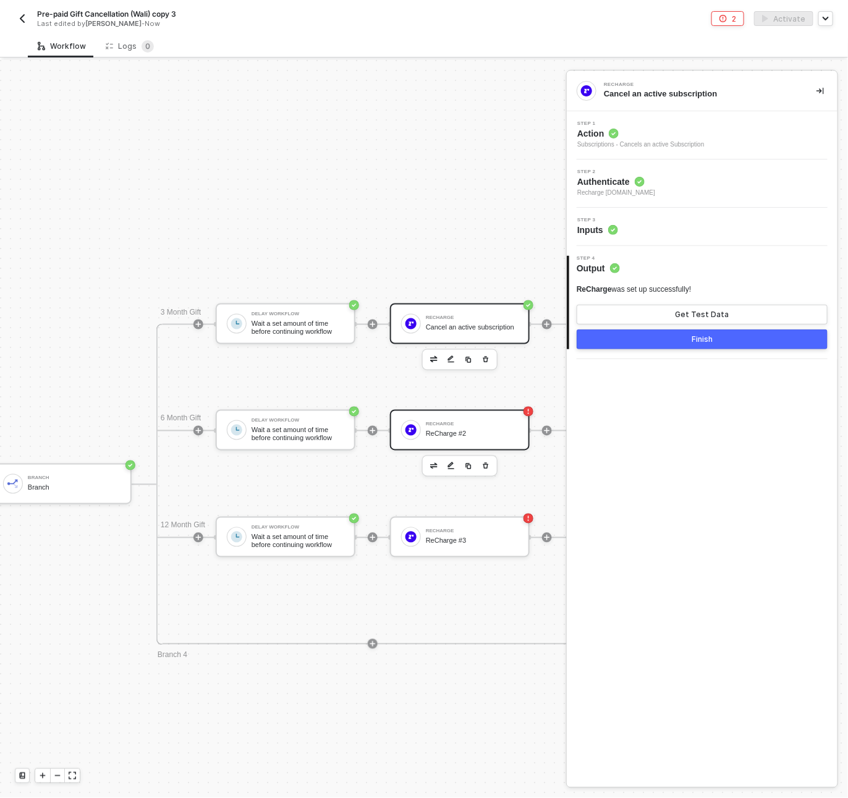
click at [490, 439] on div "ReCharge ReCharge #2" at bounding box center [472, 430] width 93 height 23
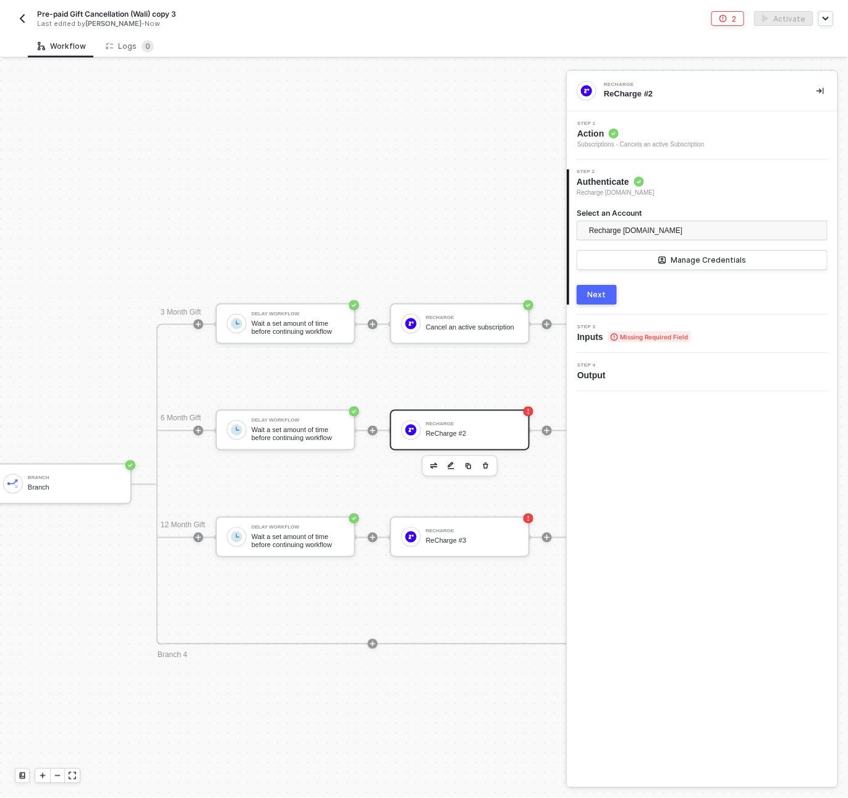
click at [683, 132] on span "Action" at bounding box center [641, 133] width 127 height 12
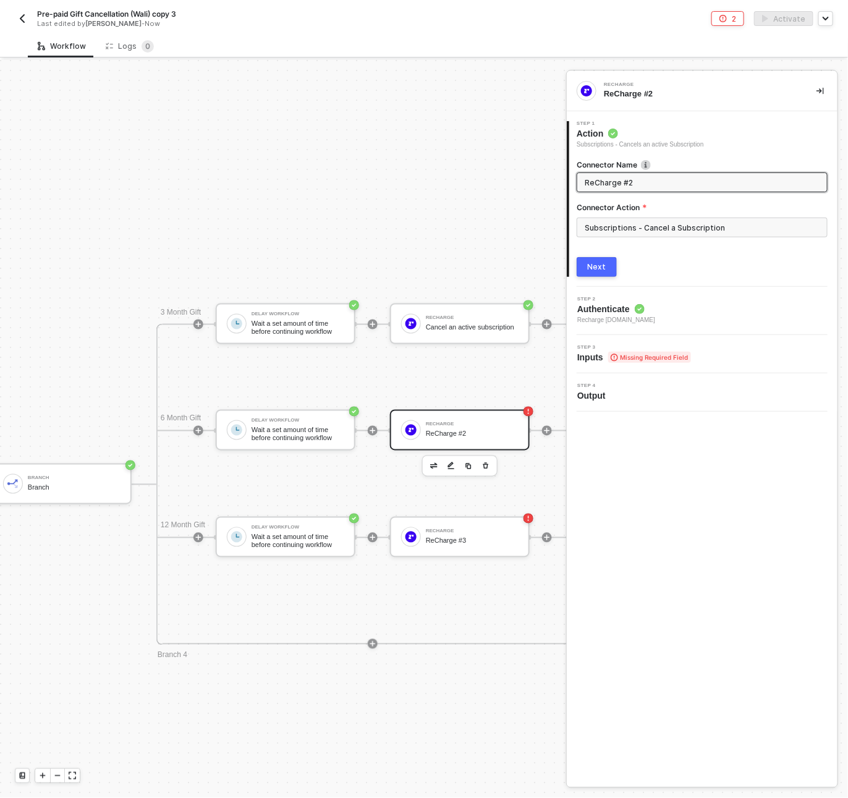
click at [614, 315] on span "Recharge bokksu.myshopify.com" at bounding box center [617, 320] width 78 height 10
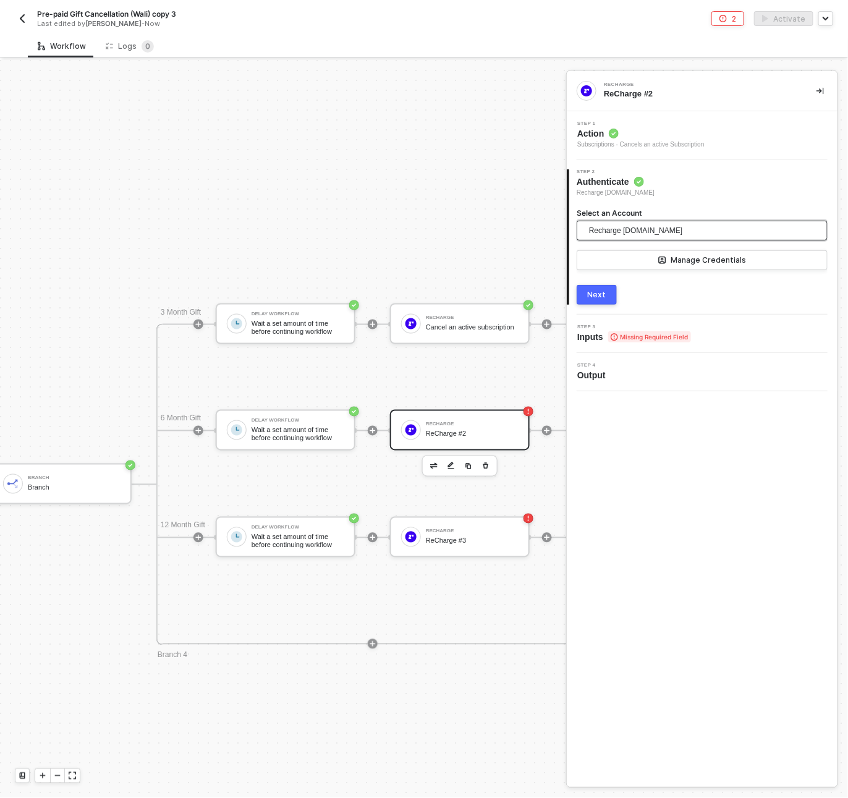
click at [632, 229] on span "Recharge bokksu.myshopify.com" at bounding box center [635, 230] width 93 height 19
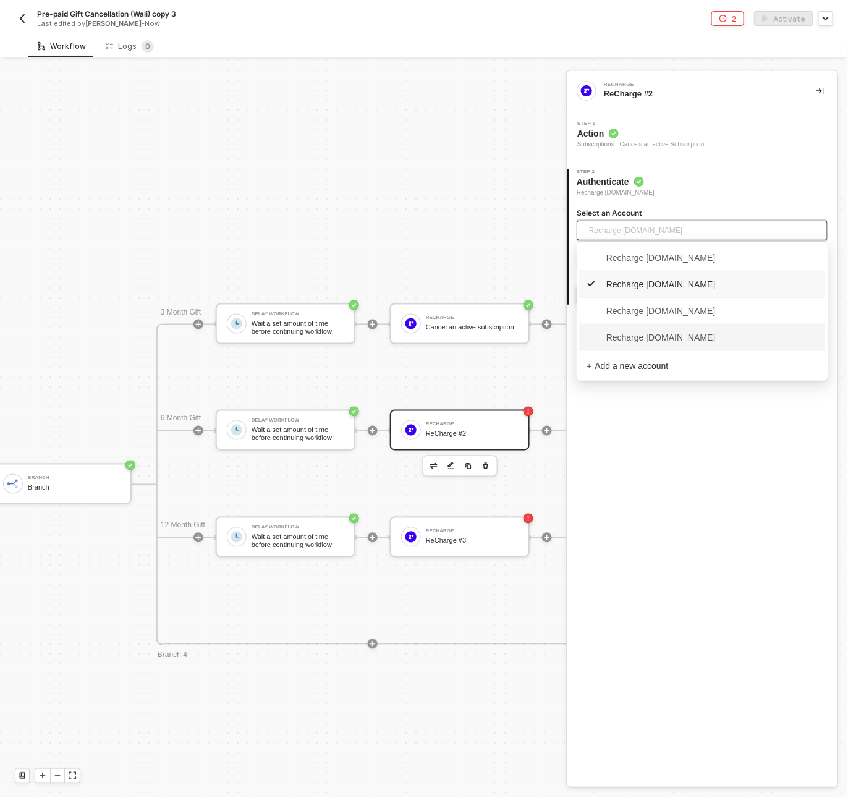
click at [629, 344] on span "Recharge [DOMAIN_NAME]" at bounding box center [703, 338] width 232 height 20
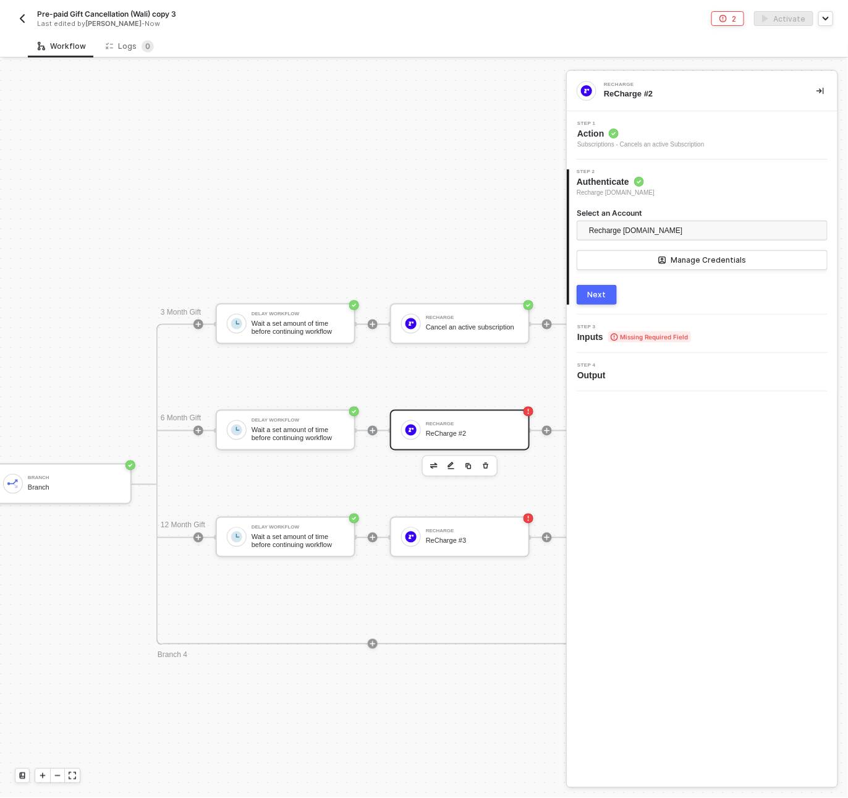
click at [586, 300] on button "Next" at bounding box center [597, 295] width 40 height 20
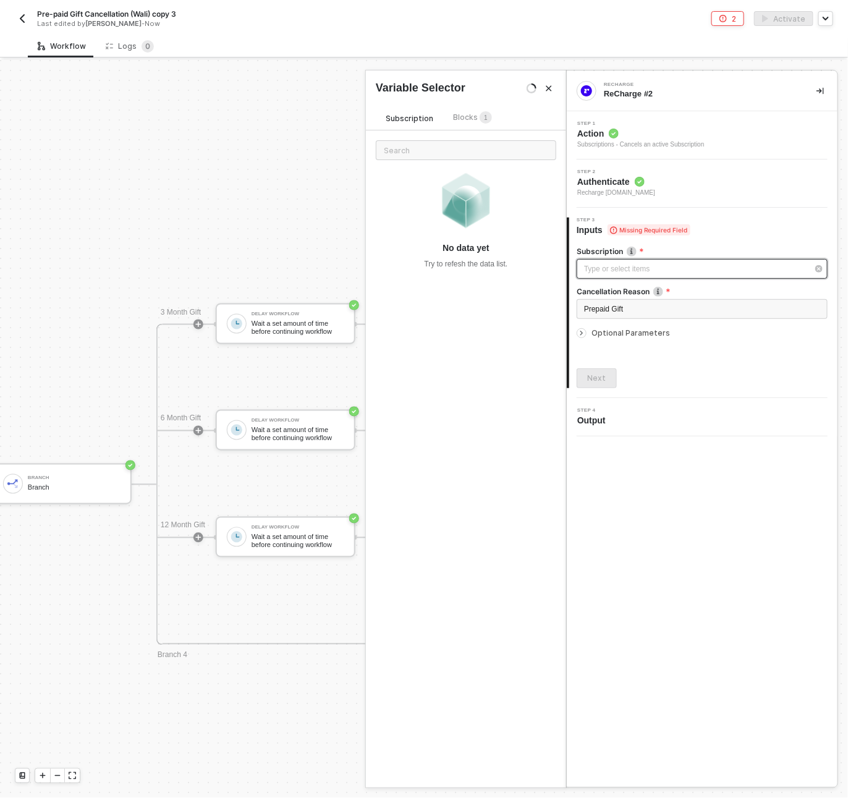
click at [618, 269] on div "Type or select items ﻿" at bounding box center [696, 269] width 224 height 12
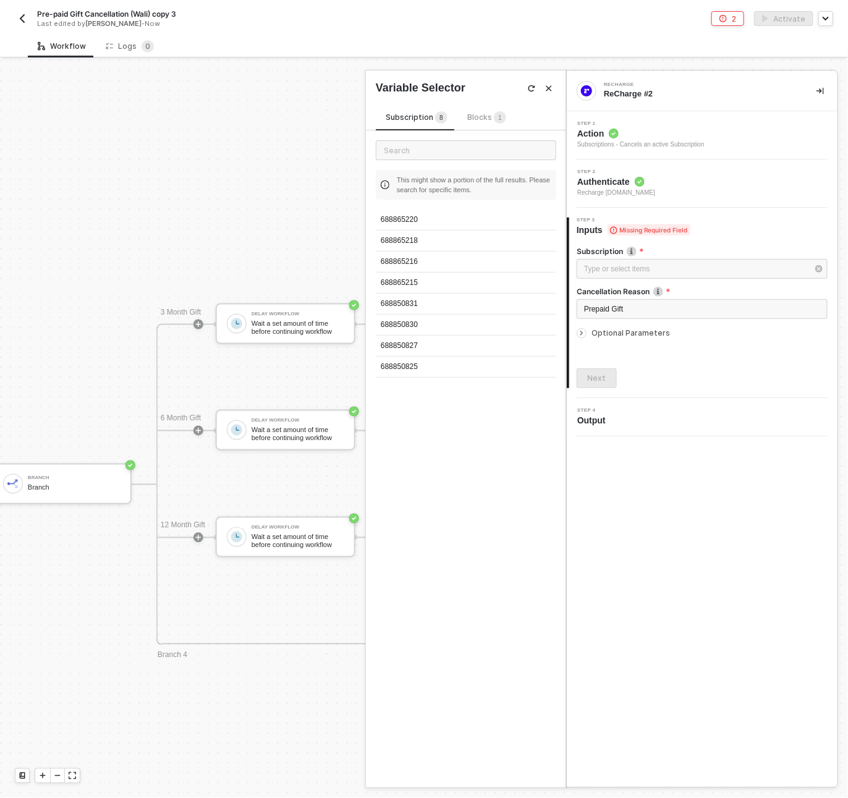
click at [486, 111] on div "Blocks 1" at bounding box center [486, 118] width 39 height 14
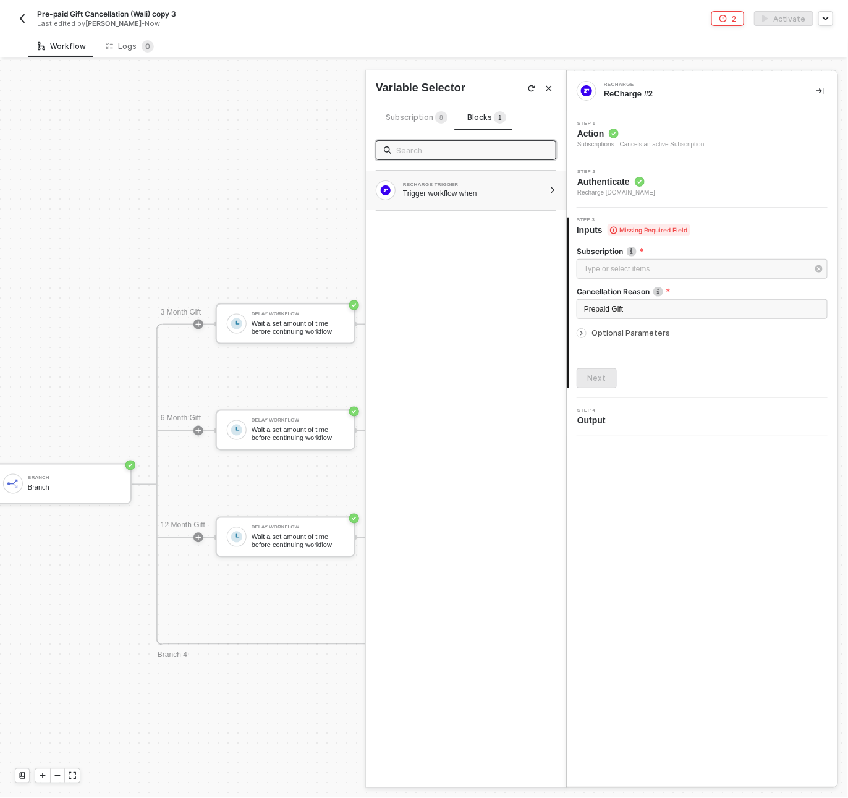
click at [420, 181] on div "RECHARGE TRIGGER Trigger workflow when" at bounding box center [460, 191] width 169 height 20
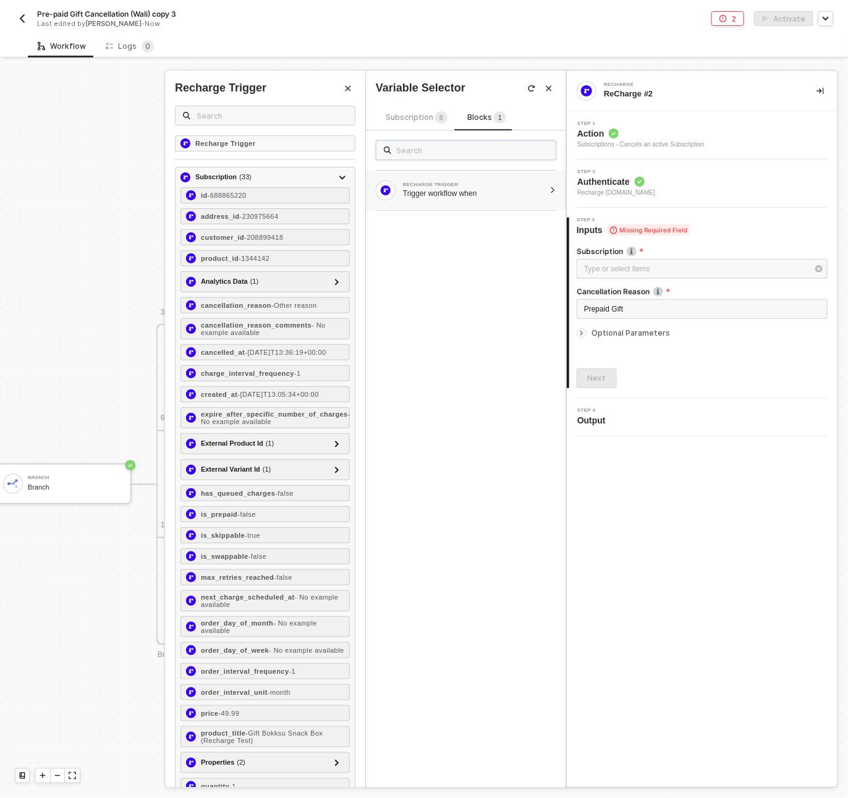
click at [420, 156] on input "text" at bounding box center [472, 150] width 152 height 14
type input "id"
click at [207, 113] on input "text" at bounding box center [272, 116] width 151 height 14
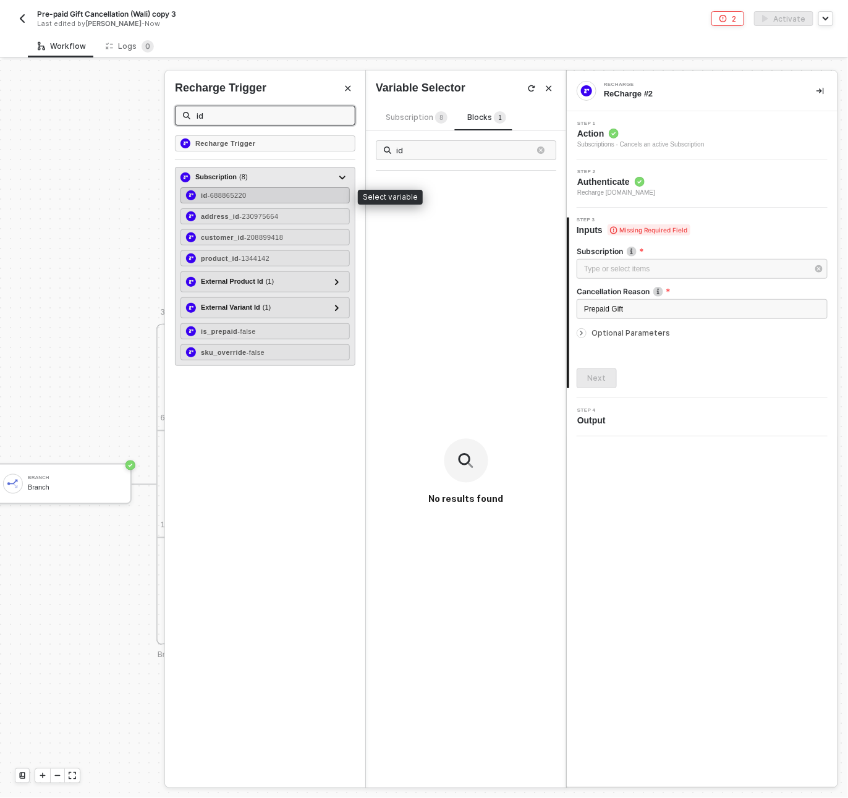
type input "id"
click at [229, 192] on span "- 688865220" at bounding box center [227, 195] width 39 height 7
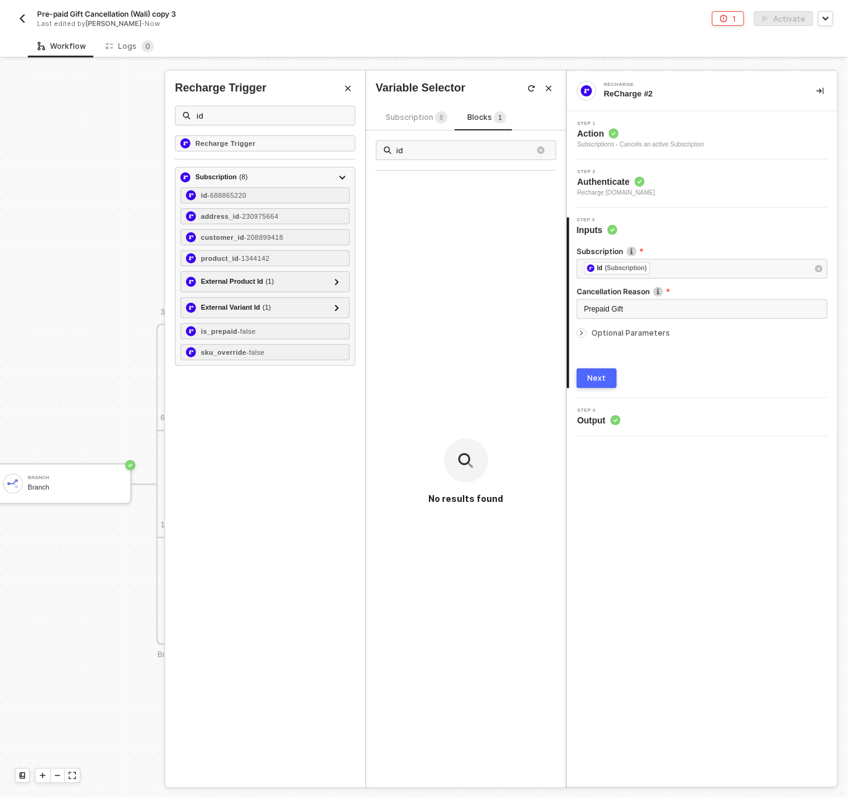
click at [599, 375] on div "Next" at bounding box center [597, 378] width 19 height 10
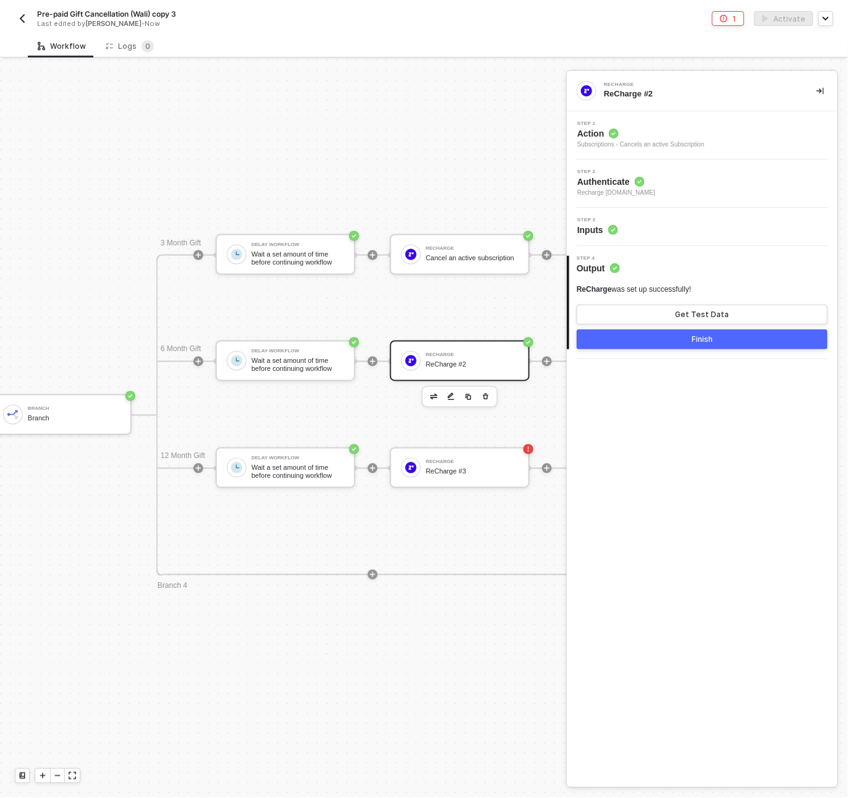
scroll to position [662, 198]
click at [688, 230] on div "Step 3 Inputs" at bounding box center [704, 227] width 268 height 19
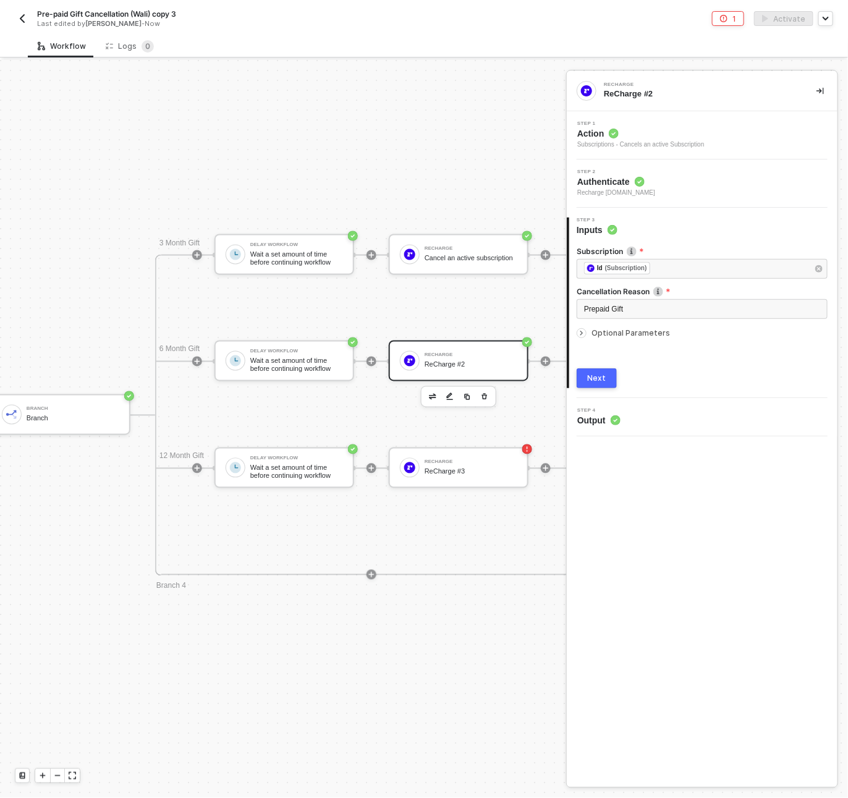
click at [592, 380] on div "Next" at bounding box center [597, 378] width 19 height 10
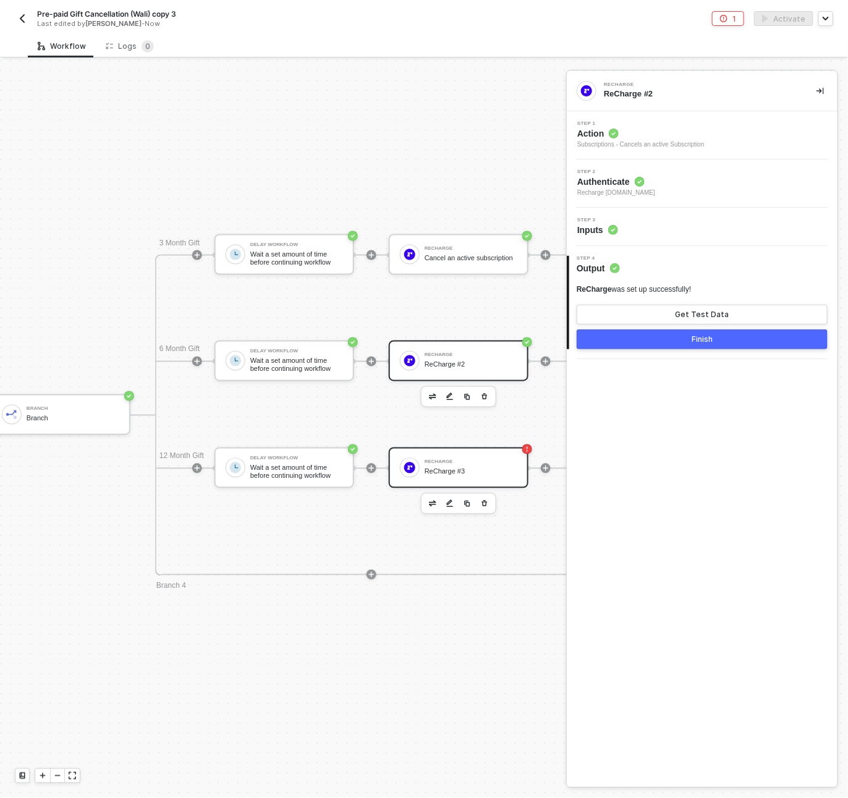
click at [490, 475] on div "ReCharge #3" at bounding box center [471, 472] width 93 height 8
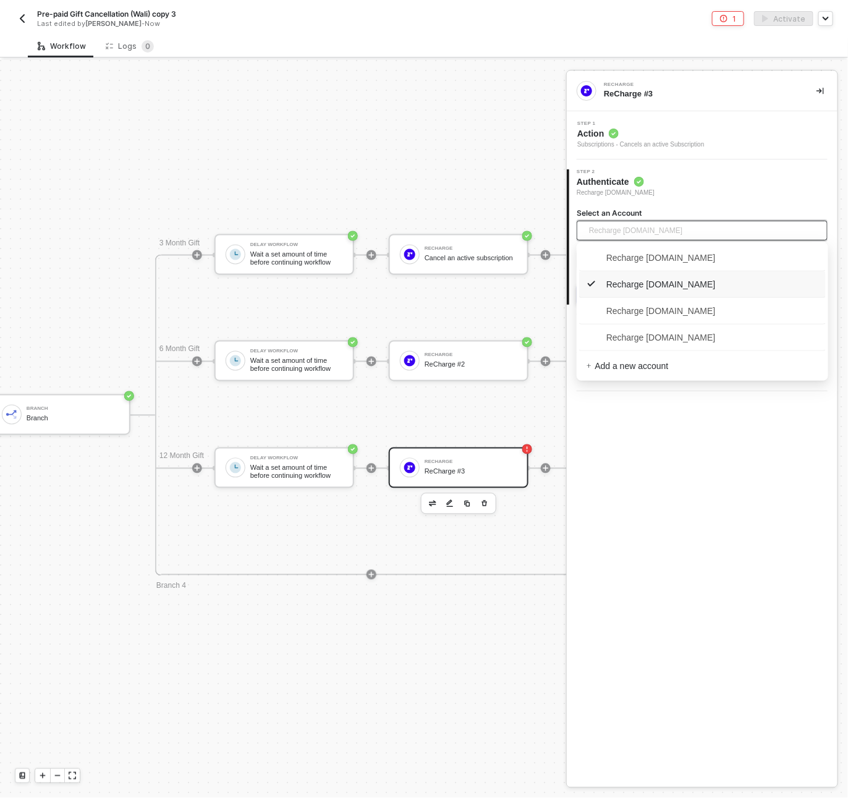
click at [652, 229] on span "Recharge bokksu.myshopify.com" at bounding box center [635, 230] width 93 height 19
click at [647, 336] on span "Recharge [DOMAIN_NAME]" at bounding box center [651, 338] width 129 height 14
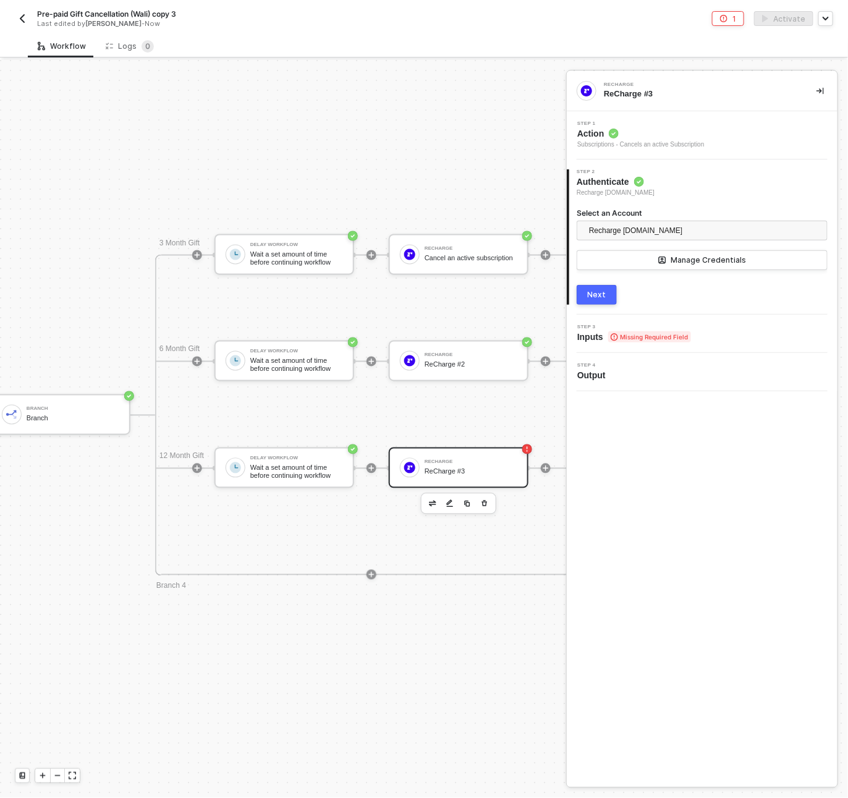
click at [599, 297] on div "Next" at bounding box center [597, 295] width 19 height 10
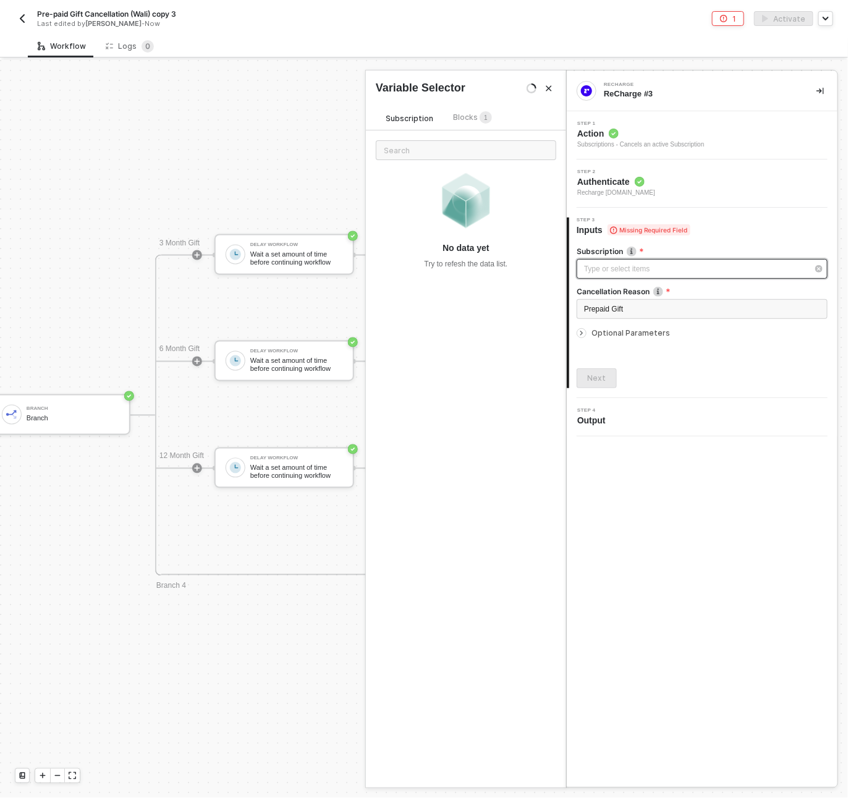
click at [599, 263] on div "Type or select items ﻿" at bounding box center [696, 269] width 224 height 12
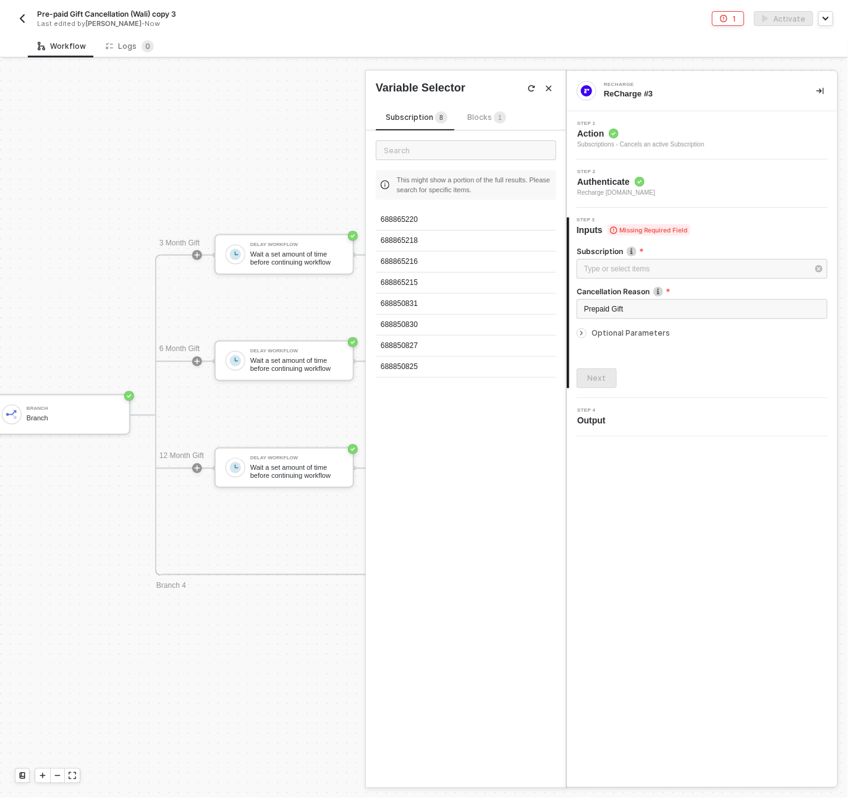
click at [469, 116] on span "Blocks 1" at bounding box center [486, 117] width 39 height 9
click at [453, 195] on div "Trigger workflow when" at bounding box center [474, 194] width 142 height 10
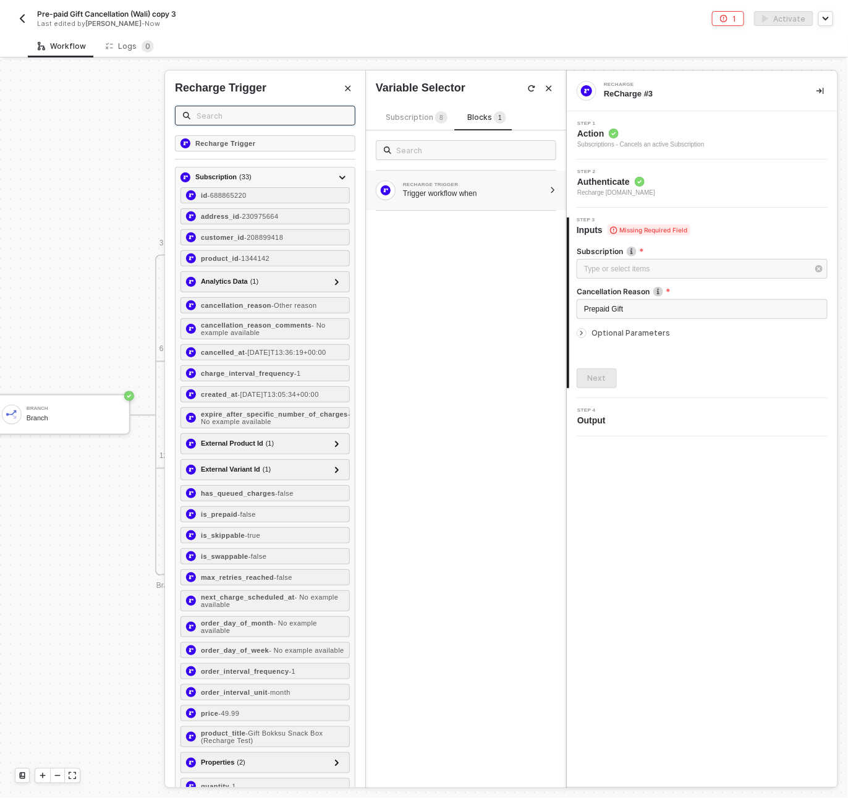
click at [217, 115] on input "text" at bounding box center [272, 116] width 151 height 14
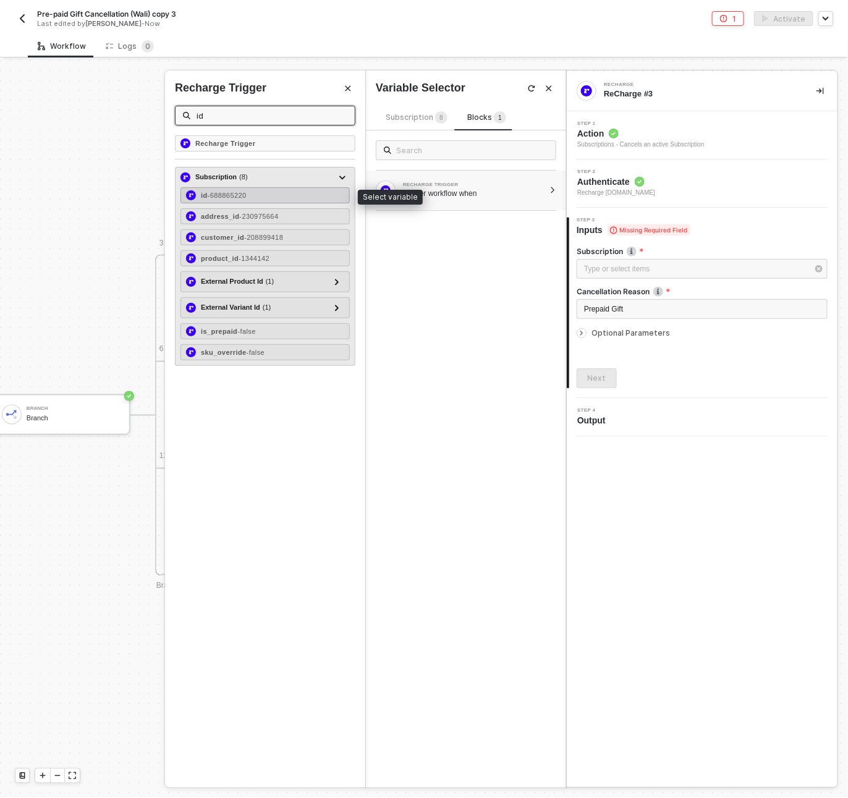
type input "id"
click at [218, 195] on span "- 688865220" at bounding box center [227, 195] width 39 height 7
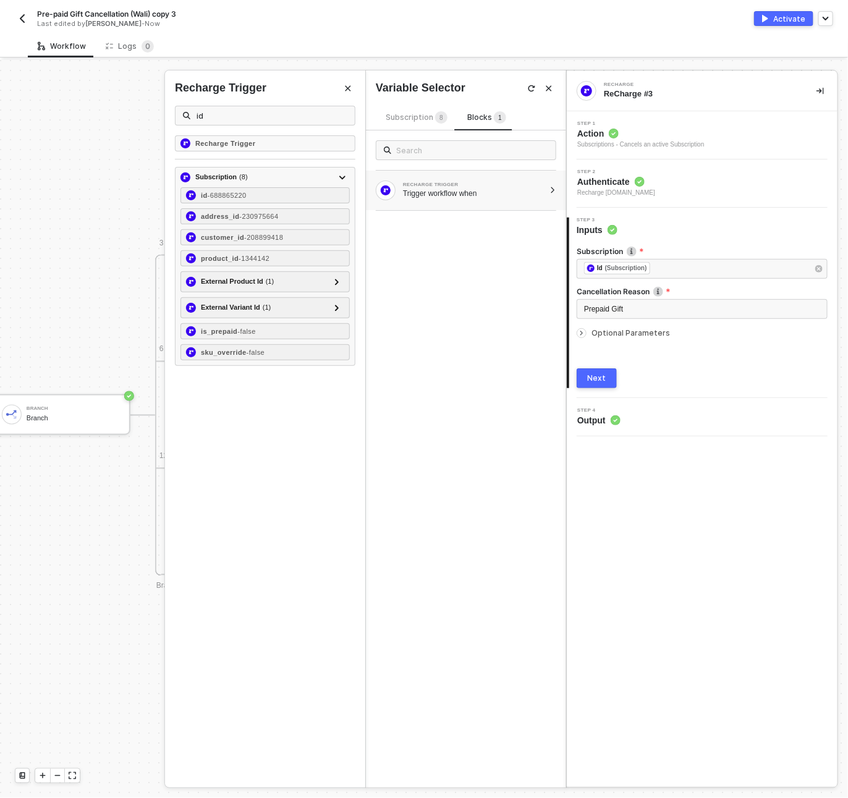
click at [584, 381] on button "Next" at bounding box center [597, 379] width 40 height 20
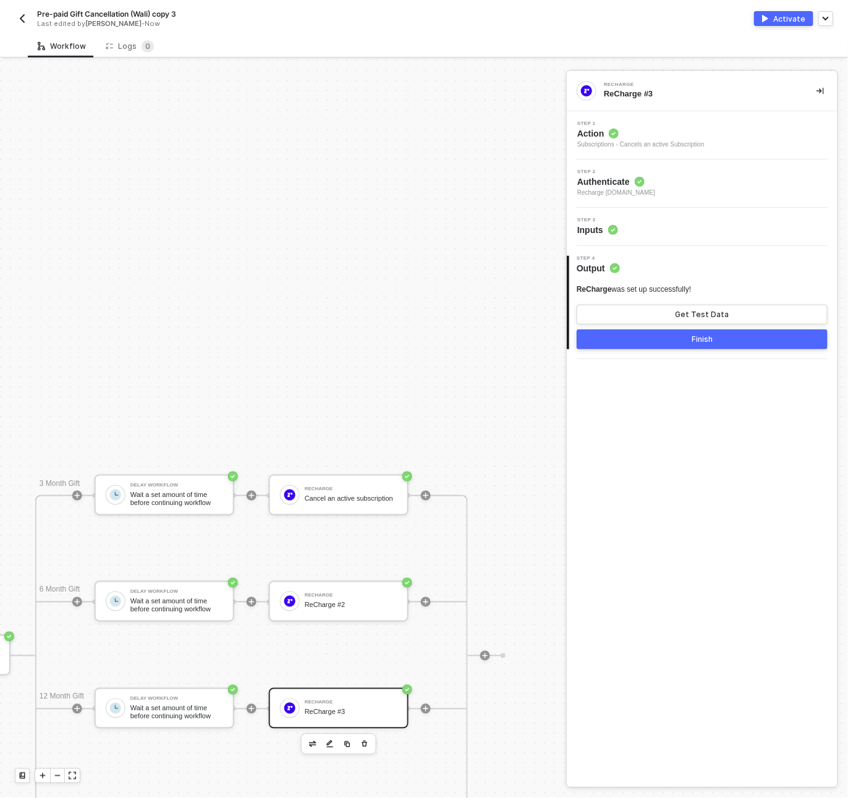
scroll to position [466, 318]
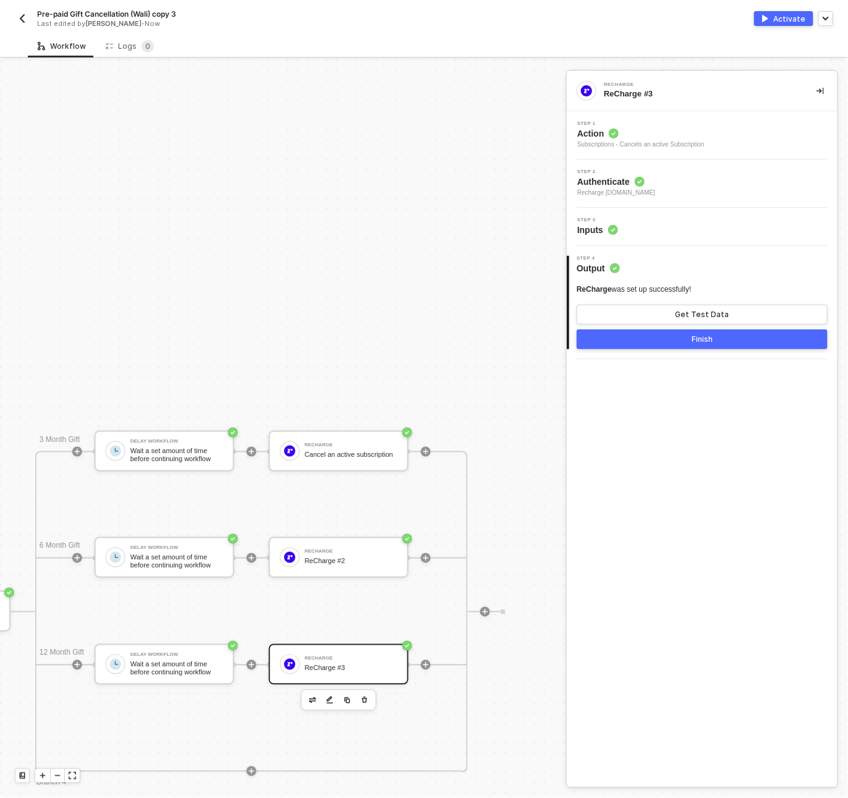
click at [779, 16] on div "Activate" at bounding box center [790, 19] width 32 height 11
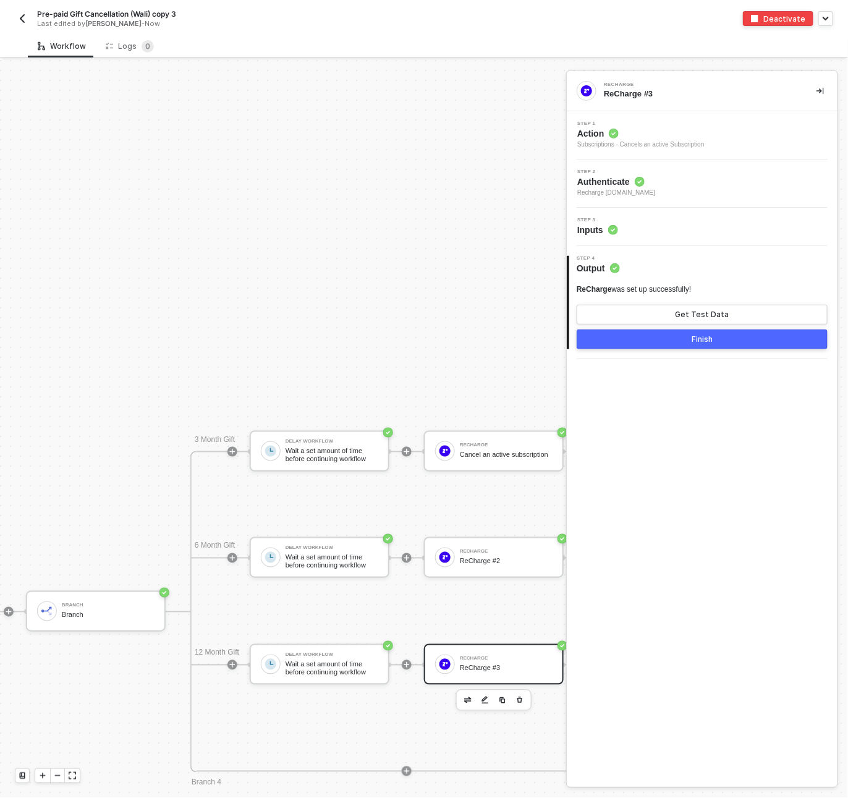
scroll to position [466, 169]
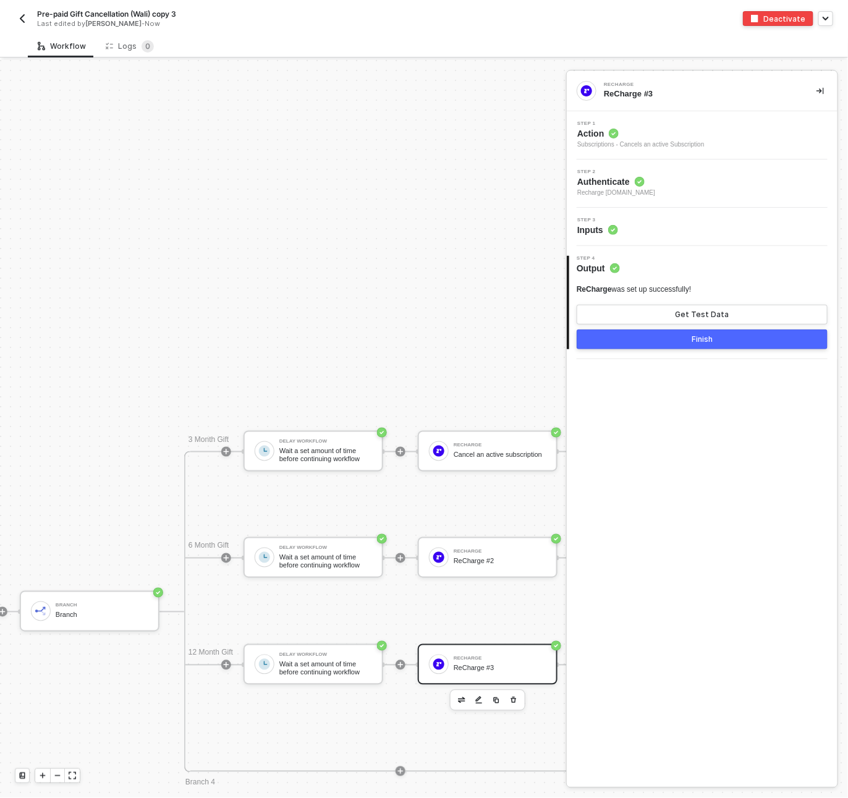
click at [293, 116] on div "Recharge Trigger Trigger workflow when Branch Branch 3 Month Gift Delay Workflo…" at bounding box center [241, 611] width 821 height 2035
click at [22, 19] on img "button" at bounding box center [22, 19] width 10 height 10
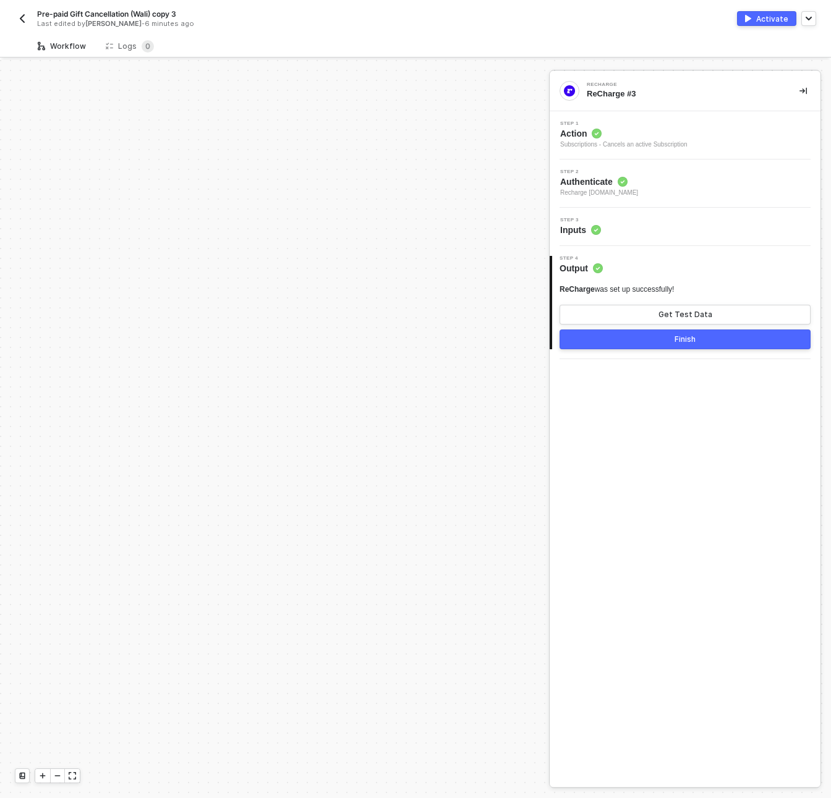
scroll to position [508, 0]
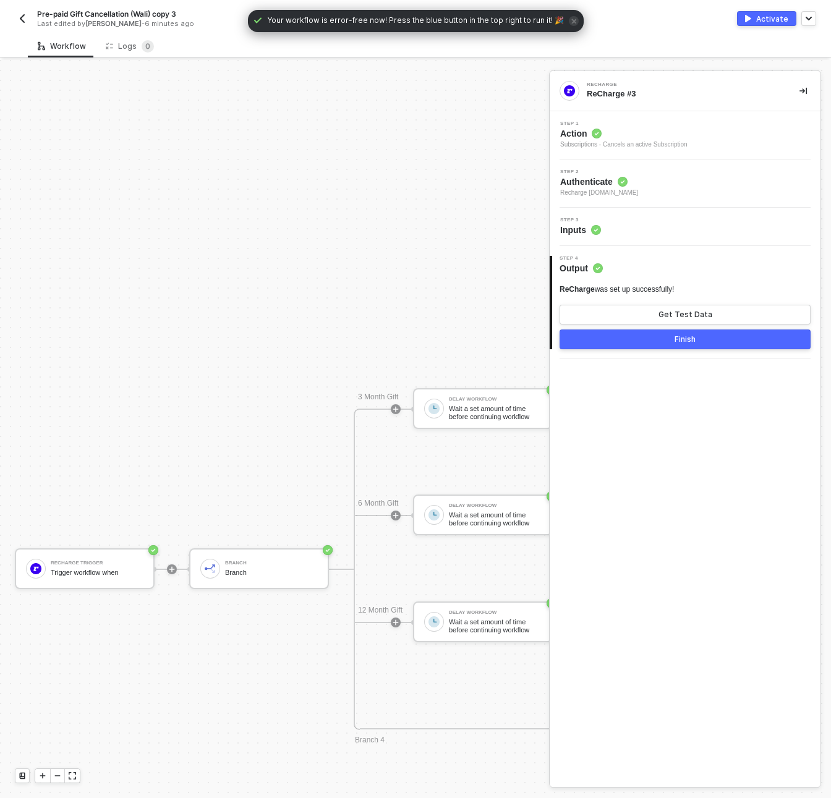
click at [24, 18] on img "button" at bounding box center [22, 19] width 10 height 10
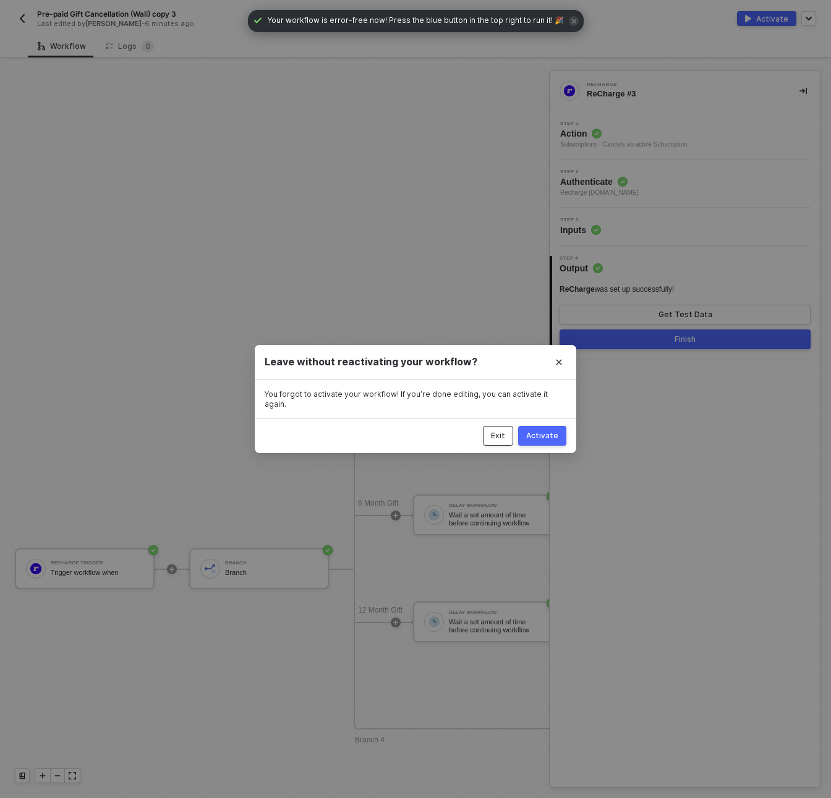
click at [498, 431] on div "Exit" at bounding box center [498, 436] width 14 height 10
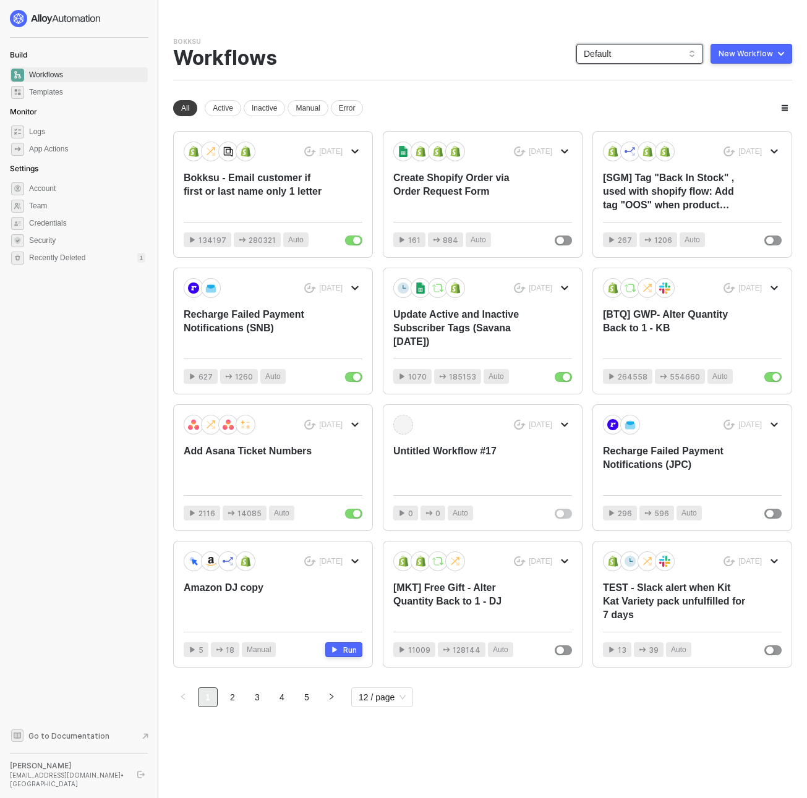
click at [607, 61] on span "Default" at bounding box center [640, 54] width 112 height 19
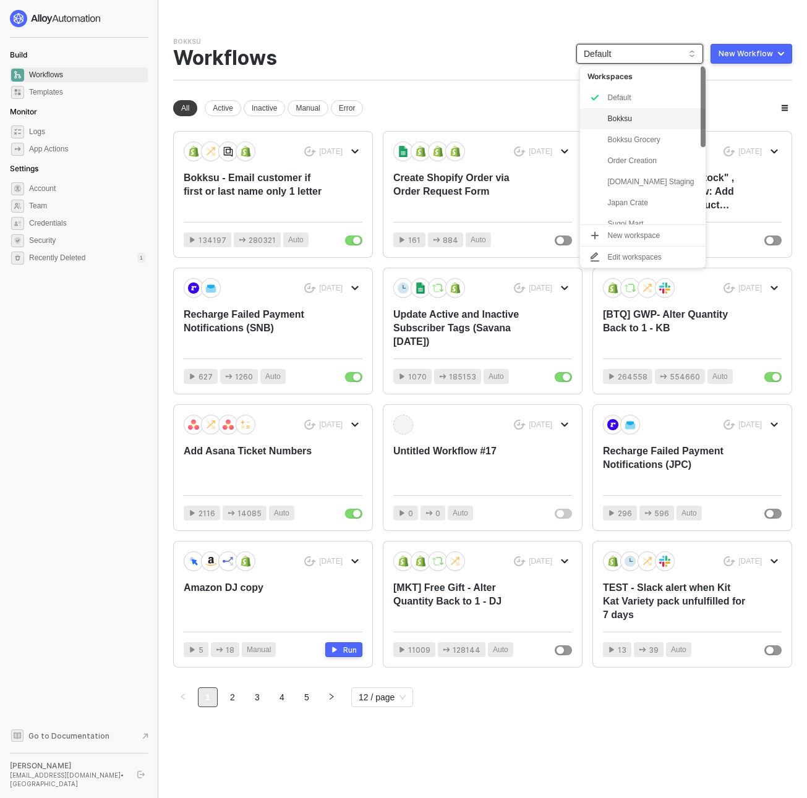
click at [625, 119] on div "Bokksu" at bounding box center [652, 118] width 91 height 15
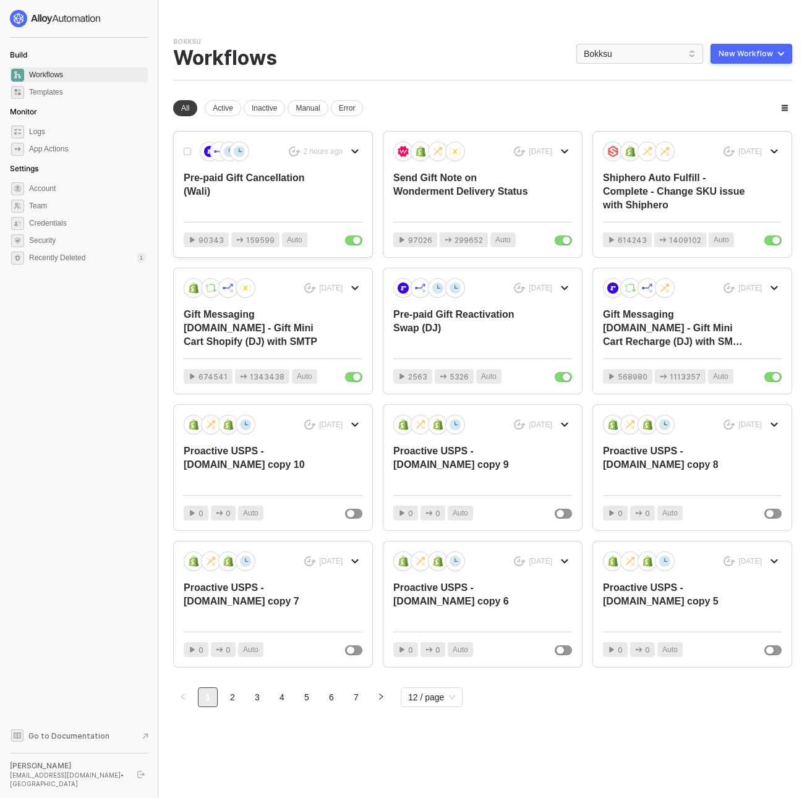
click at [237, 211] on div "2 hours ago Pre-paid Gift Cancellation (Wali) 90343 159599 Auto" at bounding box center [273, 195] width 198 height 126
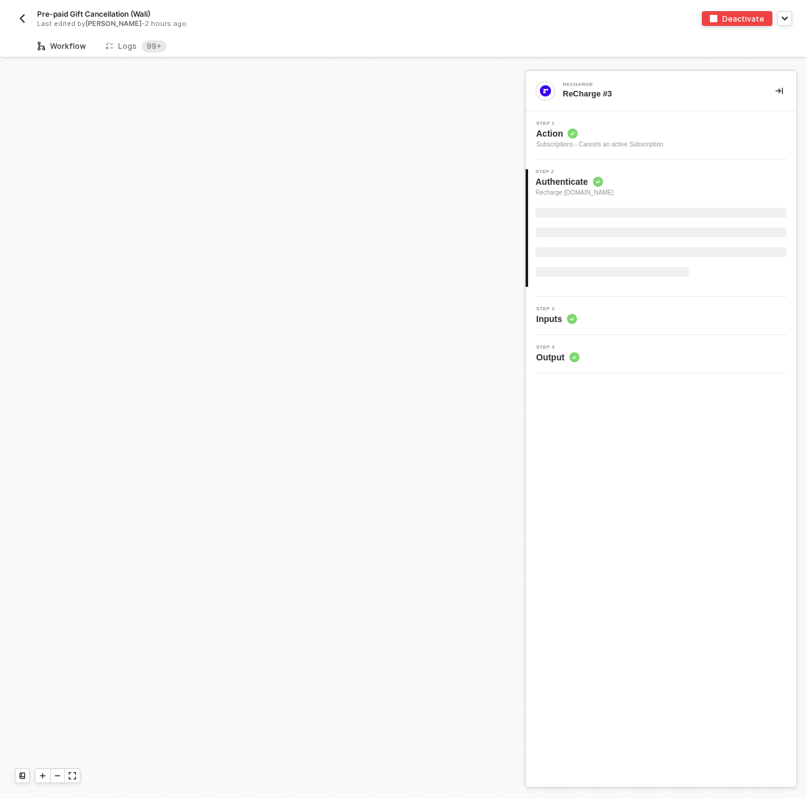
scroll to position [508, 0]
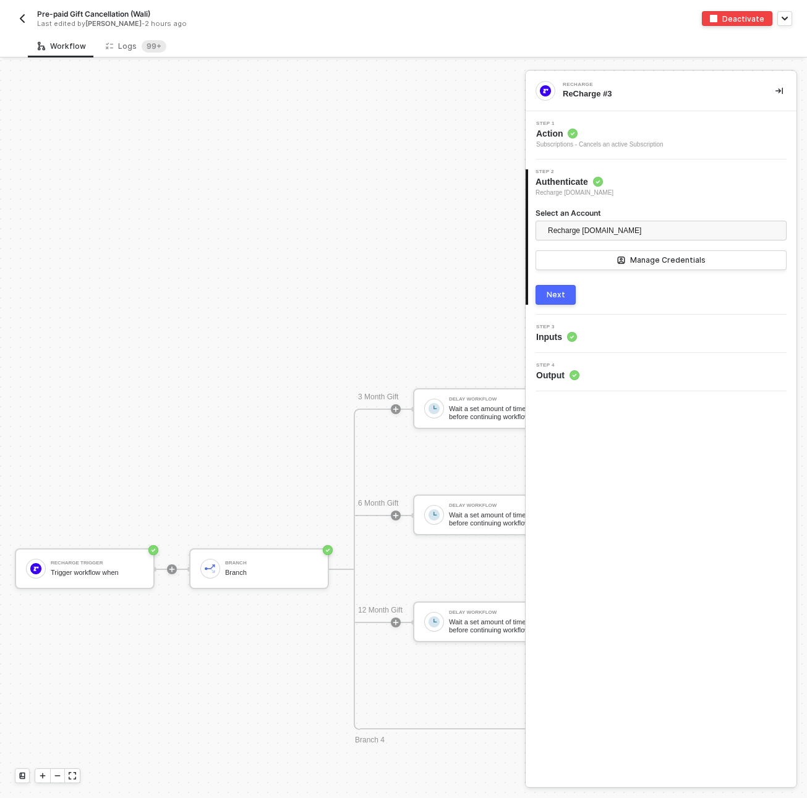
click at [593, 330] on div "Step 3 Inputs" at bounding box center [663, 334] width 268 height 19
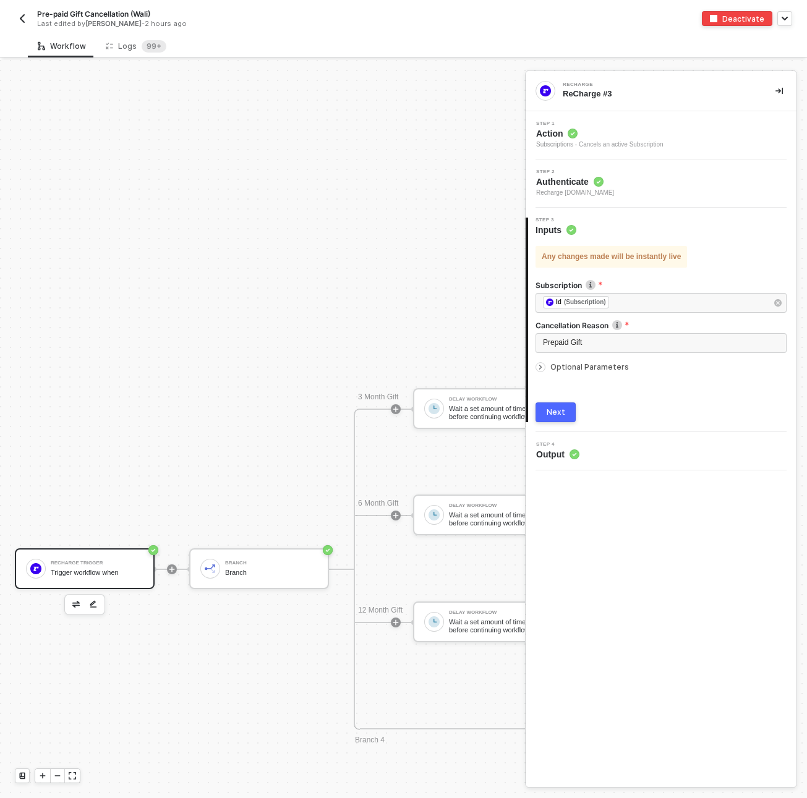
click at [66, 570] on div "Trigger workflow when" at bounding box center [97, 573] width 93 height 8
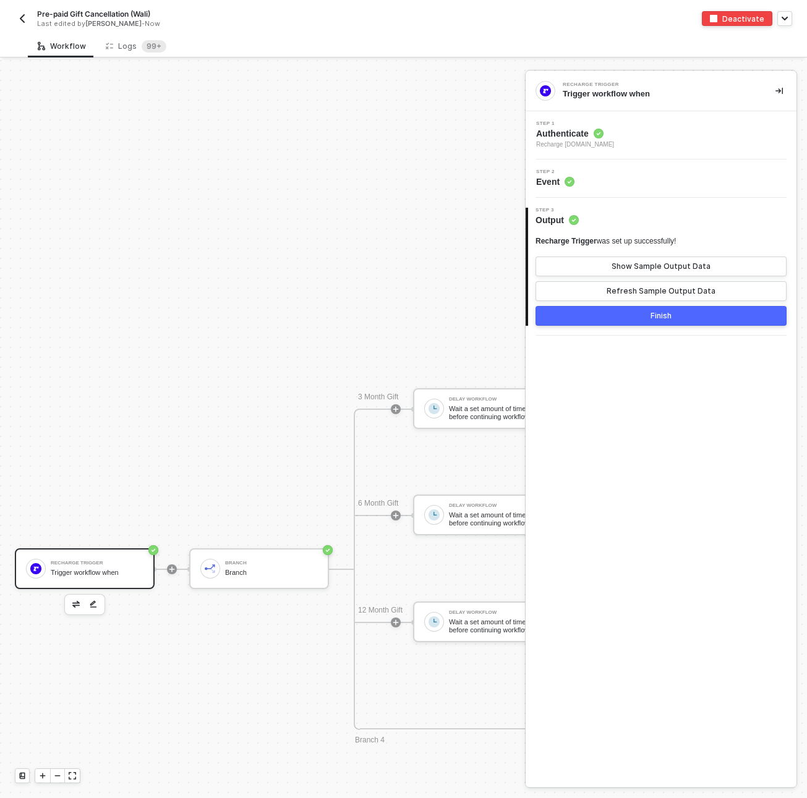
click at [657, 174] on div "Step 2 Event" at bounding box center [663, 178] width 268 height 19
click at [617, 176] on div "Step 2 Event" at bounding box center [663, 178] width 268 height 19
click at [562, 143] on span "Recharge bokksu.myshopify.com" at bounding box center [575, 145] width 78 height 10
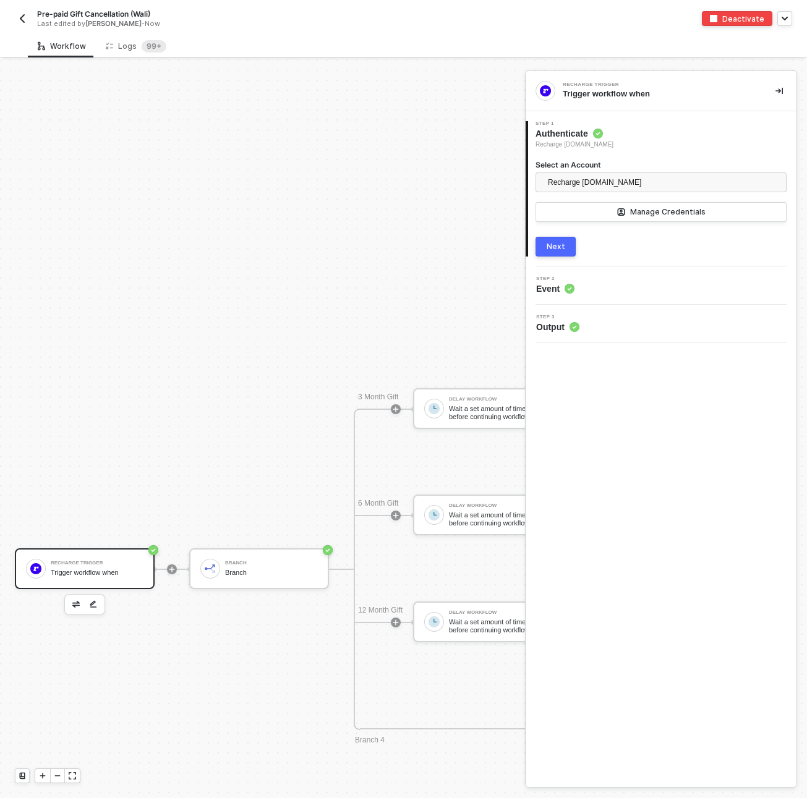
click at [552, 248] on div "Next" at bounding box center [556, 247] width 19 height 10
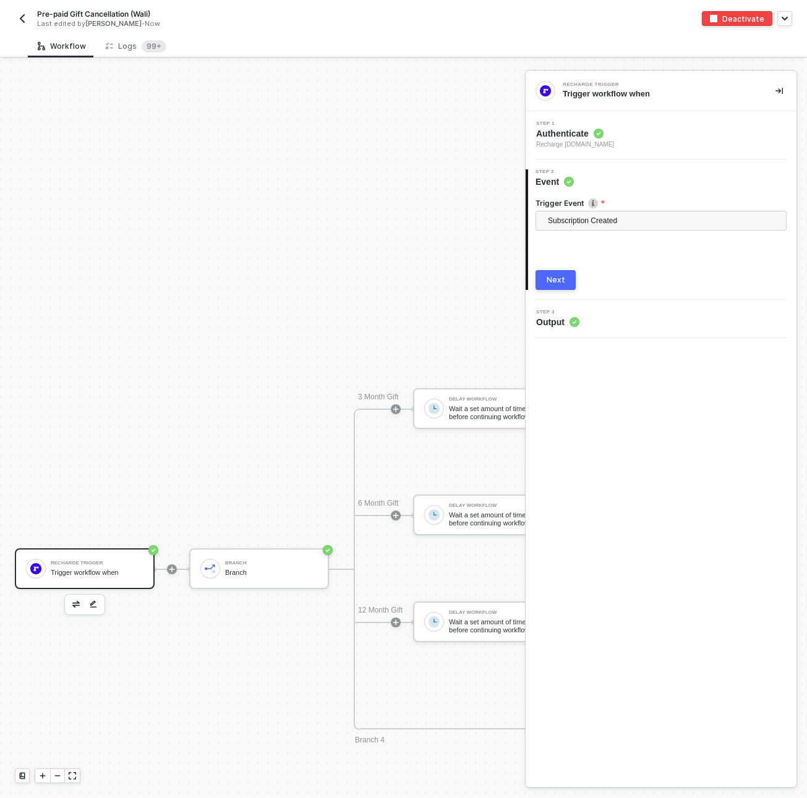
click at [558, 281] on div "Next" at bounding box center [556, 280] width 19 height 10
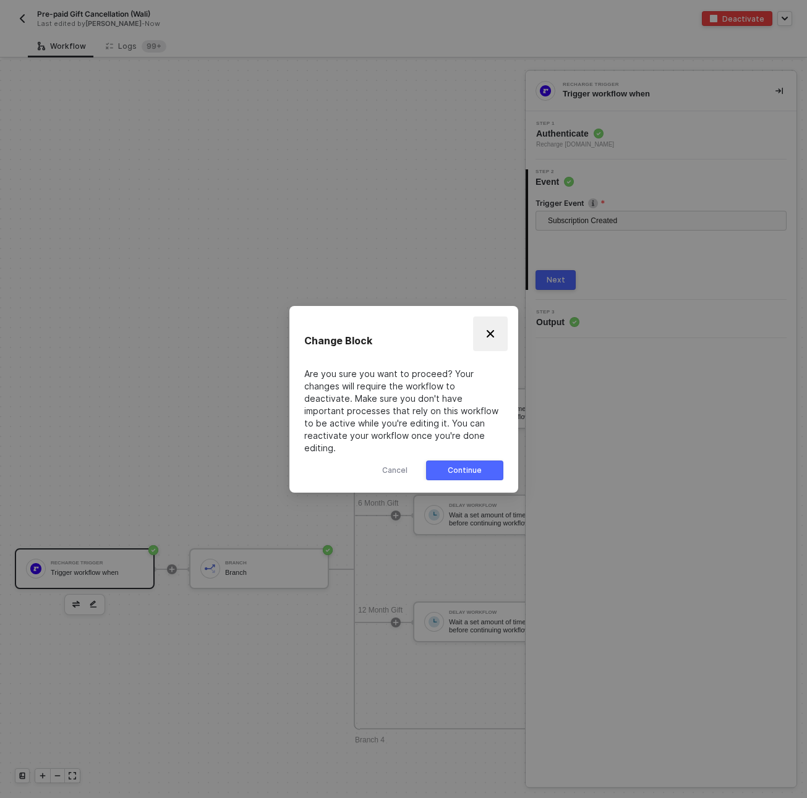
click at [489, 335] on img "Close" at bounding box center [490, 334] width 10 height 10
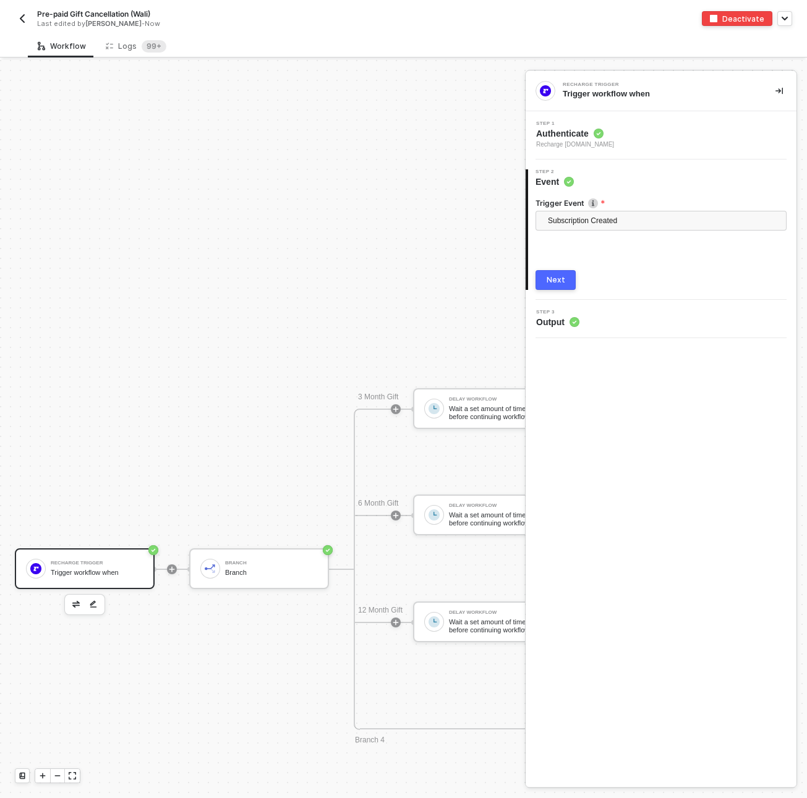
click at [90, 211] on div "Recharge Trigger Trigger workflow when Branch Branch 3 Month Gift Delay Workflo…" at bounding box center [410, 569] width 821 height 2035
click at [228, 561] on div "Branch" at bounding box center [271, 563] width 93 height 5
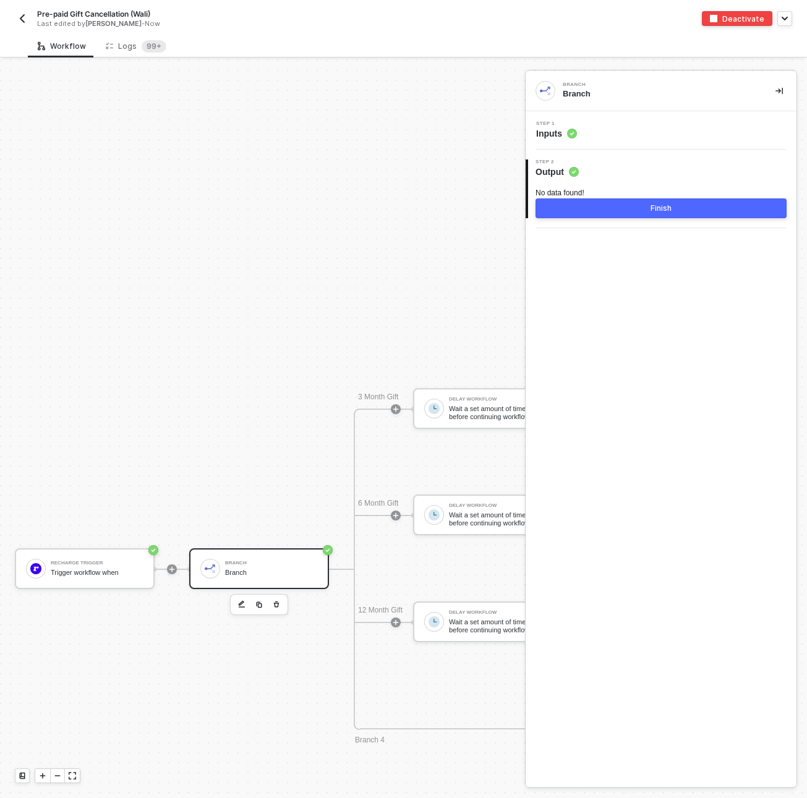
click at [652, 138] on div "Step 1 Inputs" at bounding box center [663, 130] width 268 height 19
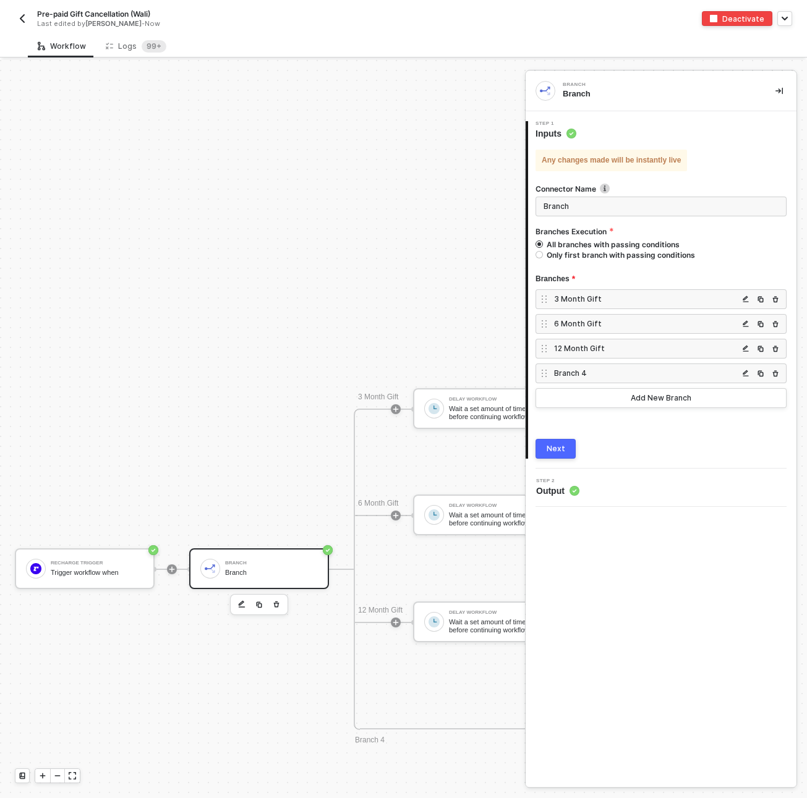
click at [618, 299] on div "3 Month Gift" at bounding box center [646, 299] width 184 height 11
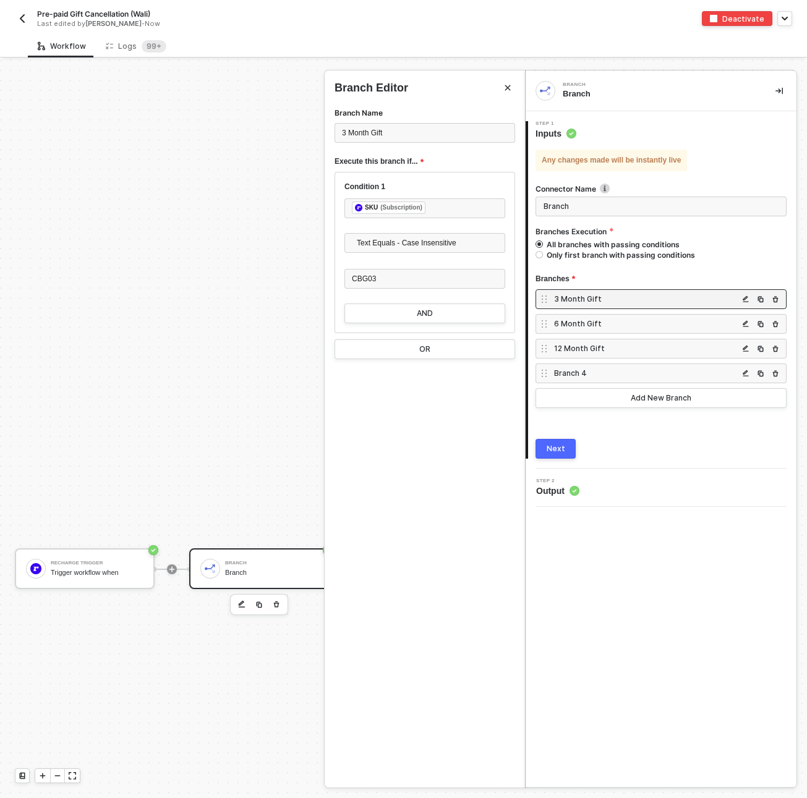
click at [608, 324] on div "6 Month Gift" at bounding box center [646, 323] width 184 height 11
click at [608, 344] on div "12 Month Gift" at bounding box center [646, 348] width 184 height 11
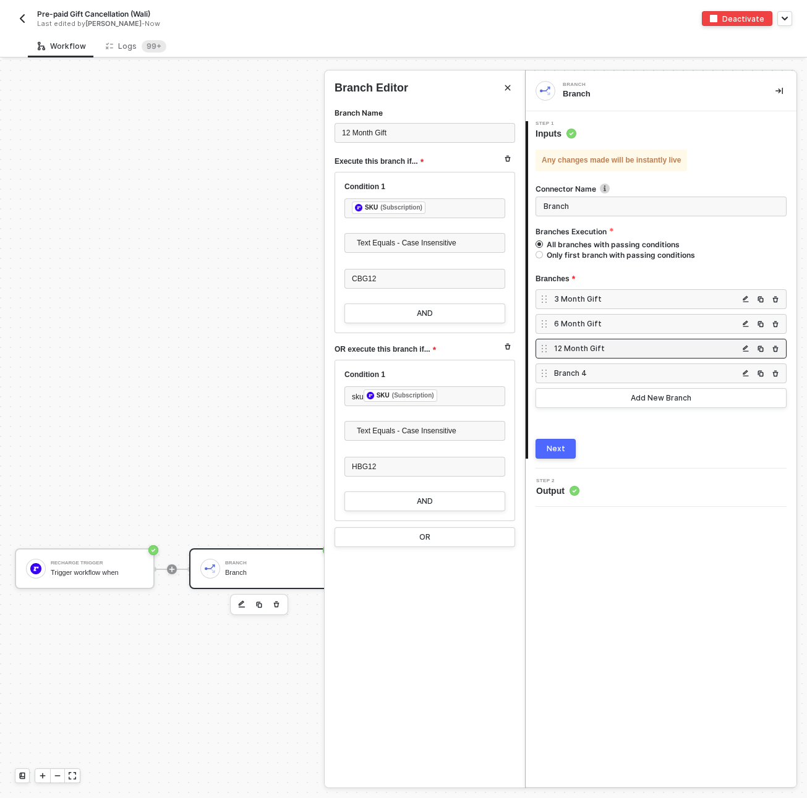
click at [579, 372] on div "Branch 4" at bounding box center [646, 373] width 184 height 11
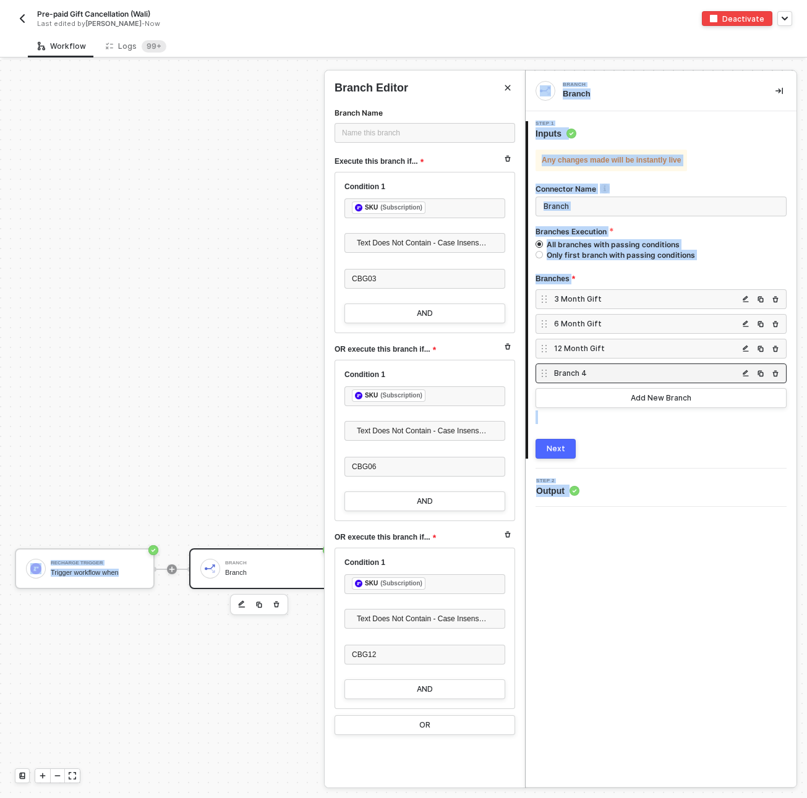
drag, startPoint x: 117, startPoint y: 219, endPoint x: -128, endPoint y: 217, distance: 244.9
click at [0, 217] on html "Alloy Pre-paid Gift Cancellation (Wali) Last edited by Kelan Bonislawski - Now …" at bounding box center [403, 399] width 807 height 798
click at [169, 240] on div at bounding box center [403, 429] width 807 height 738
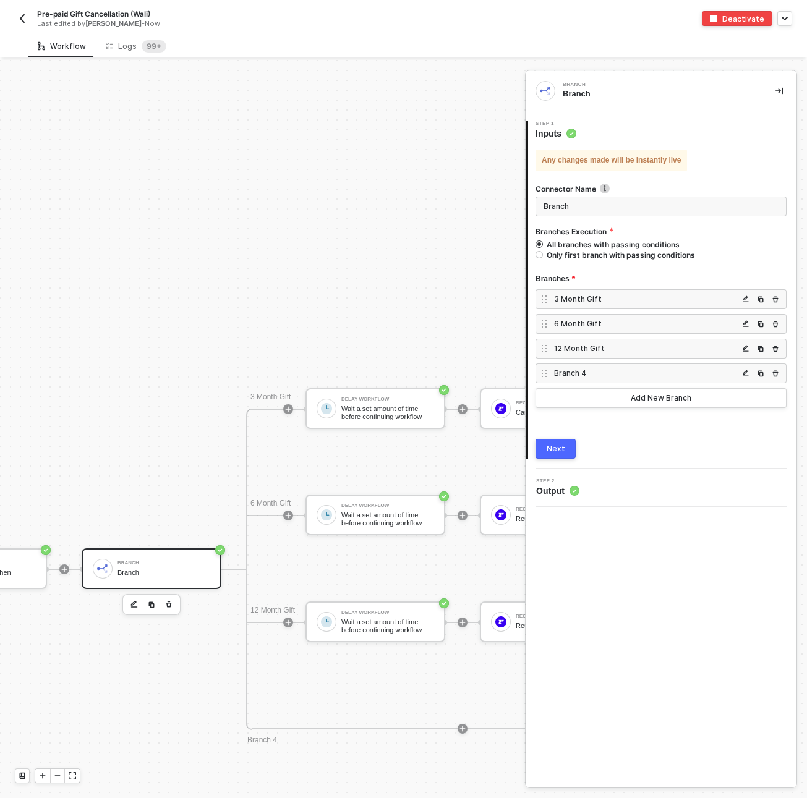
scroll to position [508, 112]
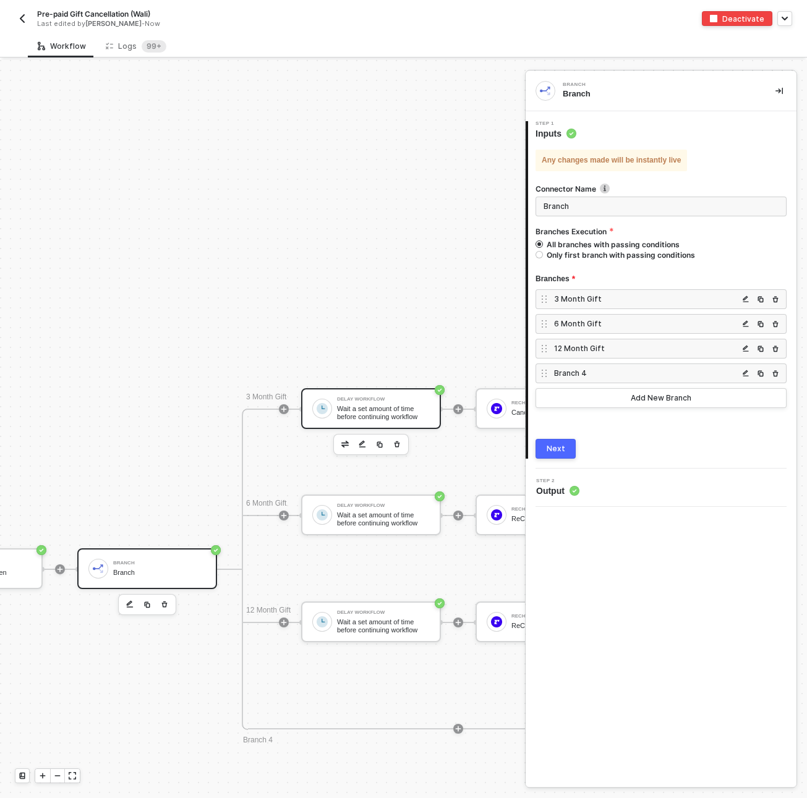
click at [374, 398] on div "Delay Workflow" at bounding box center [383, 399] width 93 height 5
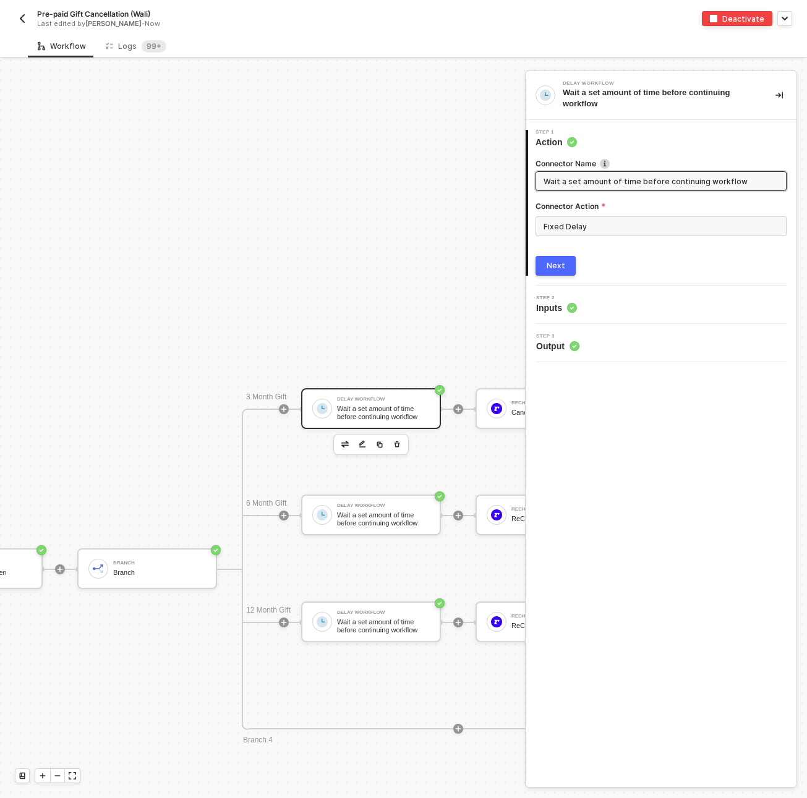
click at [605, 304] on div "Step 2 Inputs" at bounding box center [663, 305] width 268 height 19
click at [553, 302] on span "Inputs" at bounding box center [556, 308] width 41 height 12
click at [558, 261] on div "Next" at bounding box center [556, 266] width 19 height 10
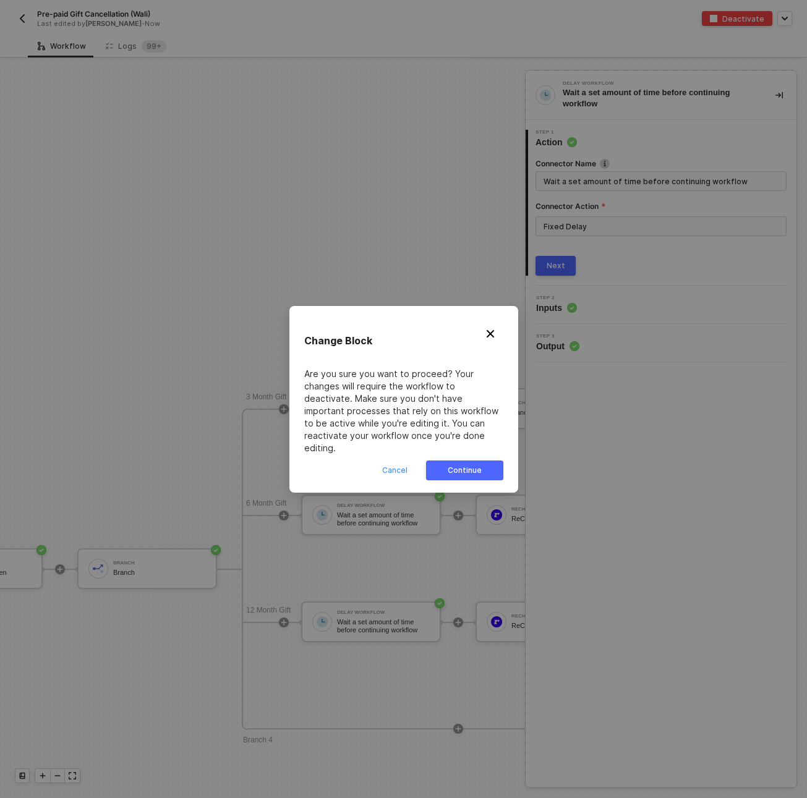
click at [391, 467] on div "Cancel" at bounding box center [394, 471] width 25 height 10
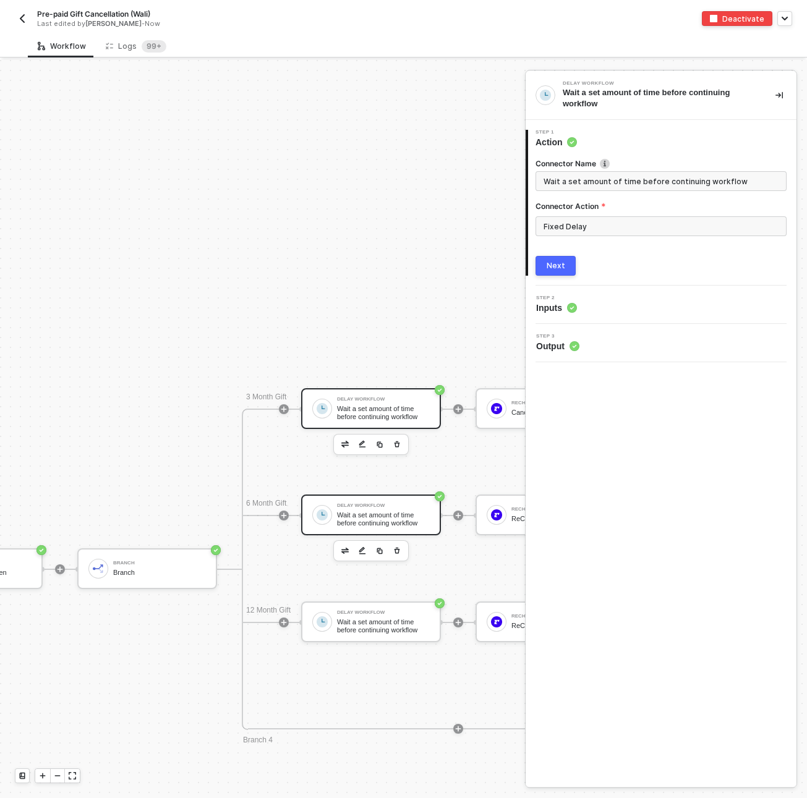
click at [352, 516] on div "Wait a set amount of time before continuing workflow" at bounding box center [383, 518] width 93 height 15
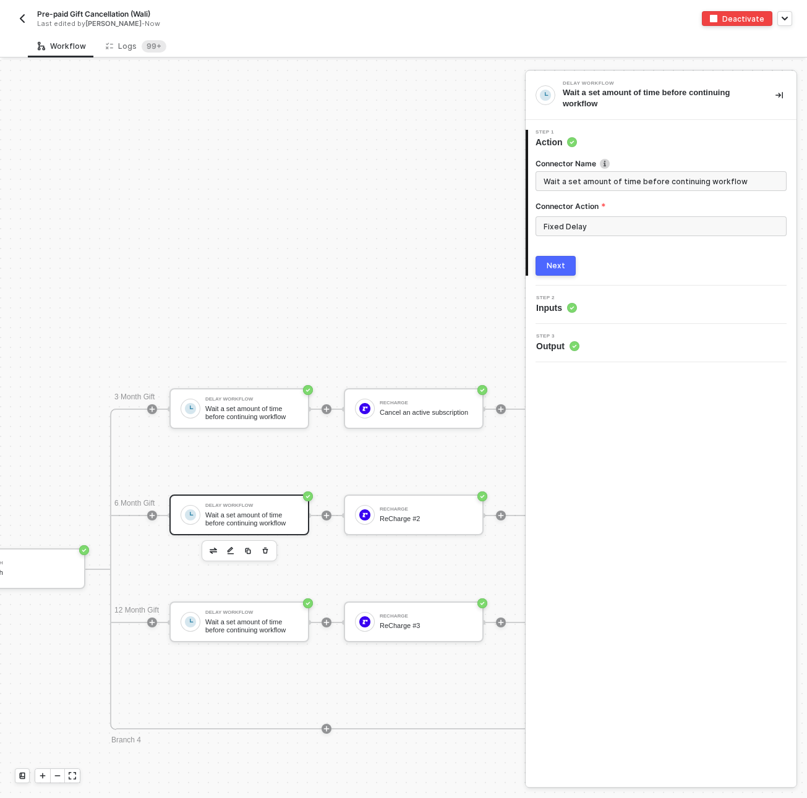
scroll to position [508, 267]
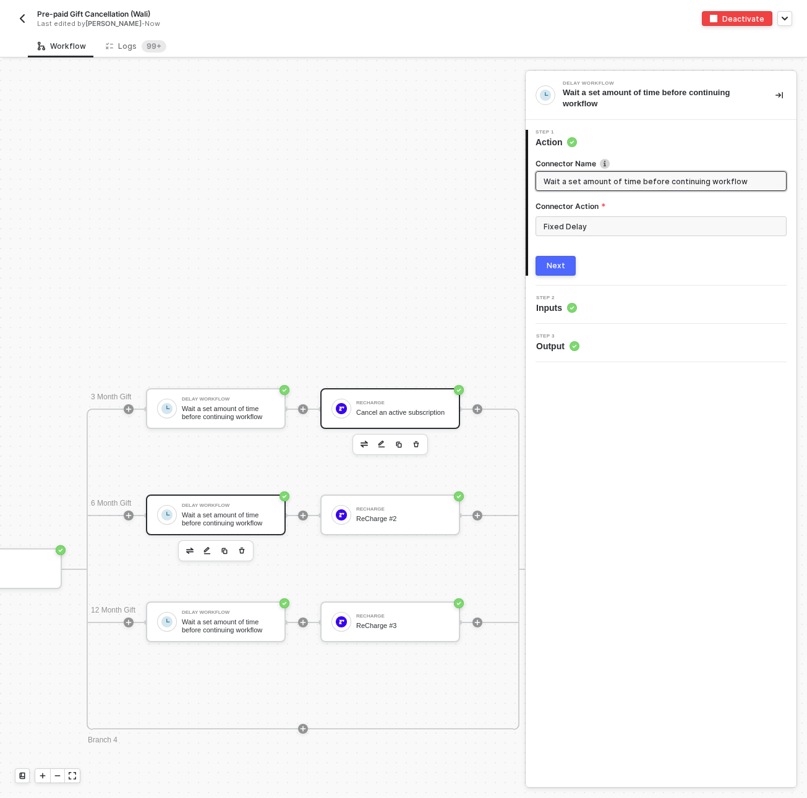
click at [377, 403] on div "ReCharge Cancel an active subscription" at bounding box center [402, 408] width 93 height 23
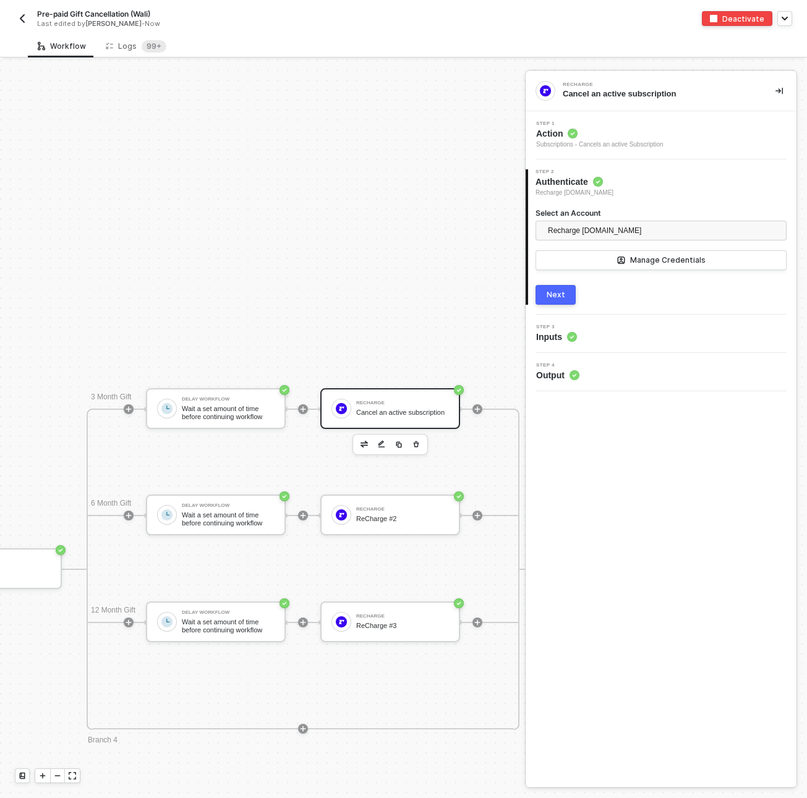
click at [601, 134] on span "Action" at bounding box center [599, 133] width 127 height 12
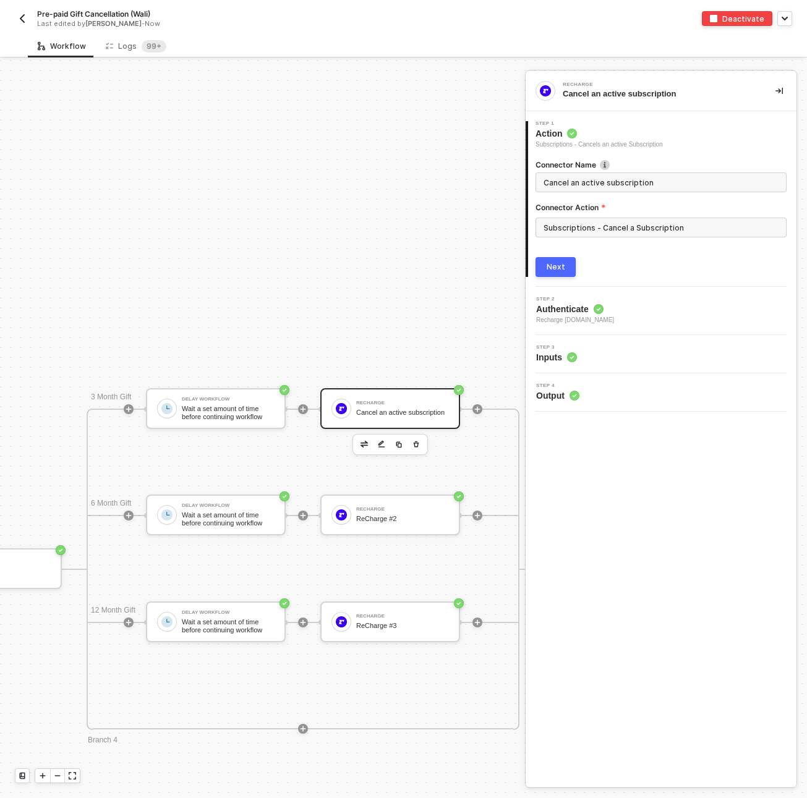
click at [565, 346] on span "Step 3" at bounding box center [556, 347] width 41 height 5
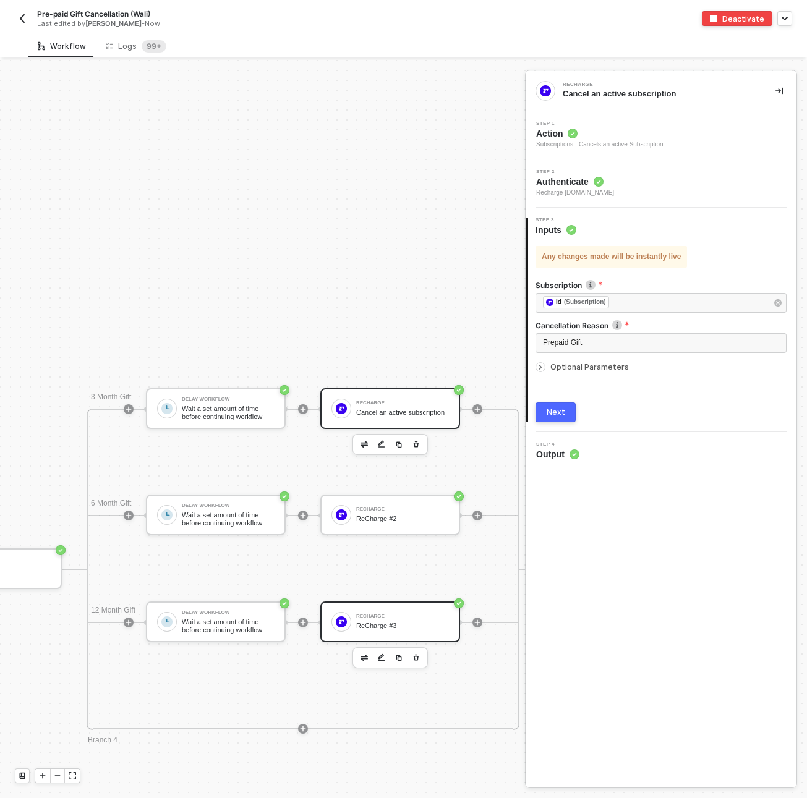
click at [366, 624] on div "ReCharge #3" at bounding box center [402, 626] width 93 height 8
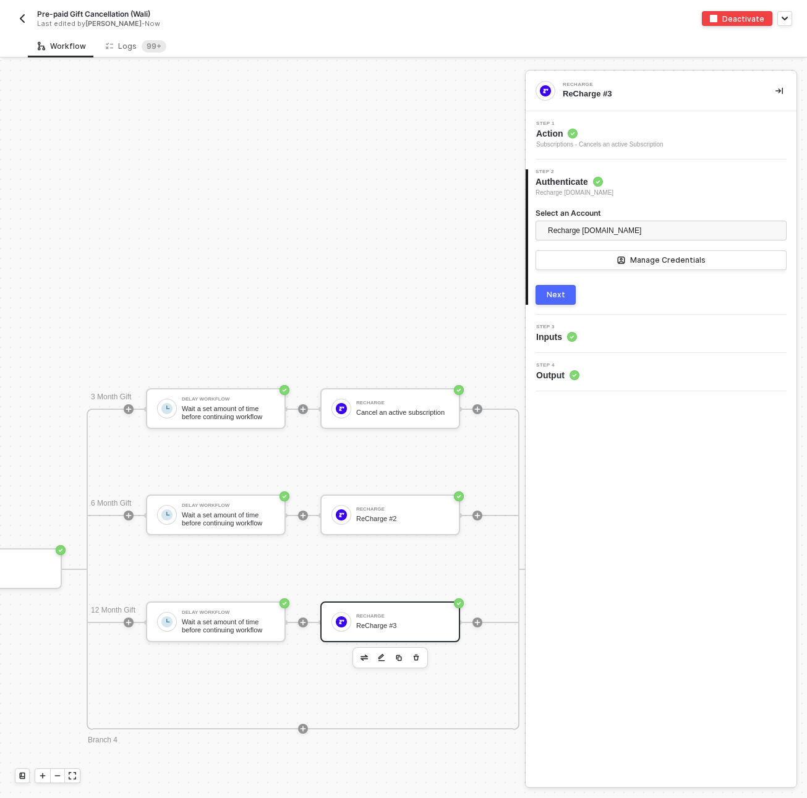
click at [654, 333] on div "Step 3 Inputs" at bounding box center [663, 334] width 268 height 19
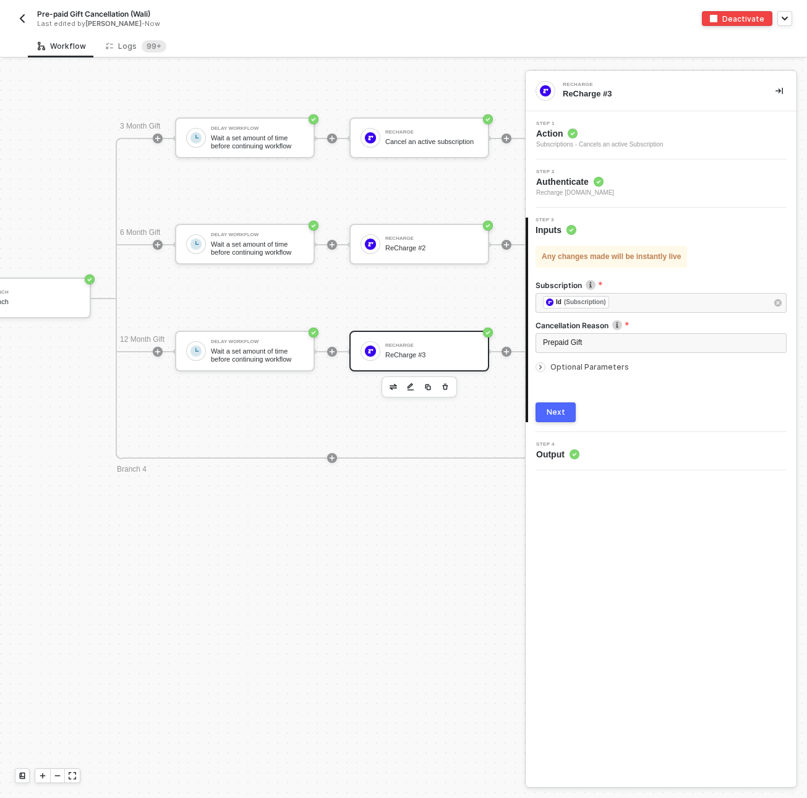
scroll to position [779, 348]
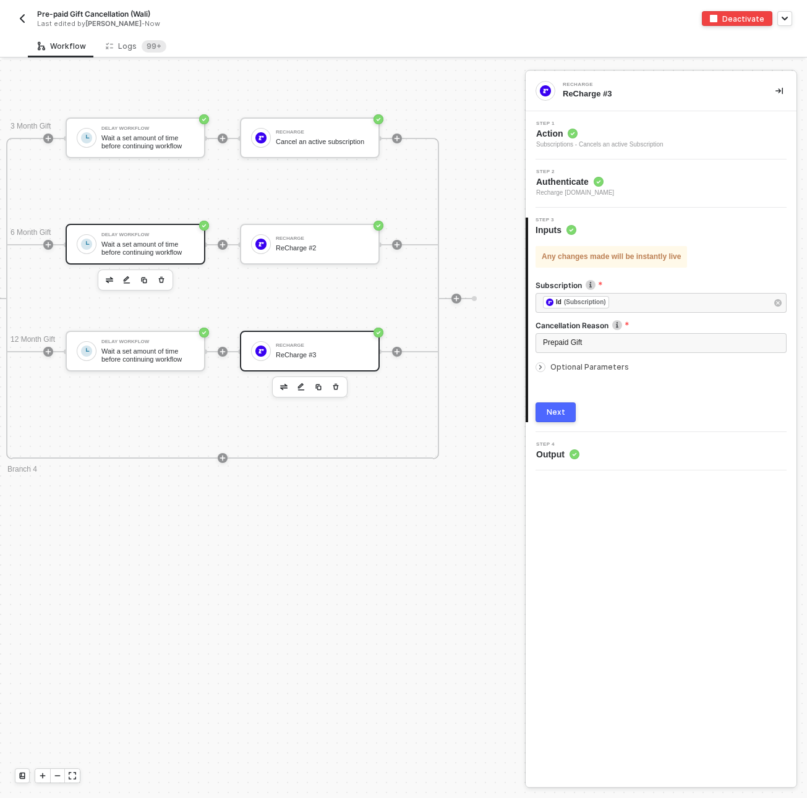
click at [147, 236] on div "Delay Workflow" at bounding box center [147, 235] width 93 height 5
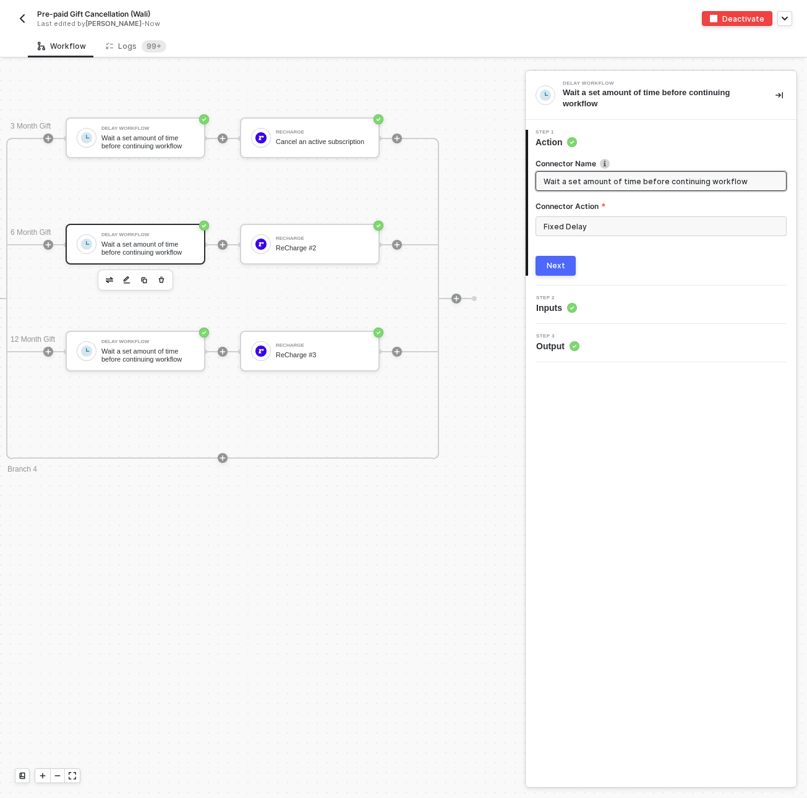
click at [572, 312] on circle at bounding box center [572, 308] width 10 height 10
click at [315, 362] on div "ReCharge ReCharge #3" at bounding box center [310, 351] width 140 height 41
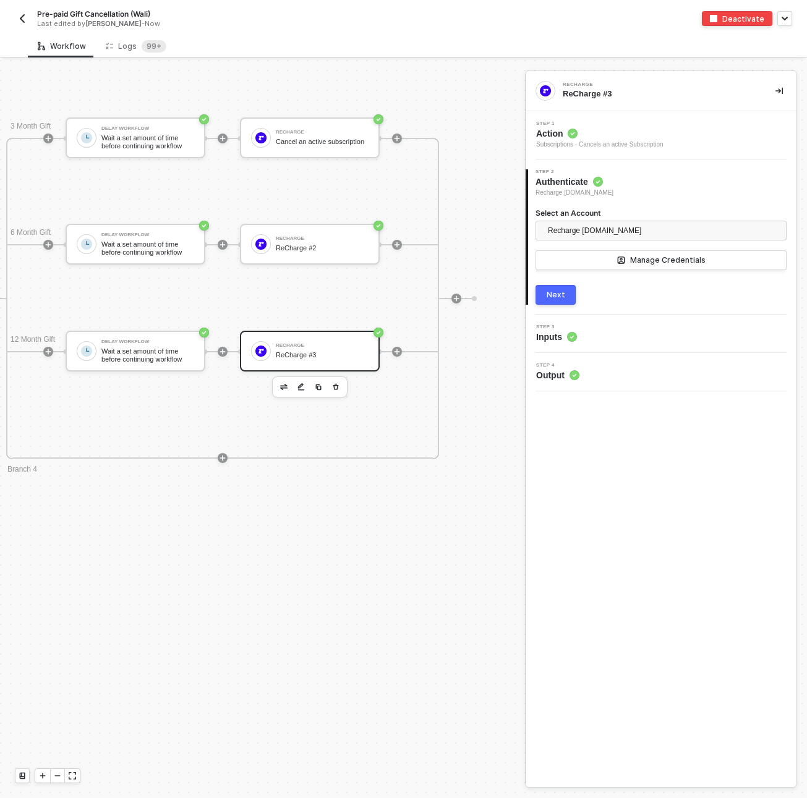
click at [618, 333] on div "Step 3 Inputs" at bounding box center [663, 334] width 268 height 19
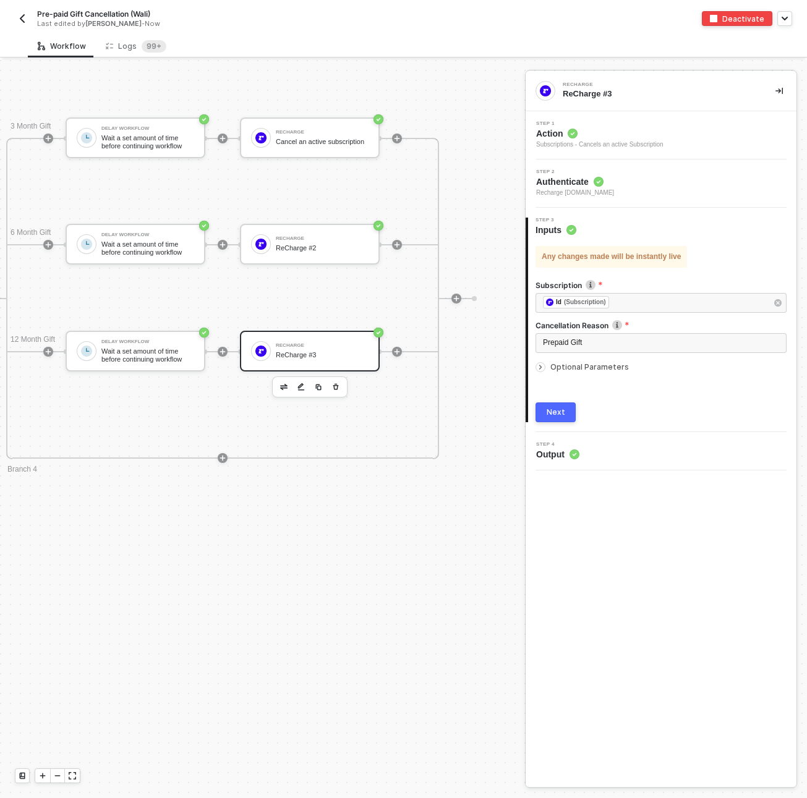
click at [543, 367] on icon "icon-arrow-right-small" at bounding box center [540, 367] width 7 height 7
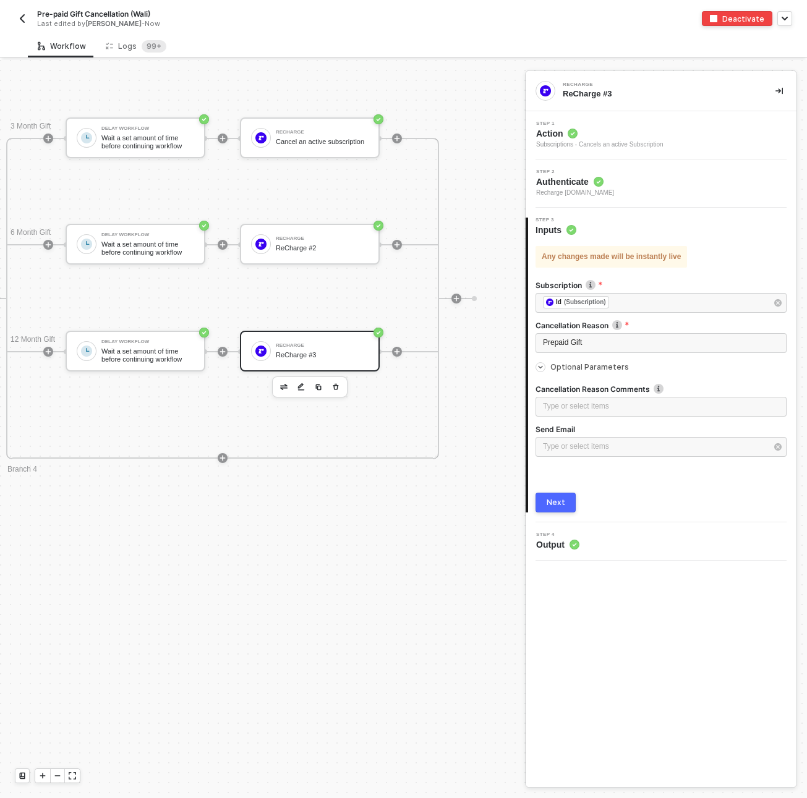
click at [561, 539] on span "Output" at bounding box center [557, 545] width 43 height 12
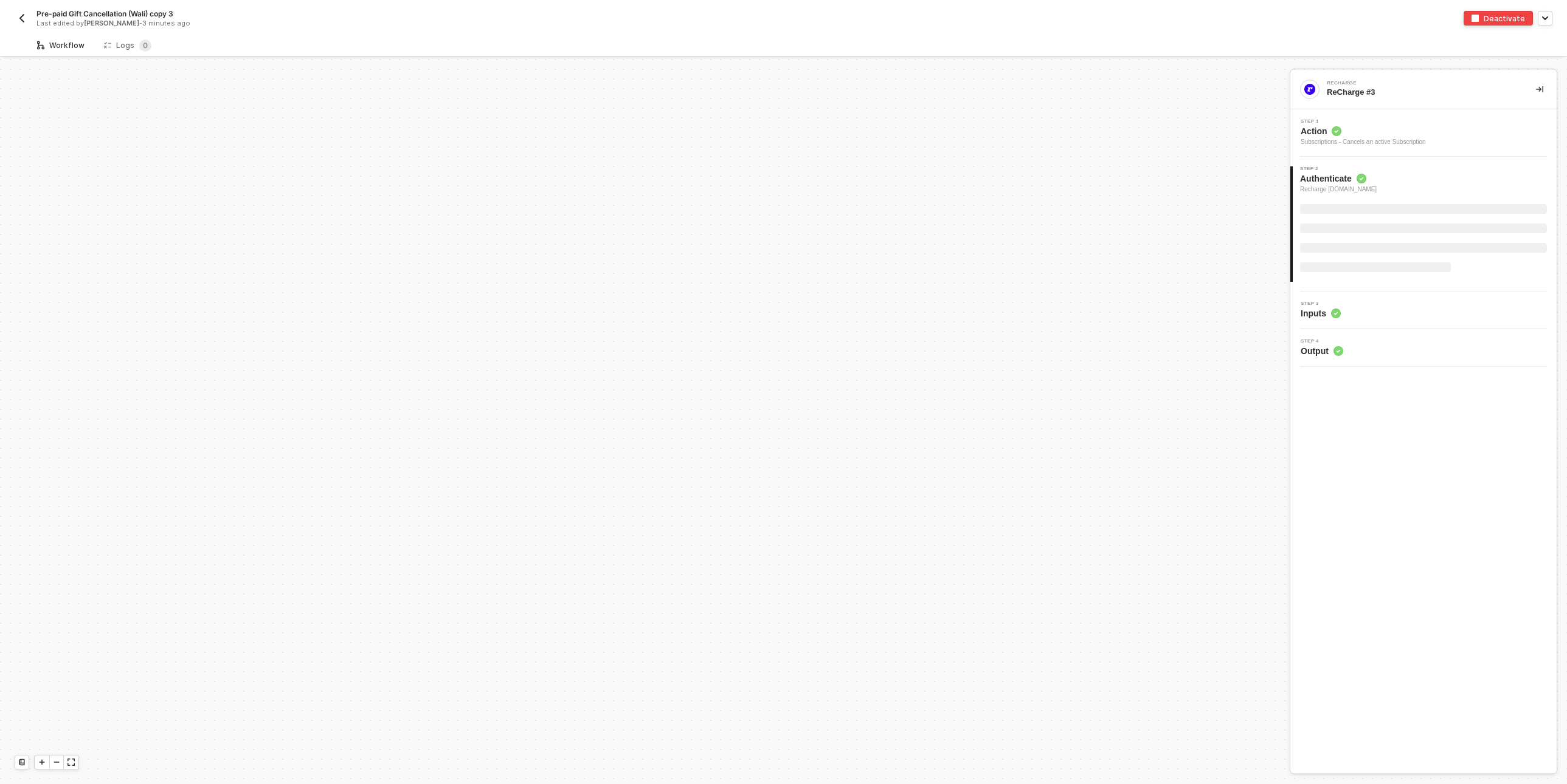
scroll to position [499, 0]
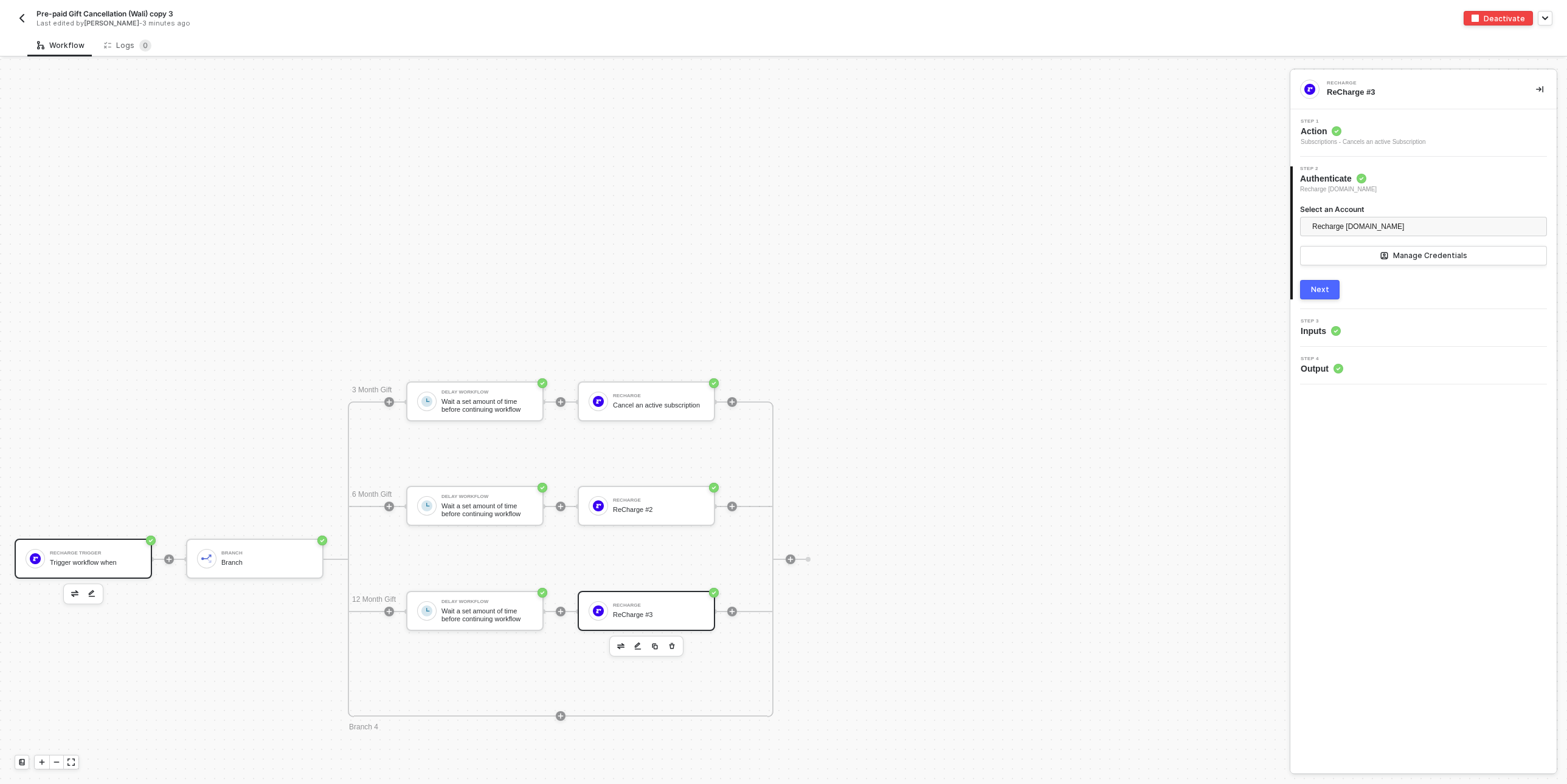
click at [96, 542] on div "Recharge Trigger Trigger workflow when" at bounding box center [84, 558] width 138 height 40
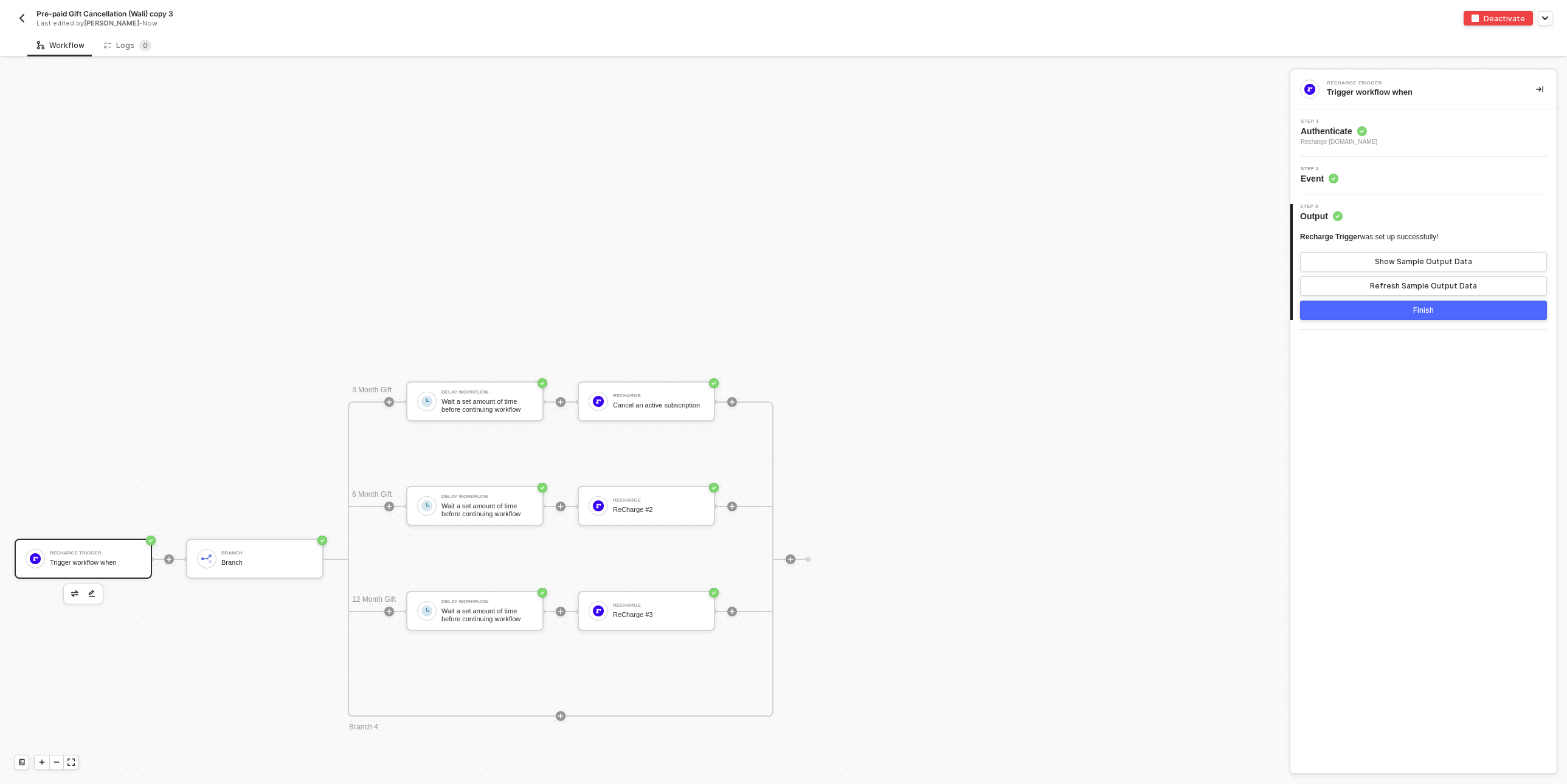
drag, startPoint x: 438, startPoint y: 281, endPoint x: 637, endPoint y: 281, distance: 199.0
click at [637, 281] on div "Recharge Trigger Trigger workflow when Branch Branch 3 Month Gift Delay Workflo…" at bounding box center [641, 559] width 1283 height 1999
drag, startPoint x: 486, startPoint y: 280, endPoint x: 643, endPoint y: 279, distance: 157.0
click at [643, 279] on div "Recharge Trigger Trigger workflow when Branch Branch 3 Month Gift Delay Workflo…" at bounding box center [641, 559] width 1283 height 1999
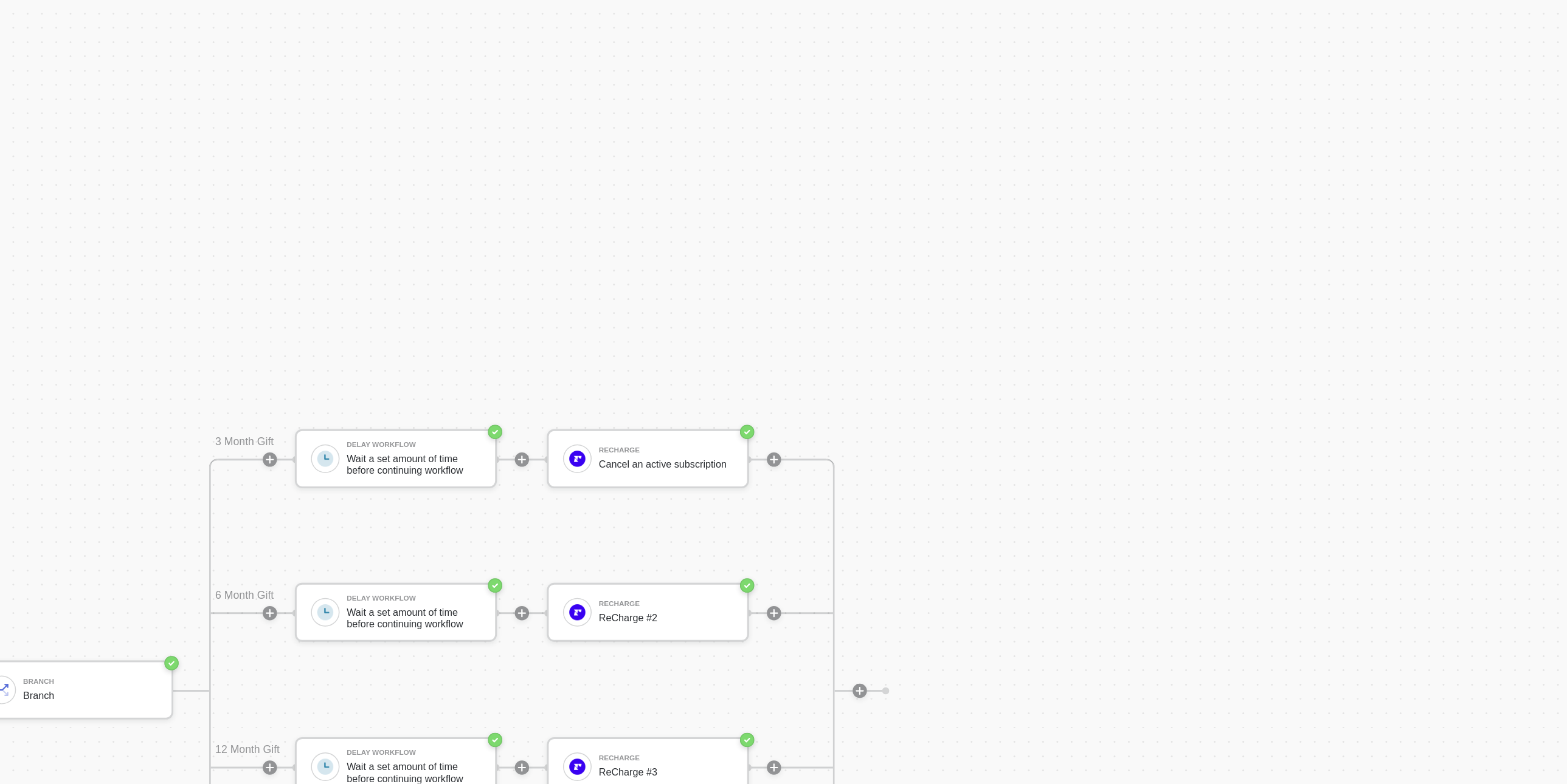
drag, startPoint x: 643, startPoint y: 279, endPoint x: 772, endPoint y: 174, distance: 166.3
click at [772, 174] on div "Recharge Trigger Trigger workflow when Branch Branch 3 Month Gift Delay Workflo…" at bounding box center [641, 559] width 1283 height 1999
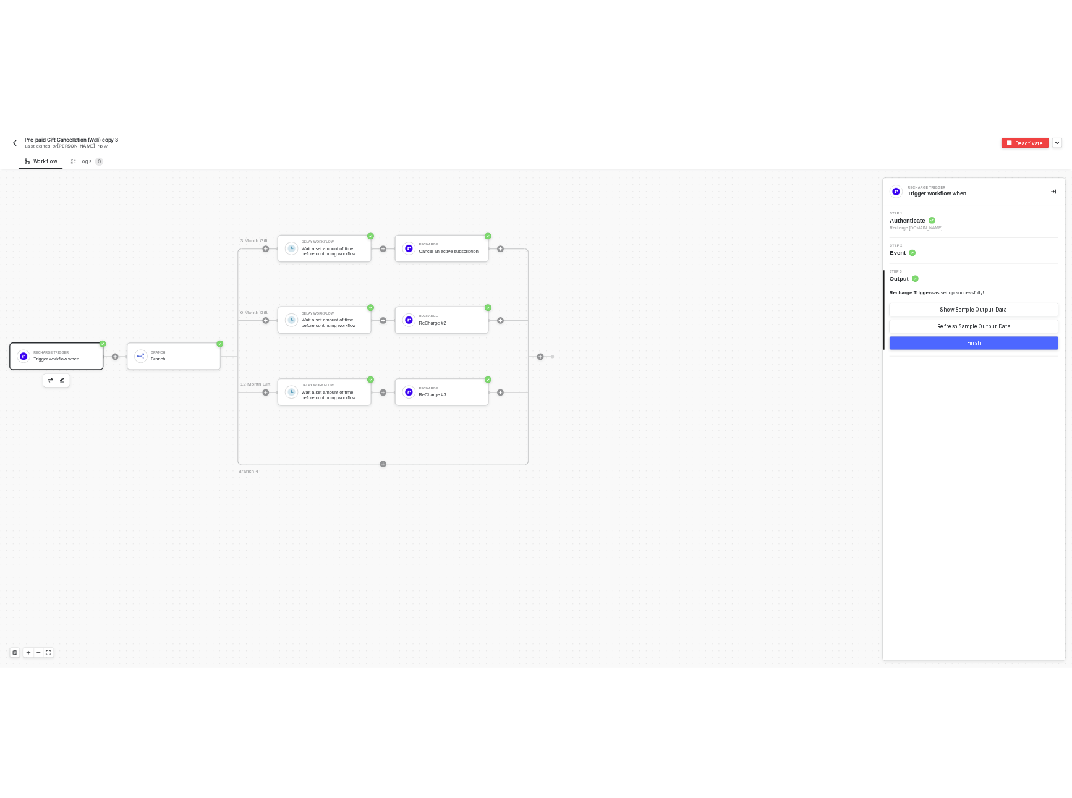
scroll to position [0, 0]
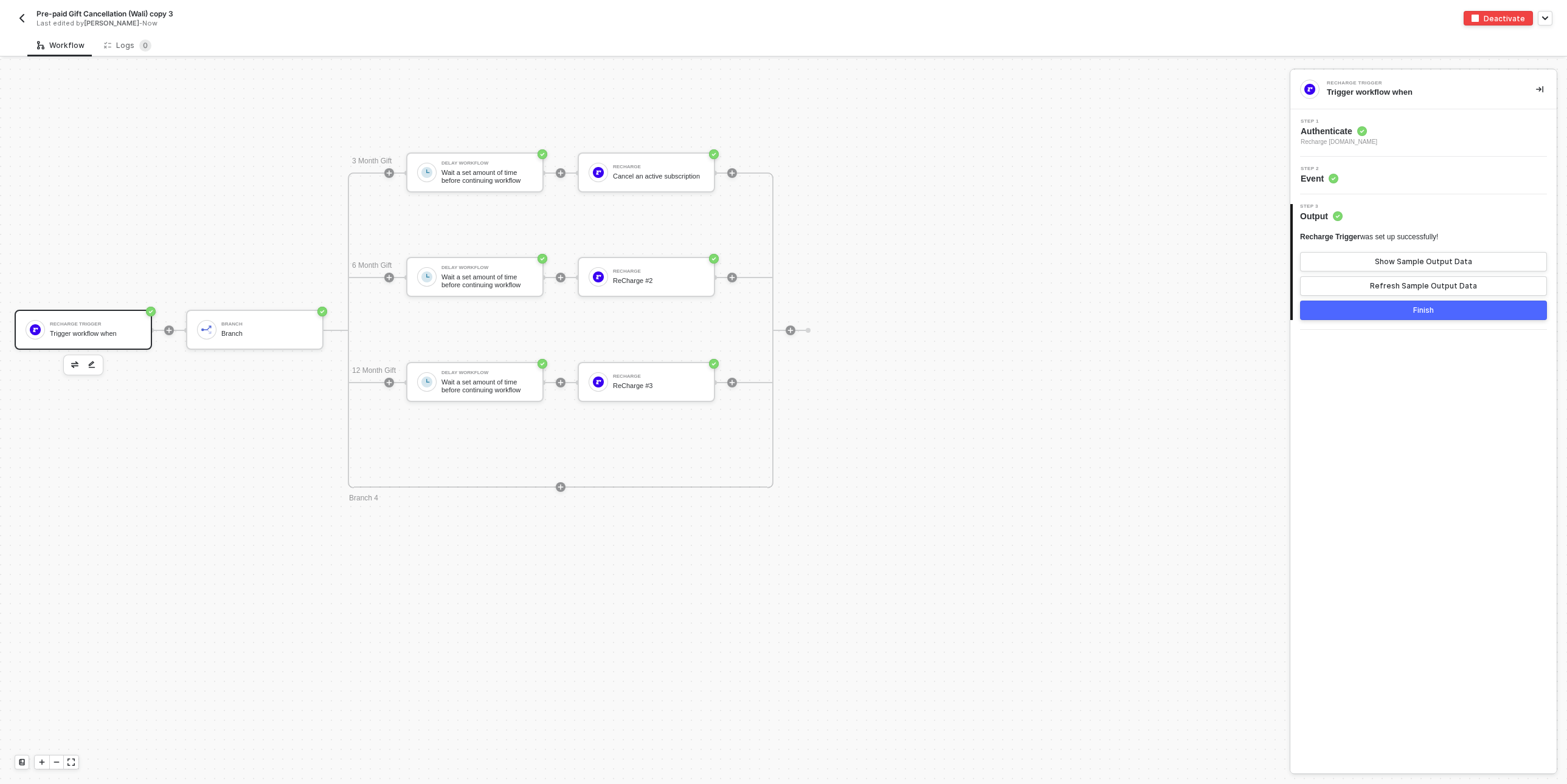
drag, startPoint x: 630, startPoint y: 614, endPoint x: 743, endPoint y: 623, distance: 113.4
click at [743, 623] on div "Recharge Trigger Trigger workflow when Branch Branch 3 Month Gift Delay Workflo…" at bounding box center [641, 330] width 1283 height 1999
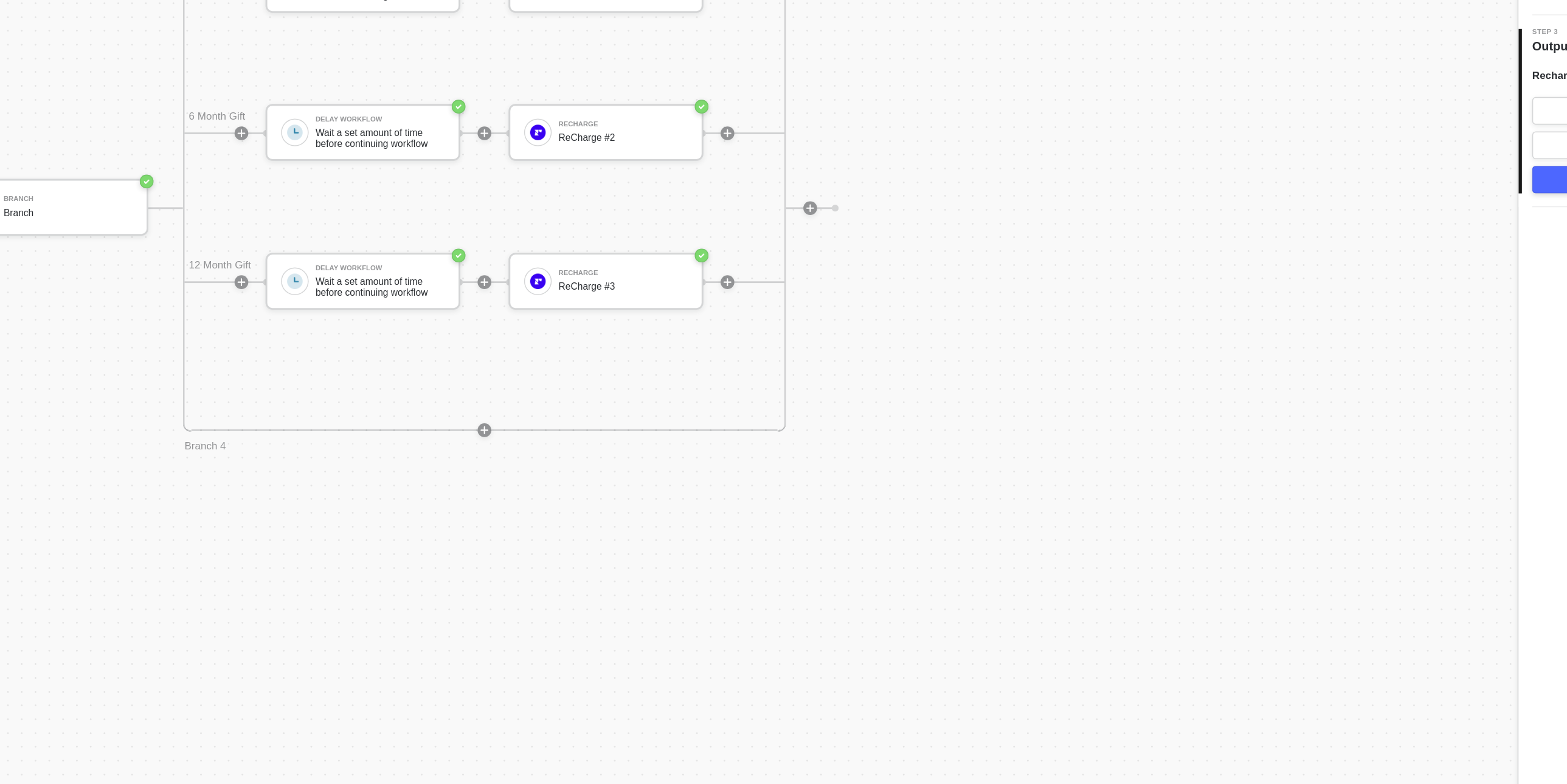
drag, startPoint x: 592, startPoint y: 574, endPoint x: 692, endPoint y: 648, distance: 124.4
click at [692, 648] on div "Recharge Trigger Trigger workflow when Branch Branch 3 Month Gift Delay Workflo…" at bounding box center [641, 330] width 1283 height 1999
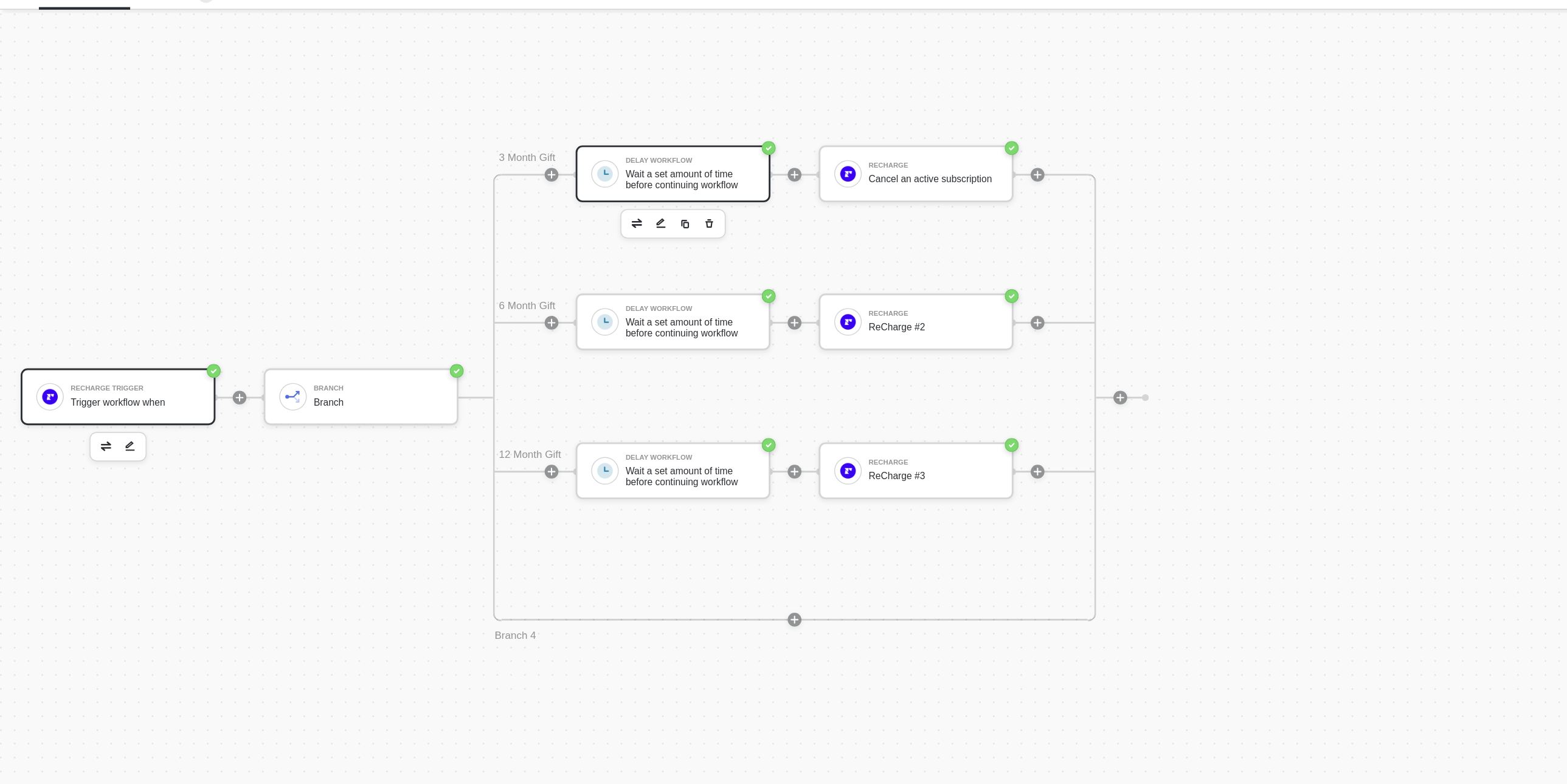
click at [457, 173] on div "Wait a set amount of time before continuing workflow" at bounding box center [487, 176] width 91 height 15
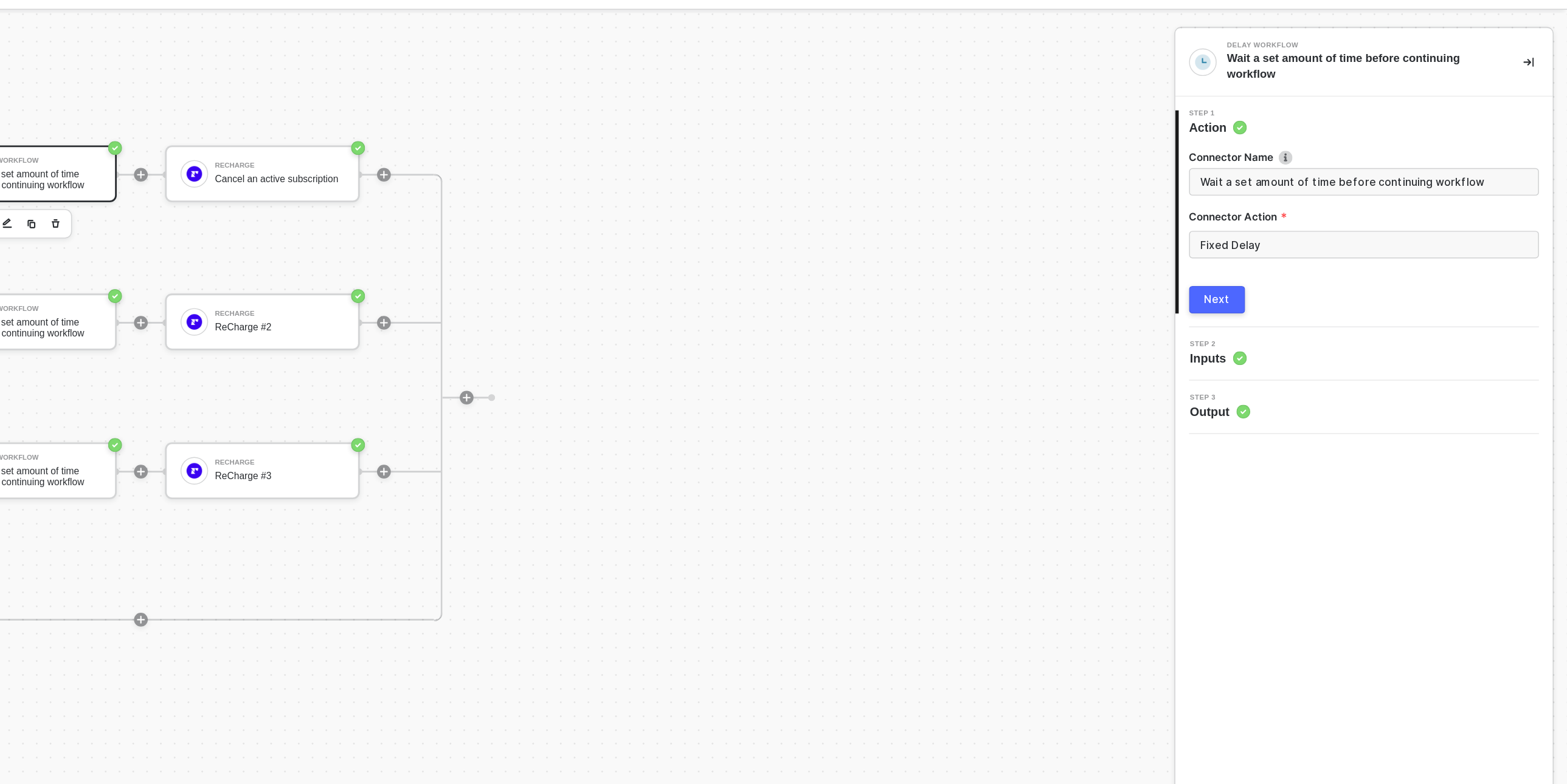
click at [1319, 308] on div "2 Step 2 Inputs" at bounding box center [1422, 300] width 266 height 37
click at [1310, 299] on span "Inputs" at bounding box center [1320, 303] width 40 height 12
click at [1317, 264] on div "Next" at bounding box center [1319, 261] width 19 height 10
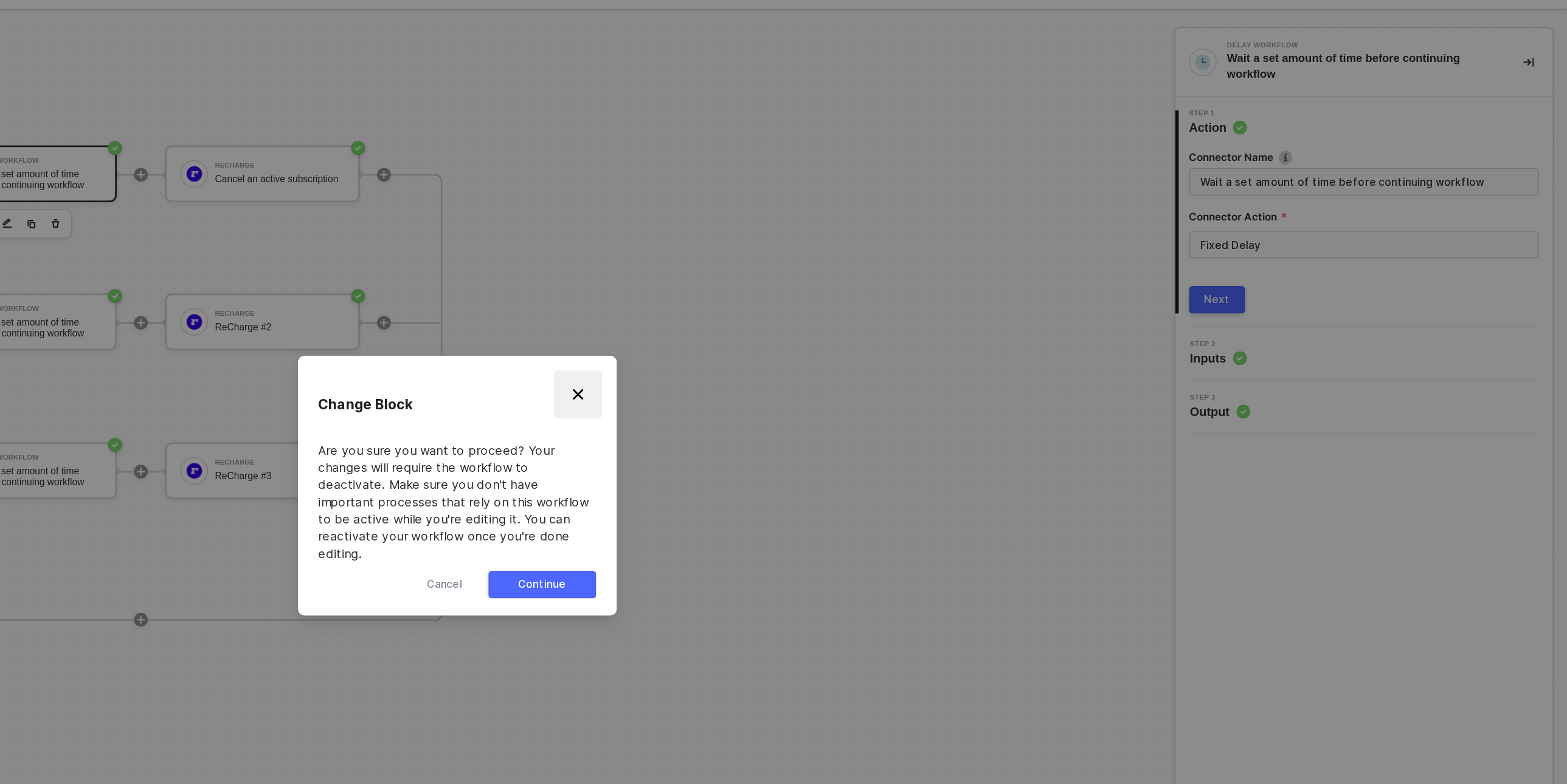
click at [873, 329] on button "Close" at bounding box center [868, 328] width 34 height 34
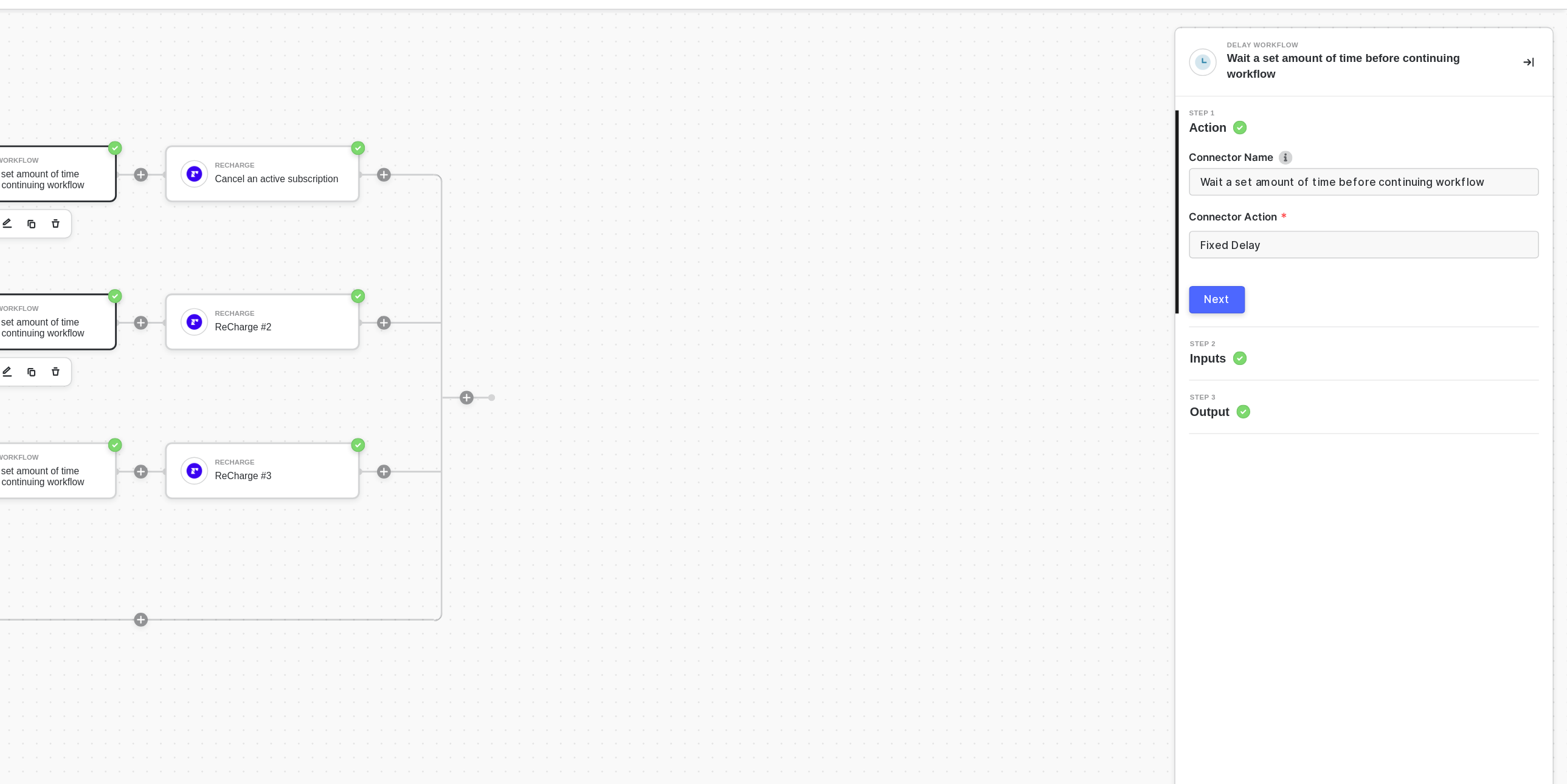
click at [506, 274] on div "Wait a set amount of time before continuing workflow" at bounding box center [487, 280] width 91 height 15
click at [1354, 219] on input "Fixed Delay" at bounding box center [1422, 222] width 247 height 20
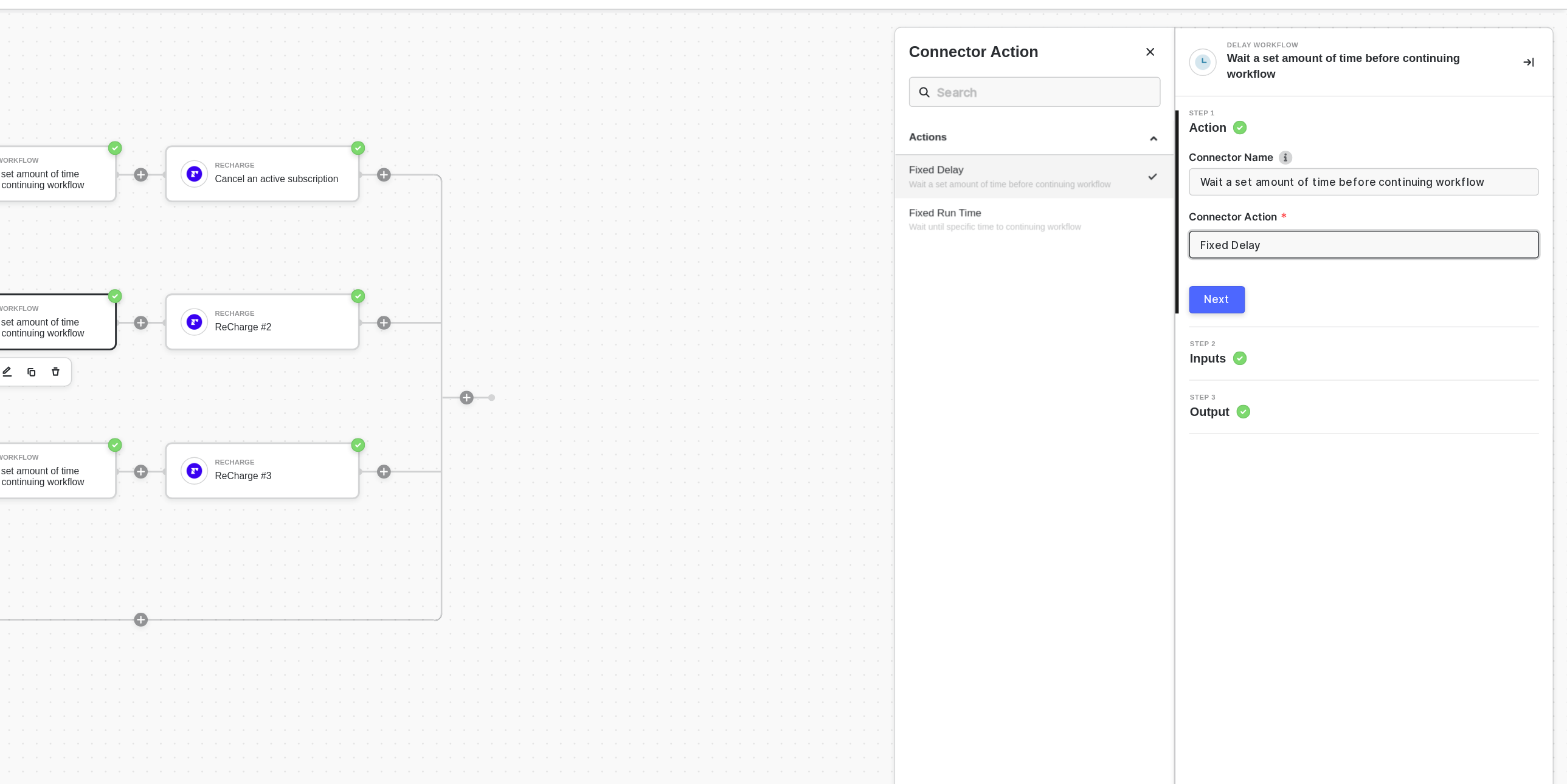
click at [1138, 174] on div "Fixed Delay Wait a set amount of time before continuing workflow" at bounding box center [1190, 175] width 177 height 20
drag, startPoint x: 837, startPoint y: 207, endPoint x: 1067, endPoint y: 166, distance: 233.6
click at [1067, 166] on div at bounding box center [784, 421] width 1567 height 725
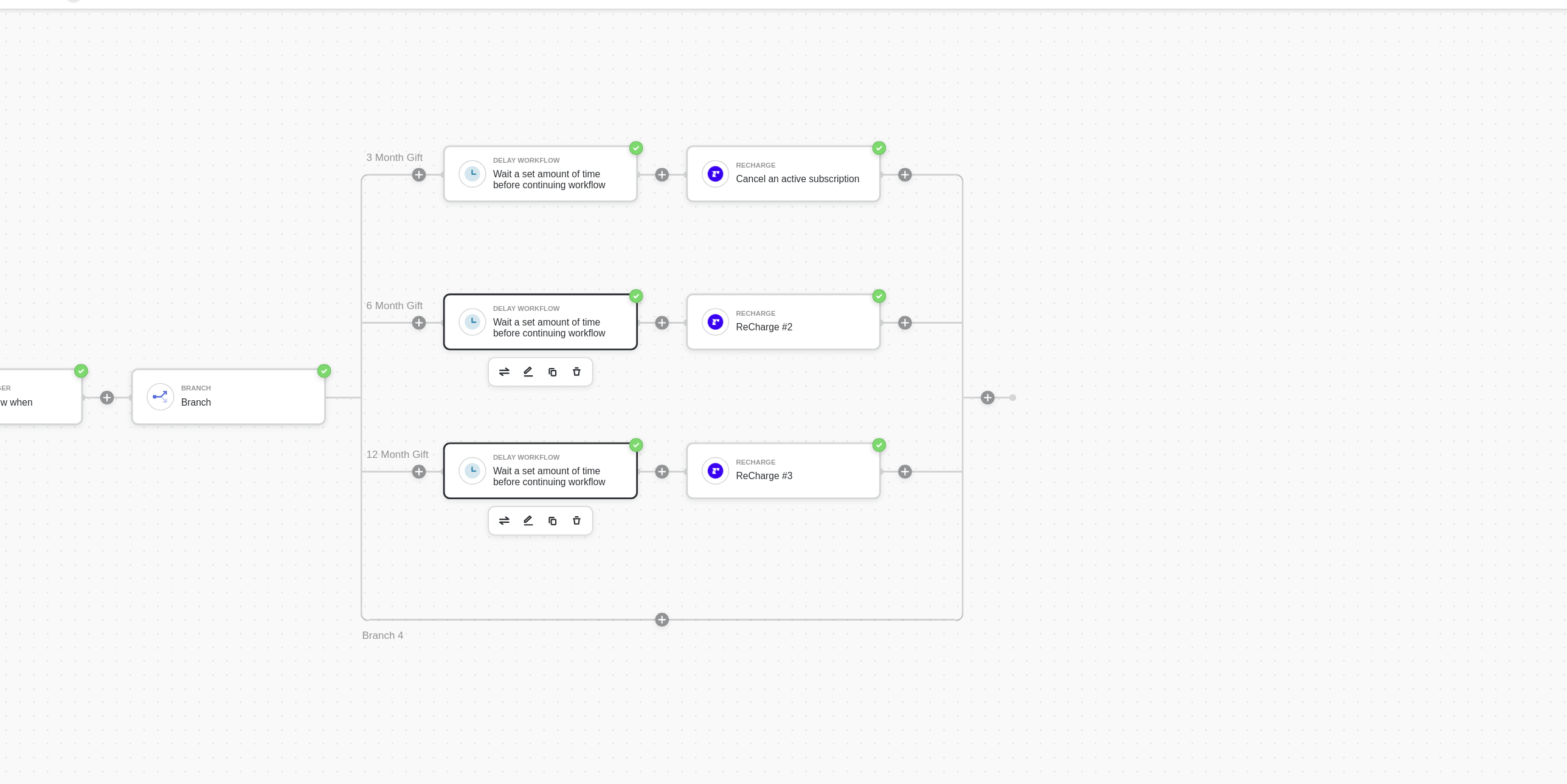
click at [442, 386] on div "Wait a set amount of time before continuing workflow" at bounding box center [487, 385] width 91 height 15
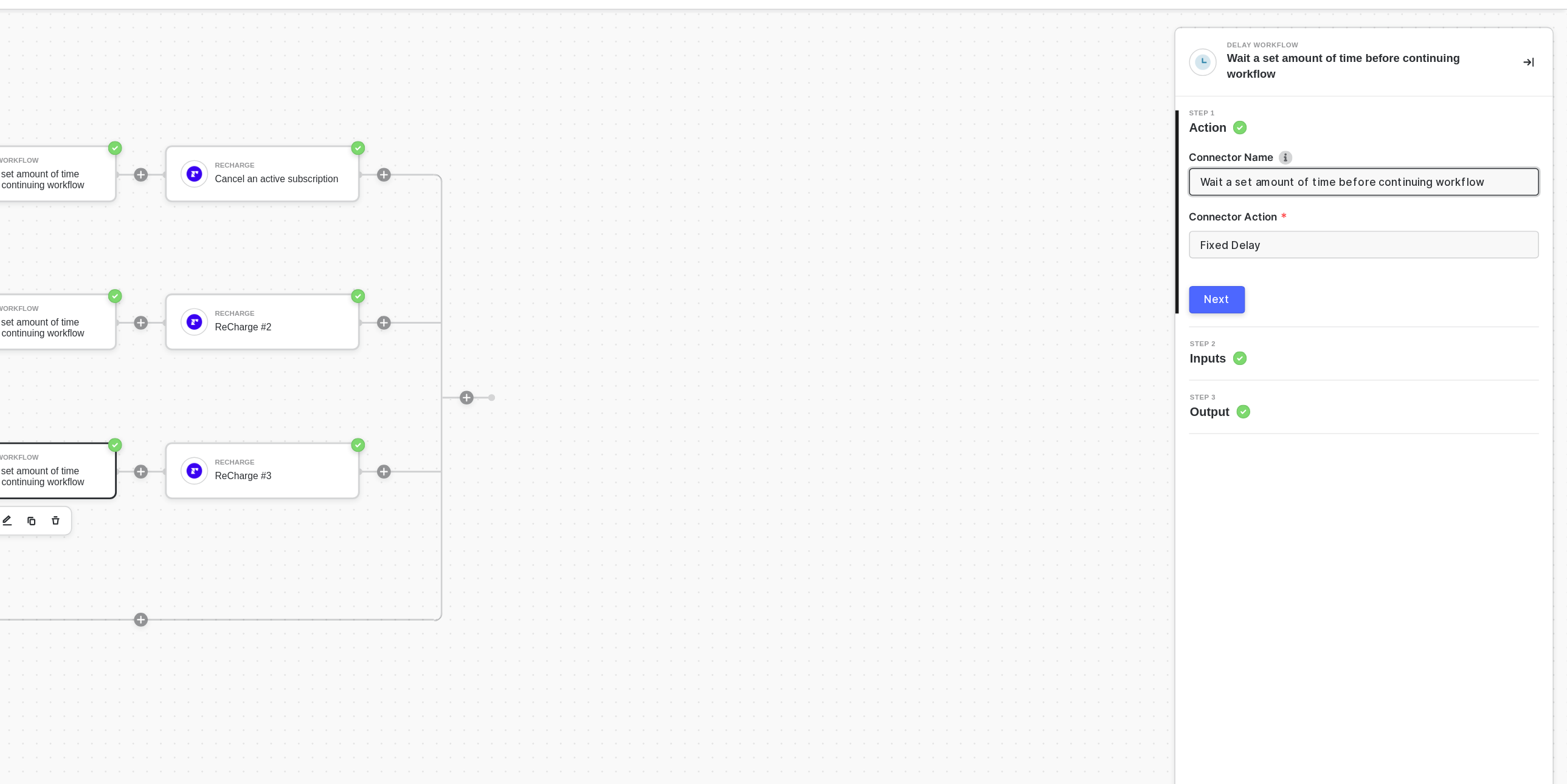
click at [1304, 262] on button "Next" at bounding box center [1319, 261] width 39 height 20
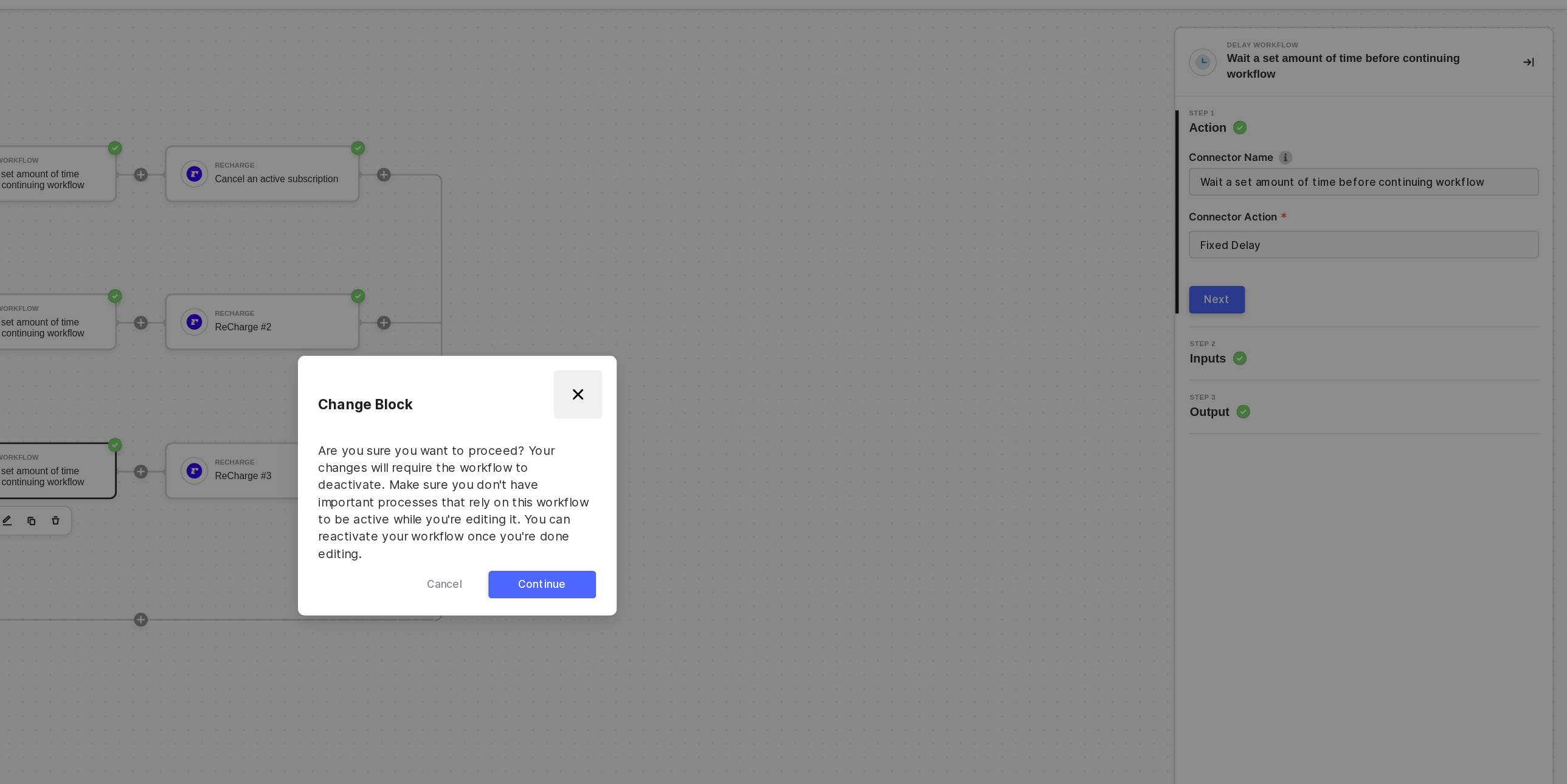
click at [874, 330] on button "Close" at bounding box center [868, 328] width 34 height 34
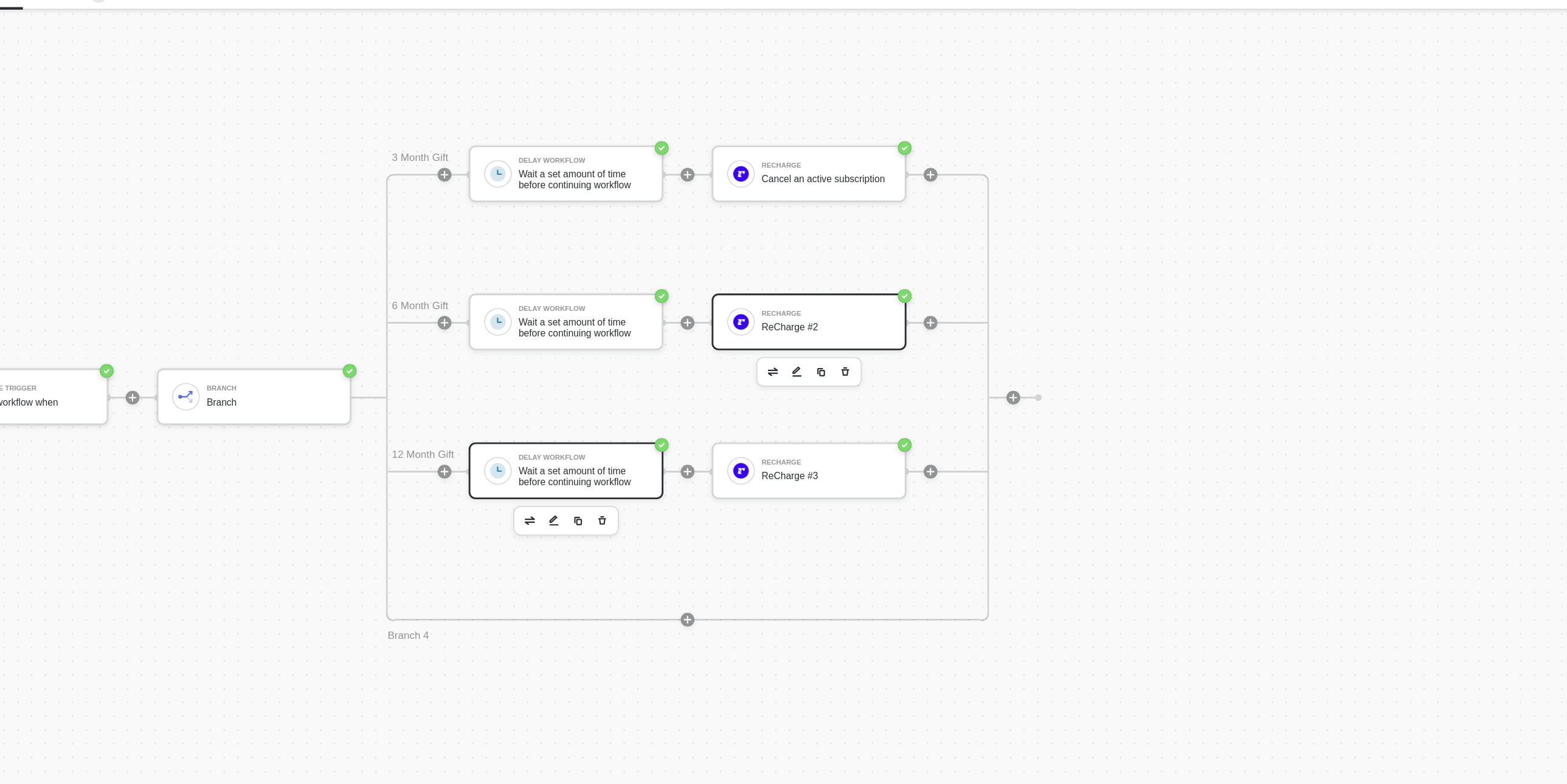
click at [632, 290] on div "ReCharge ReCharge #2" at bounding box center [646, 277] width 138 height 40
click at [659, 274] on div "ReCharge ReCharge #2" at bounding box center [658, 276] width 91 height 23
click at [657, 280] on div "ReCharge #2" at bounding box center [658, 281] width 91 height 8
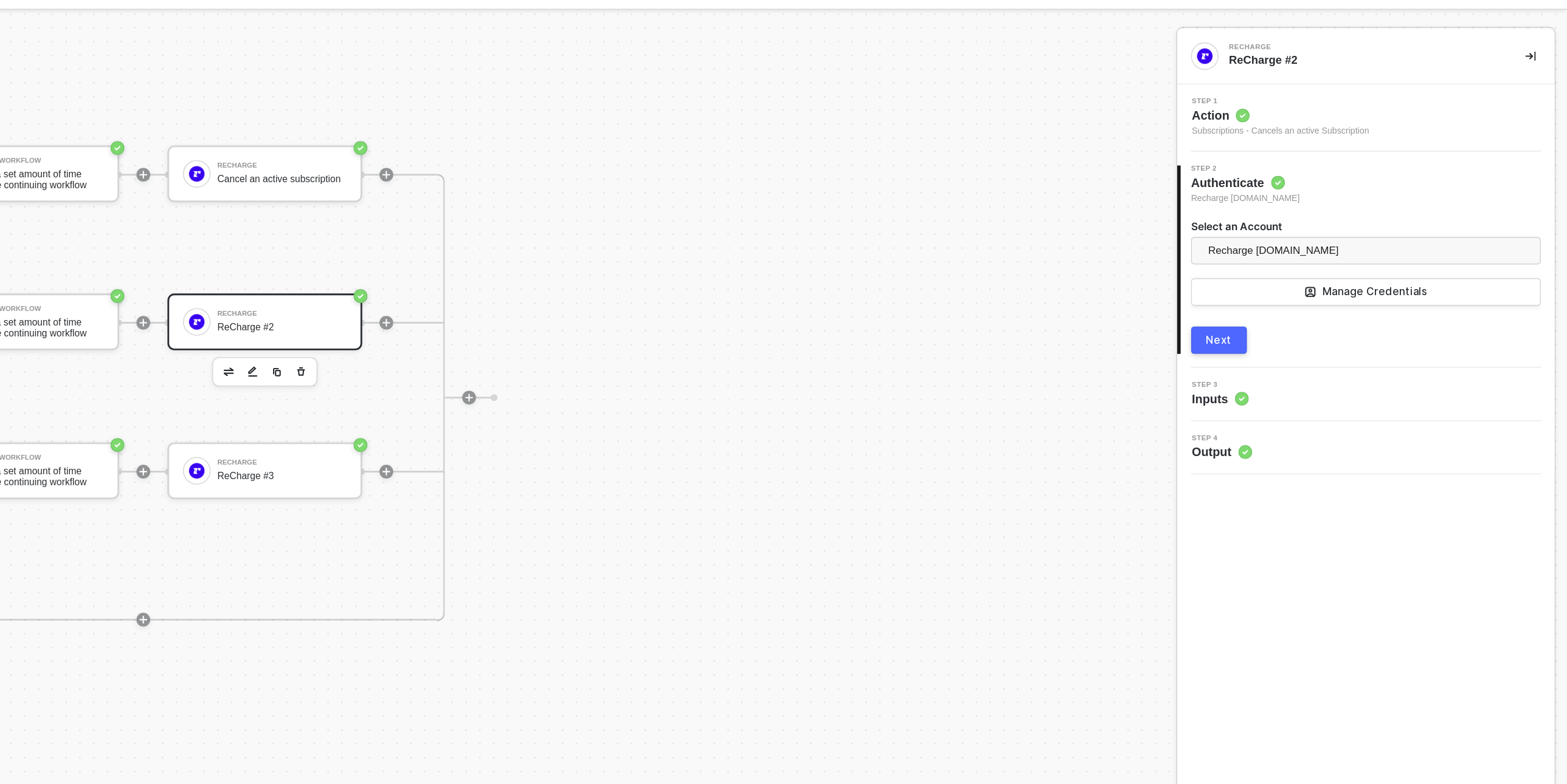
click at [1325, 325] on span "Inputs" at bounding box center [1320, 331] width 40 height 12
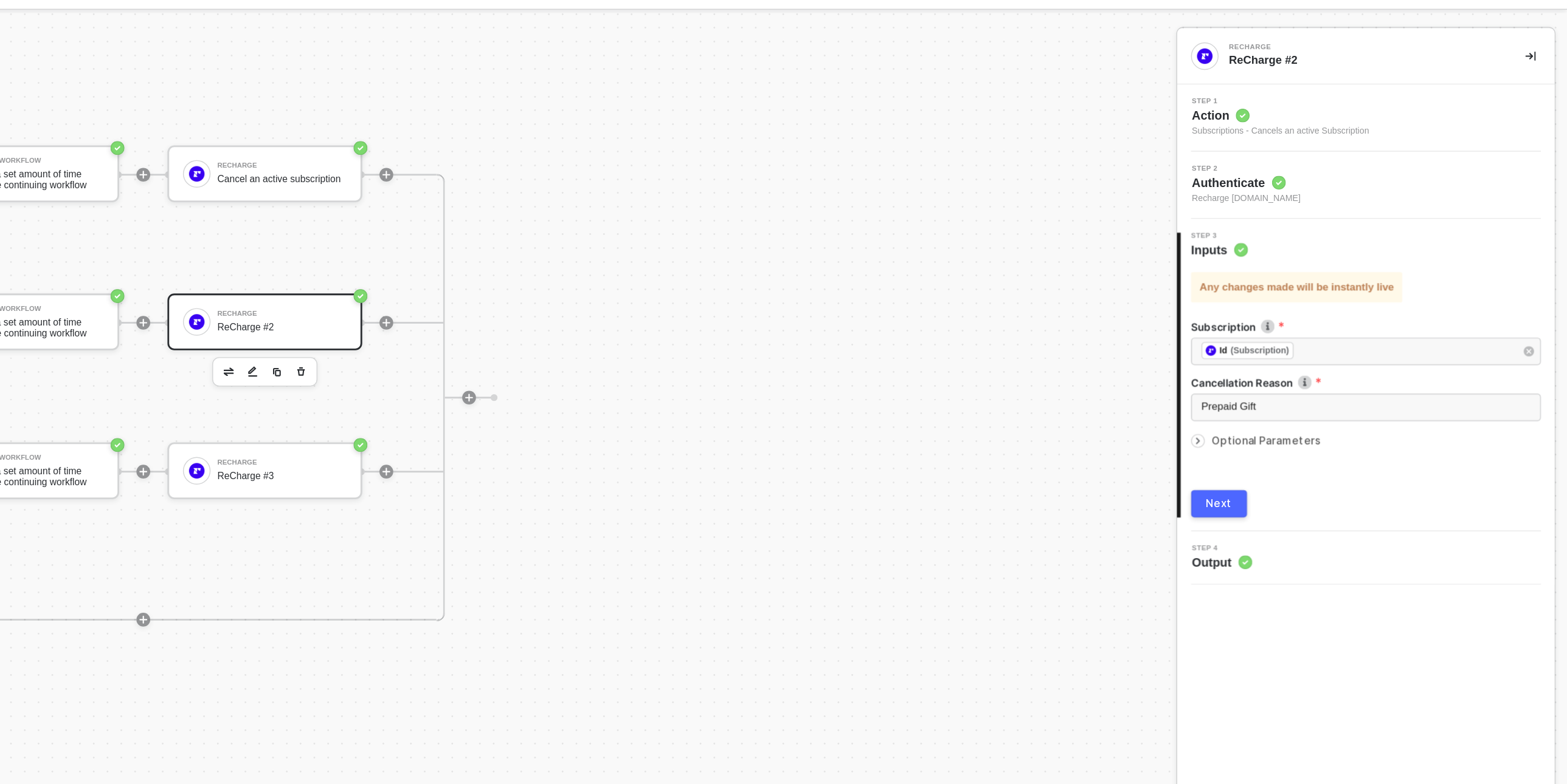
click at [1303, 363] on icon "icon-arrow-right-small" at bounding box center [1304, 361] width 7 height 7
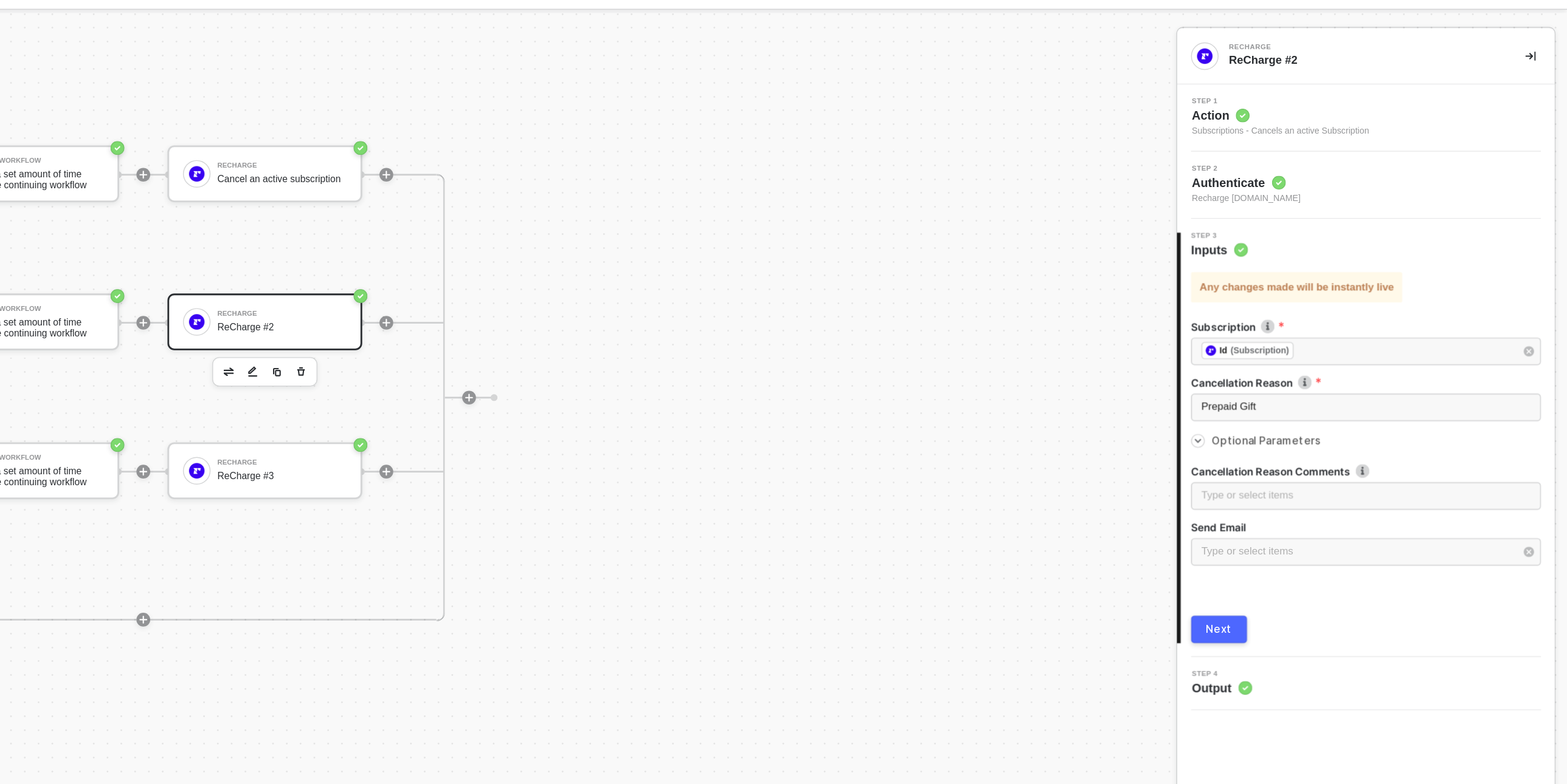
click at [1303, 363] on icon "icon-arrow-right-small" at bounding box center [1304, 361] width 7 height 7
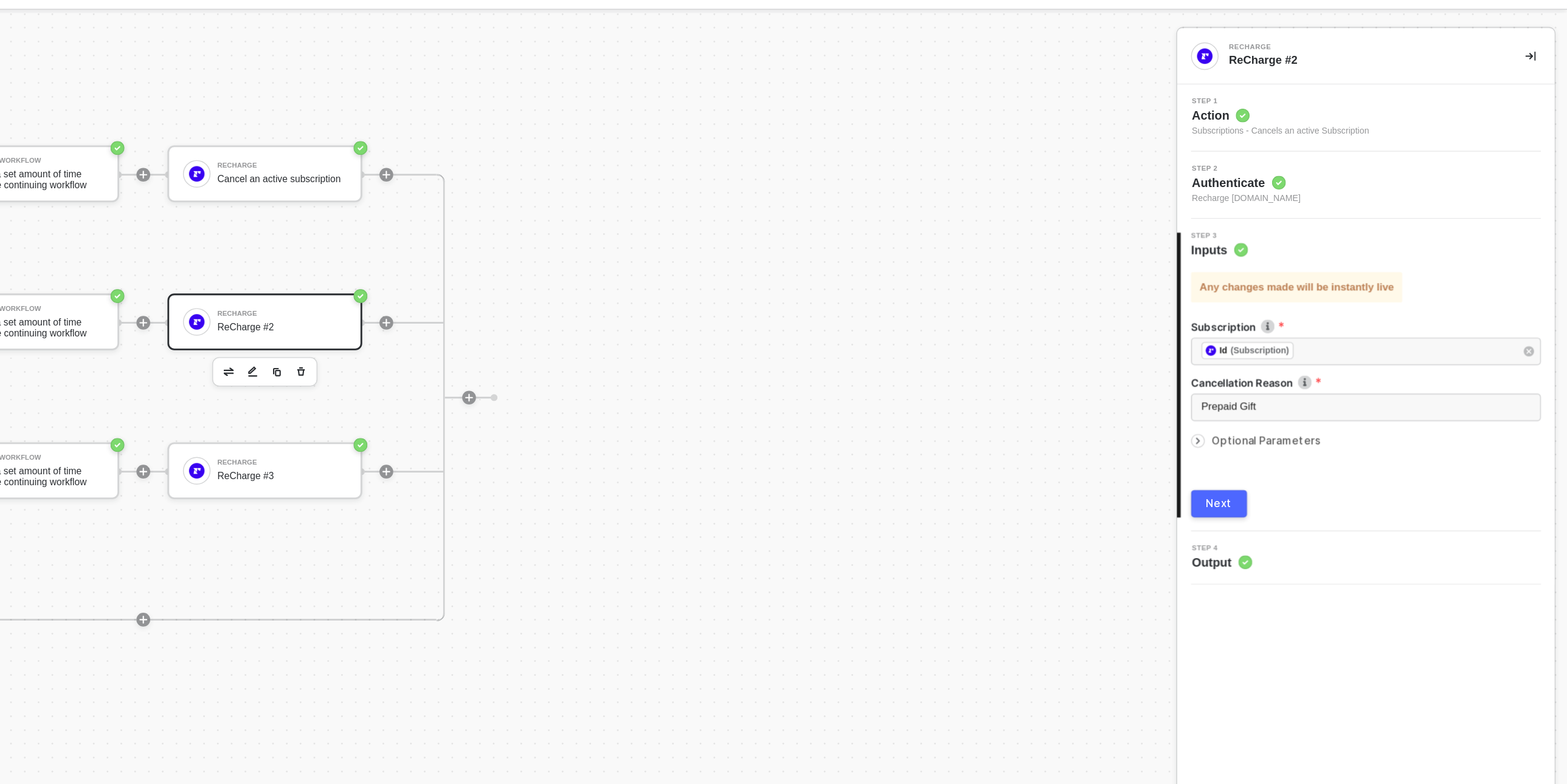
click at [1328, 445] on span "Output" at bounding box center [1321, 446] width 42 height 12
